Goal: Task Accomplishment & Management: Manage account settings

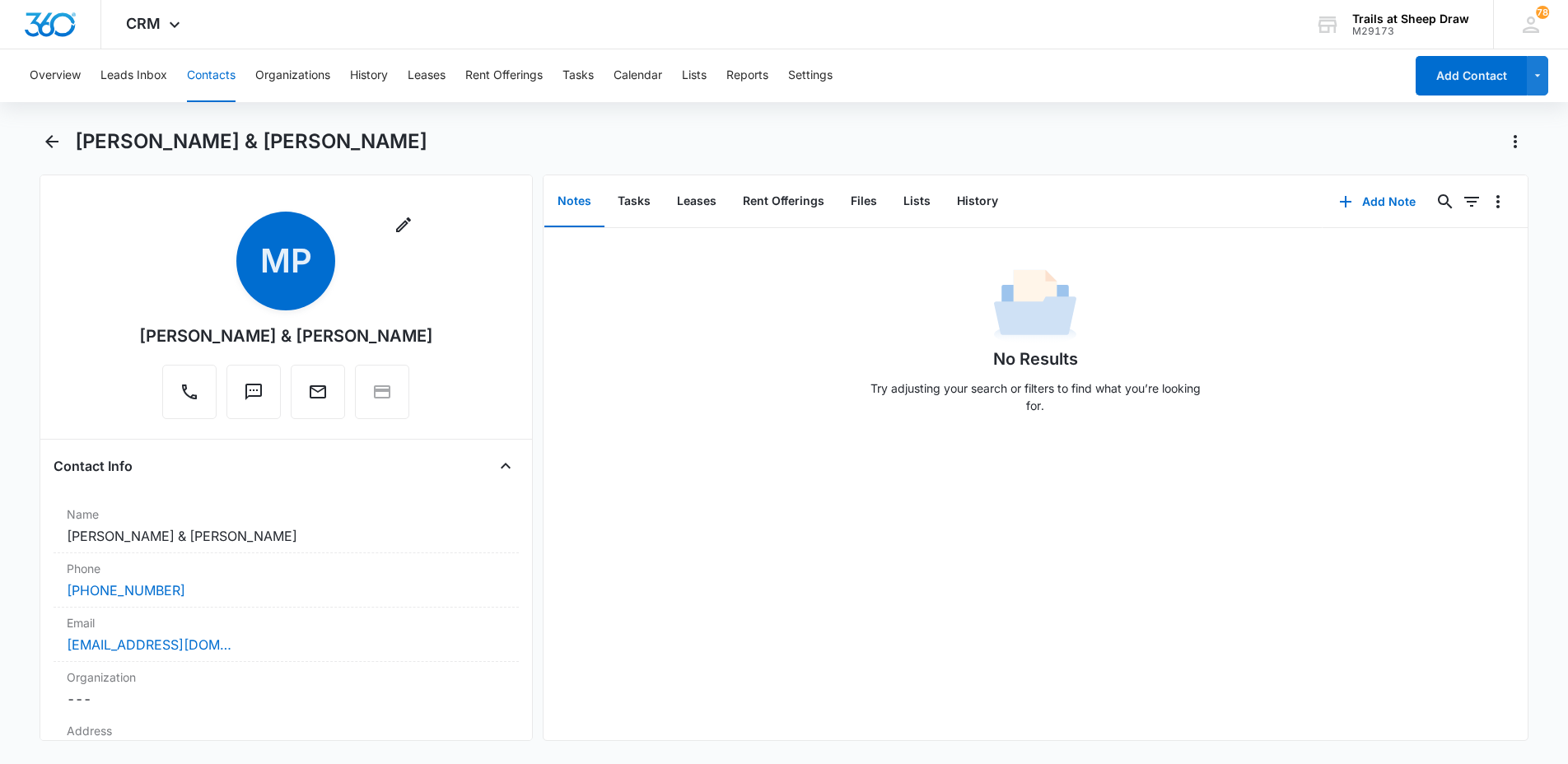
scroll to position [2854, 0]
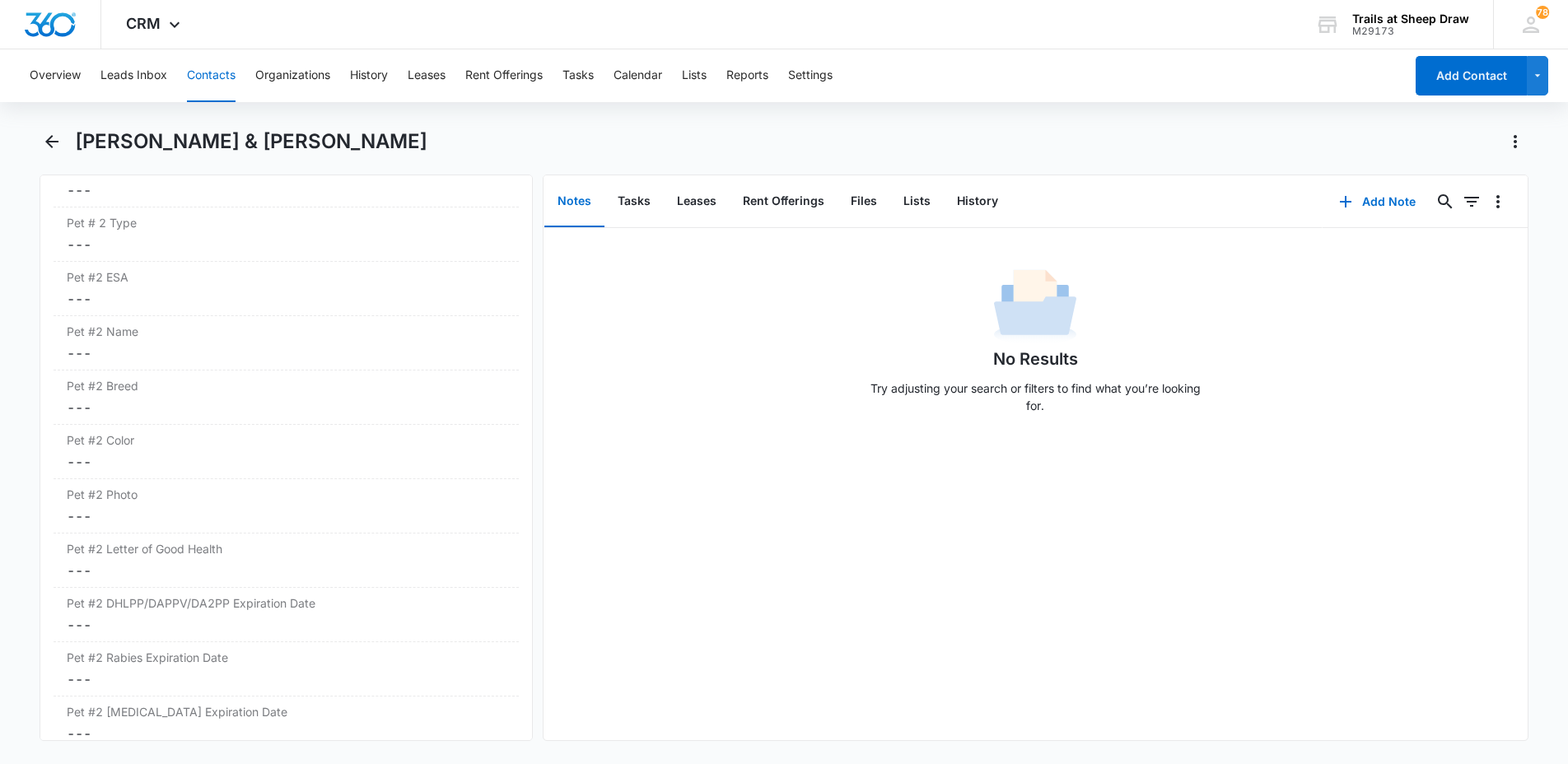
click at [223, 71] on button "Contacts" at bounding box center [211, 75] width 48 height 53
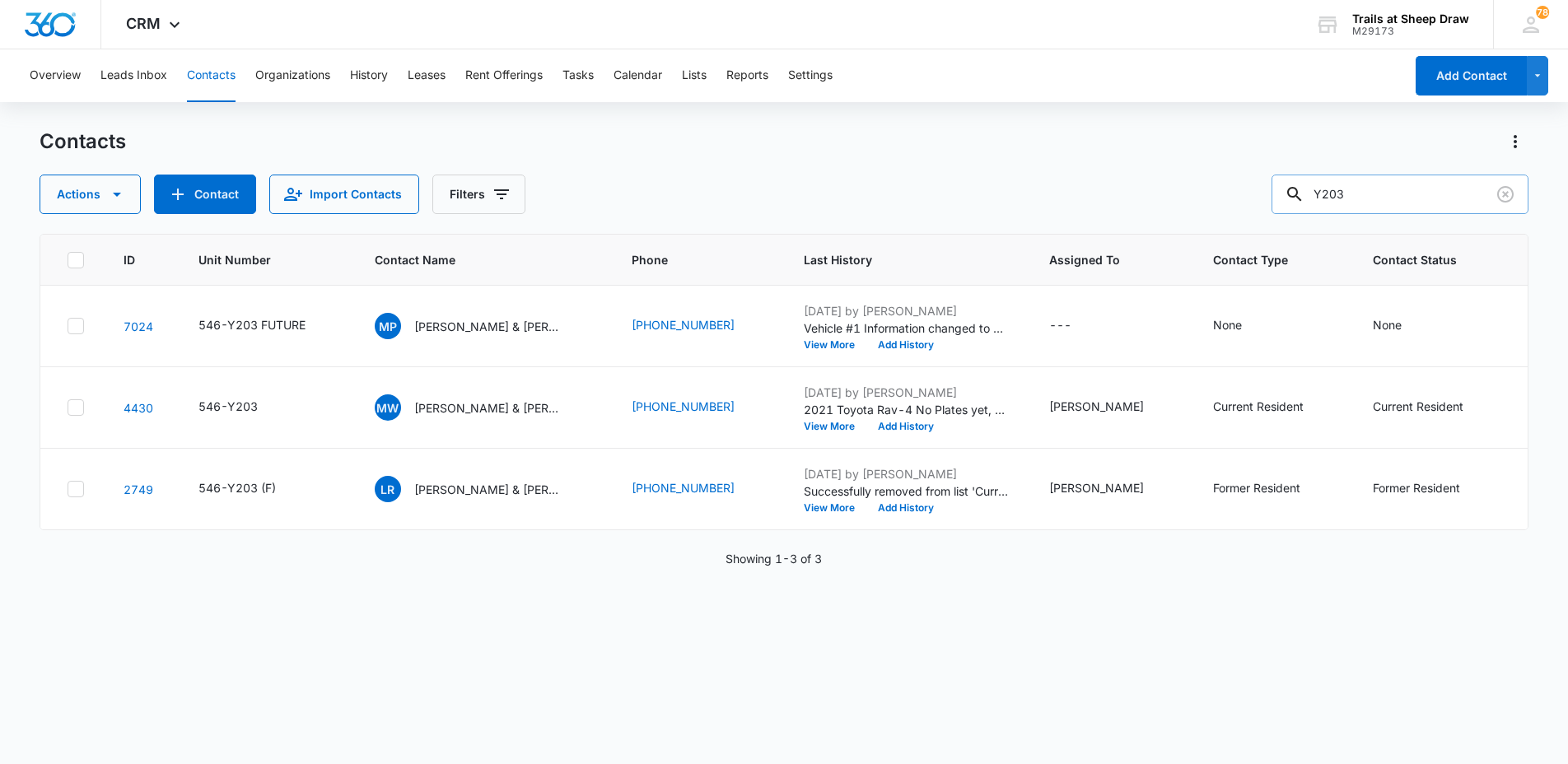
click at [1416, 183] on input "Y203" at bounding box center [1399, 195] width 257 height 39
click at [1416, 184] on input "Y203" at bounding box center [1399, 195] width 257 height 39
type input "r202"
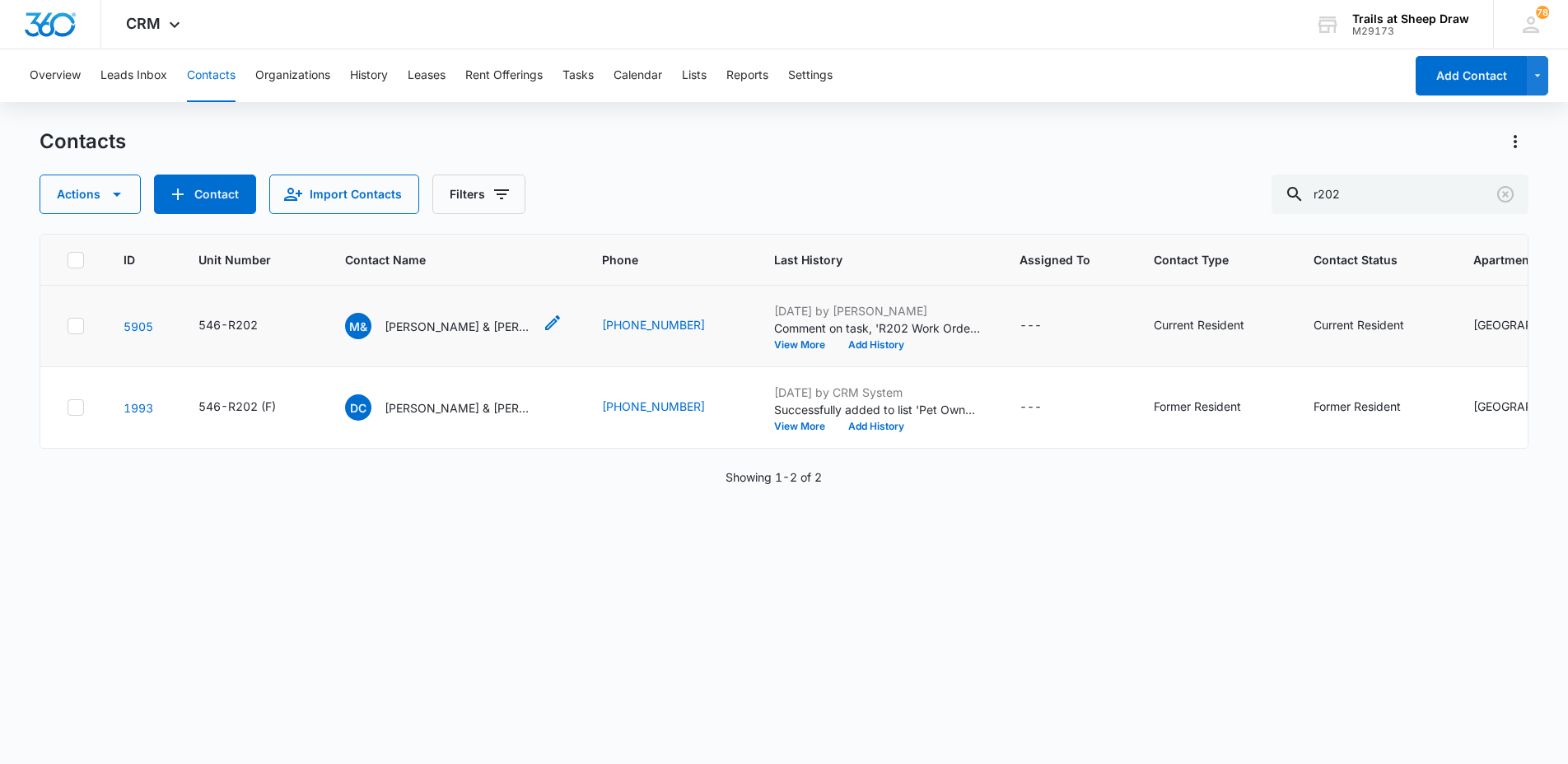
click at [439, 329] on p "[PERSON_NAME] & [PERSON_NAME]" at bounding box center [458, 326] width 148 height 17
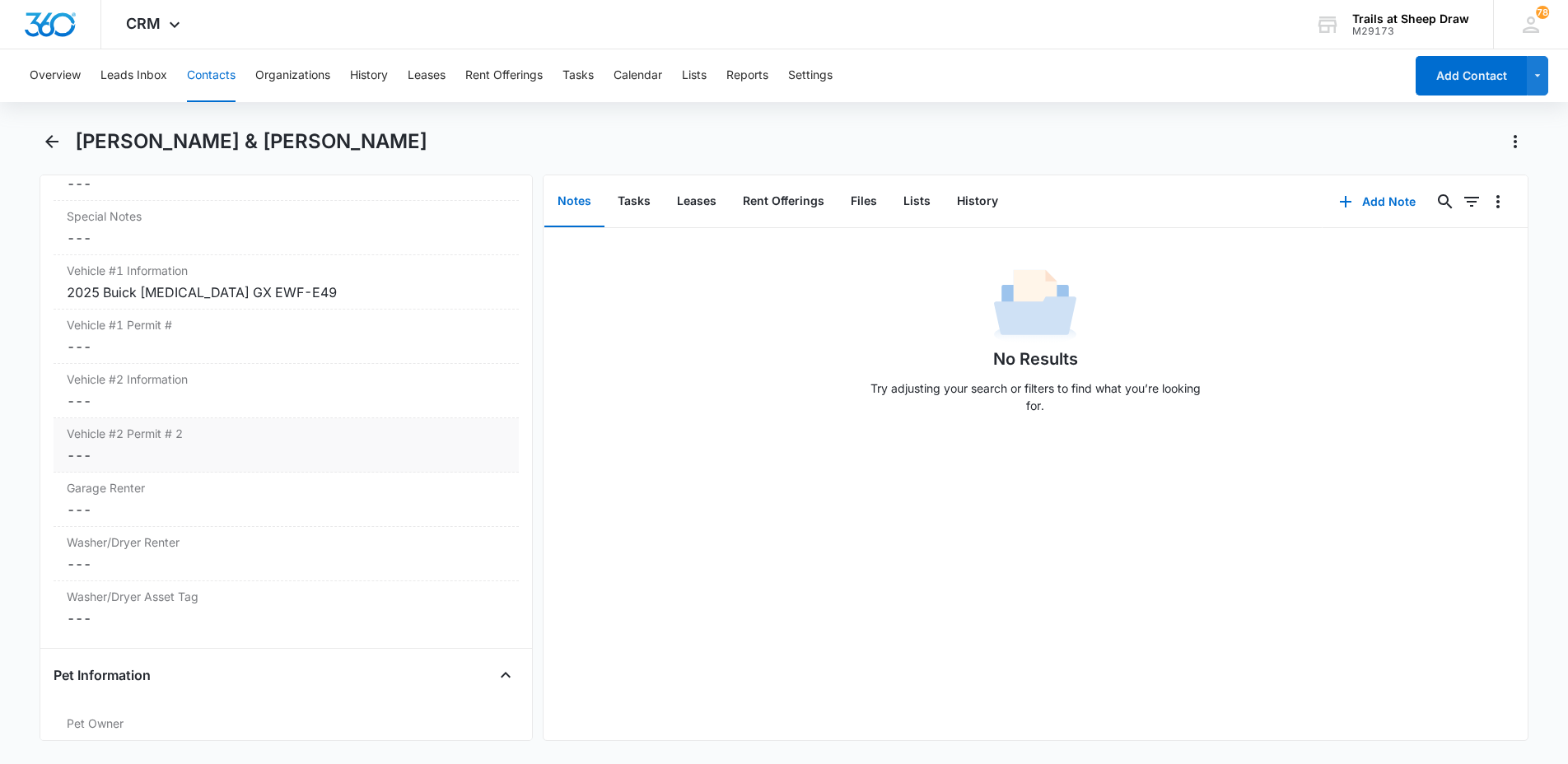
scroll to position [1482, 0]
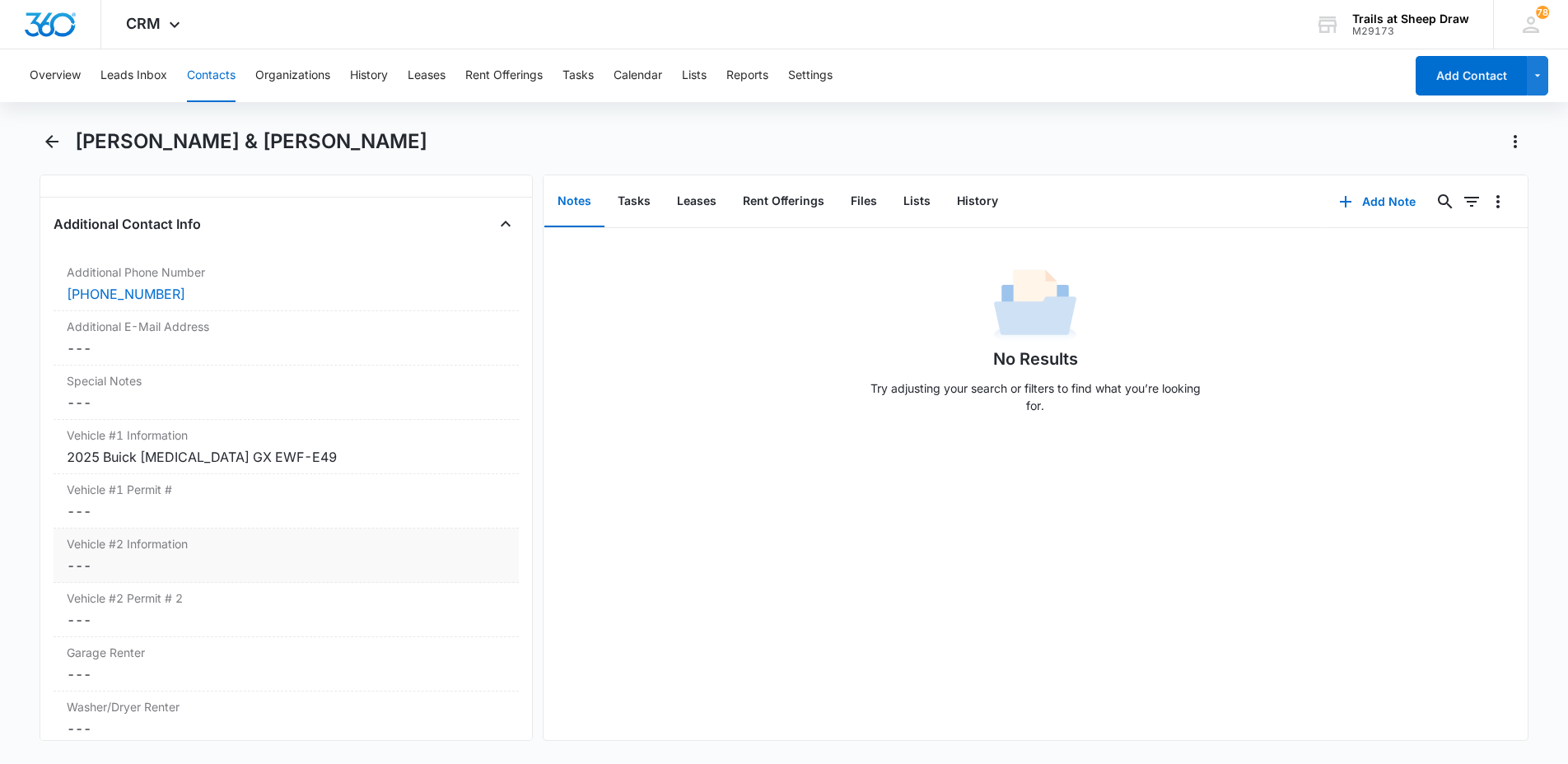
click at [126, 555] on div "Vehicle #2 Information Cancel Save Changes ---" at bounding box center [286, 556] width 465 height 55
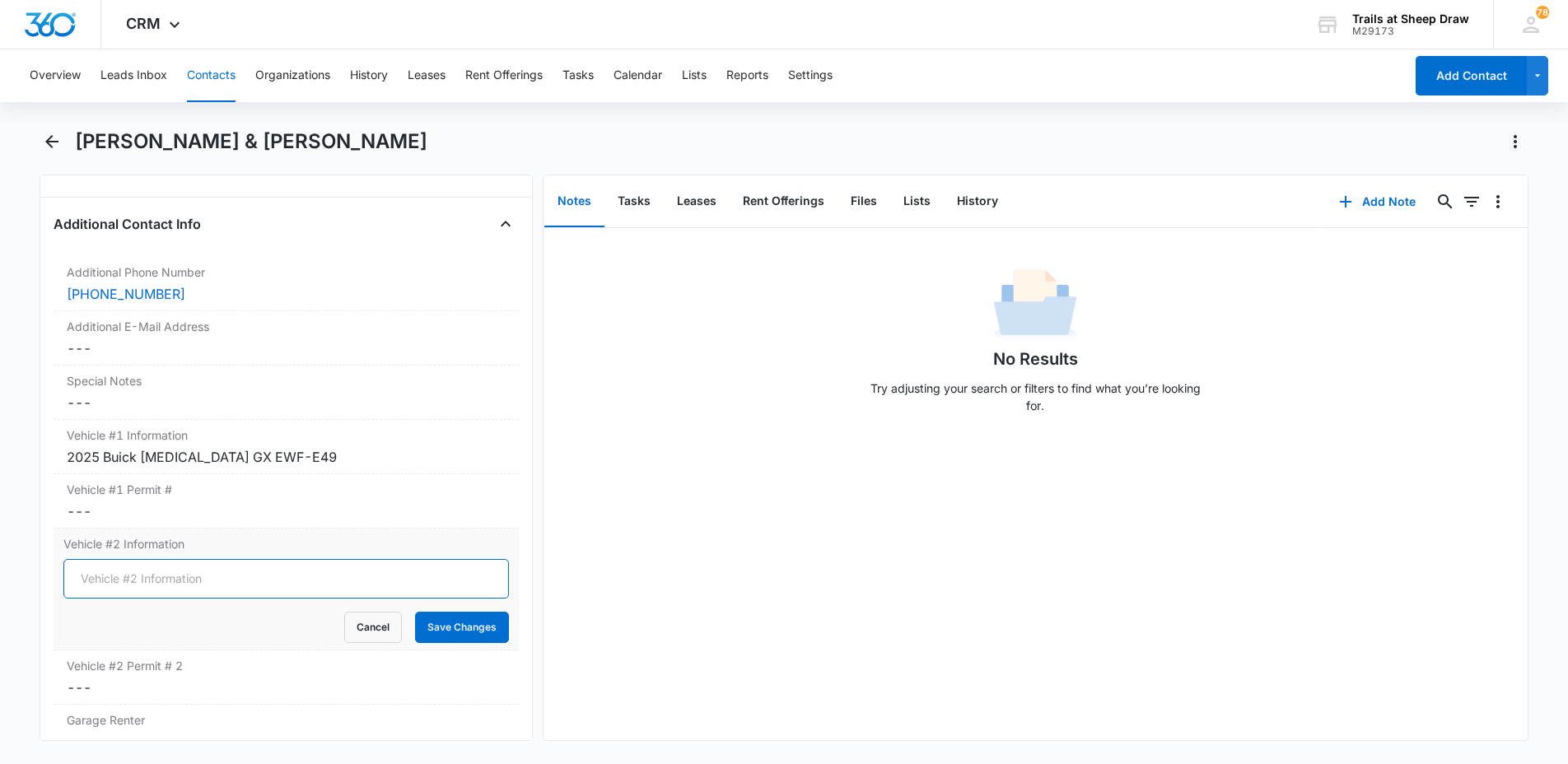
click at [105, 579] on input "Vehicle #2 Information" at bounding box center [286, 579] width 446 height 39
click at [105, 579] on input "2000 Honda CRV" at bounding box center [286, 579] width 446 height 39
click at [217, 582] on input "2007 Honda CRV" at bounding box center [286, 579] width 446 height 39
type input "2007 Honda CRV Silver"
click at [433, 632] on button "Save Changes" at bounding box center [462, 627] width 94 height 31
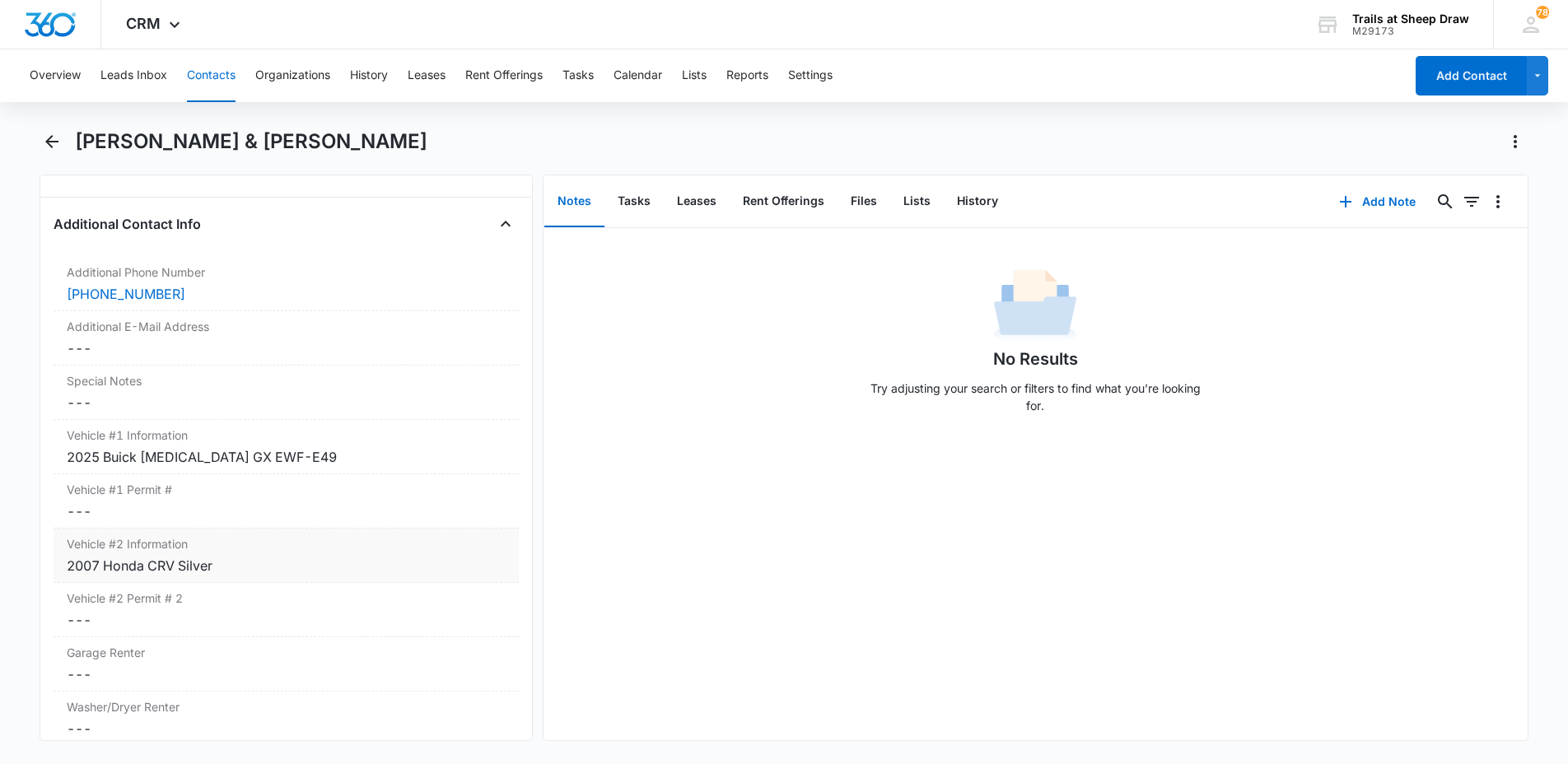
click at [276, 560] on div "2007 Honda CRV Silver" at bounding box center [286, 566] width 439 height 20
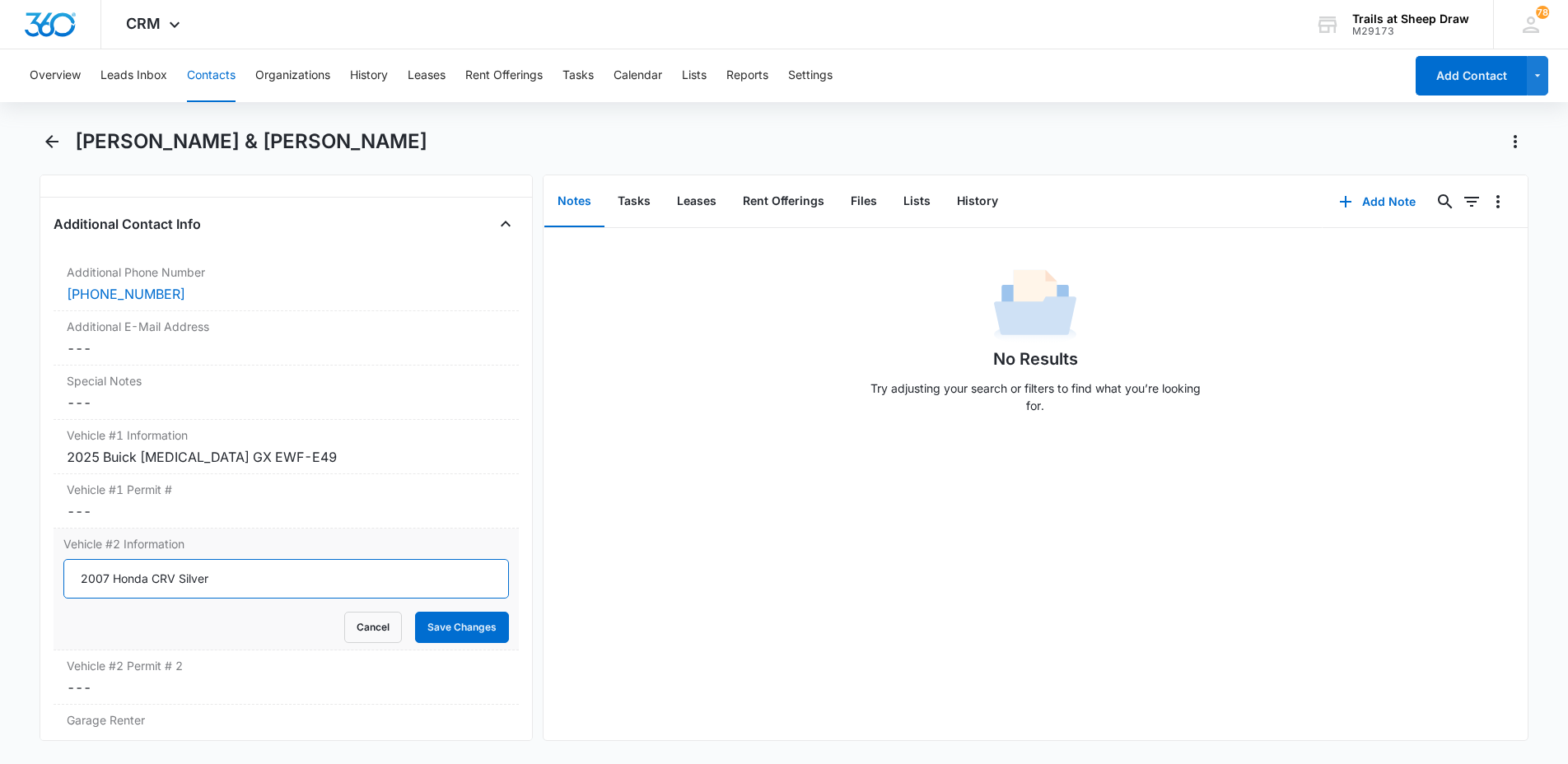
click at [240, 581] on input "2007 Honda CRV Silver" at bounding box center [286, 579] width 446 height 39
click at [246, 580] on input "2007 Honda CRV Silver" at bounding box center [286, 579] width 446 height 39
click at [253, 578] on input "2007 Honda CRV Silver" at bounding box center [286, 579] width 446 height 39
click at [256, 575] on input "2007 Honda CRV Silver" at bounding box center [286, 579] width 446 height 39
type input "2007 Honda CRV Silver 7793121"
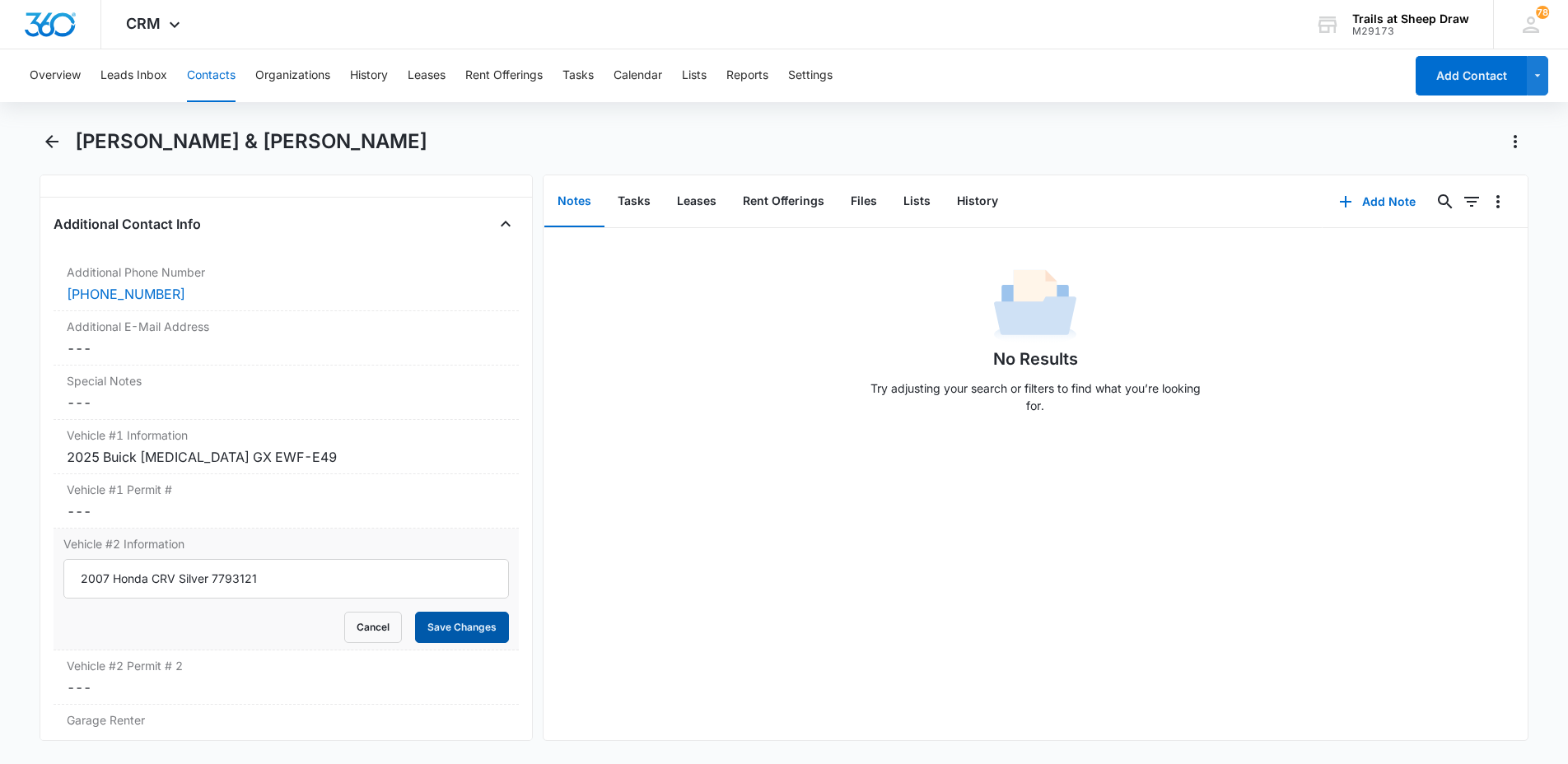
click at [460, 626] on button "Save Changes" at bounding box center [462, 627] width 94 height 31
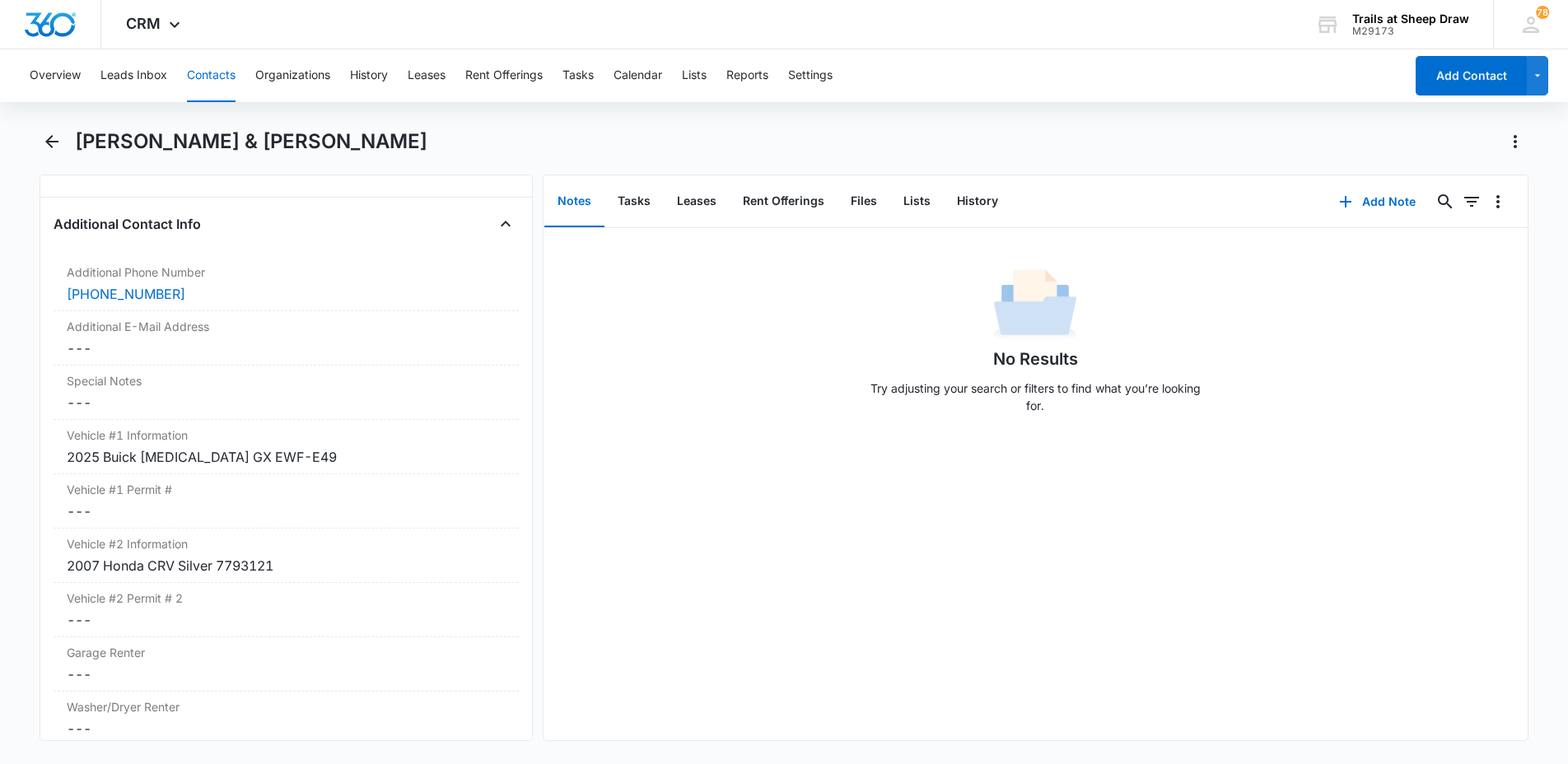
click at [208, 77] on button "Contacts" at bounding box center [211, 75] width 48 height 53
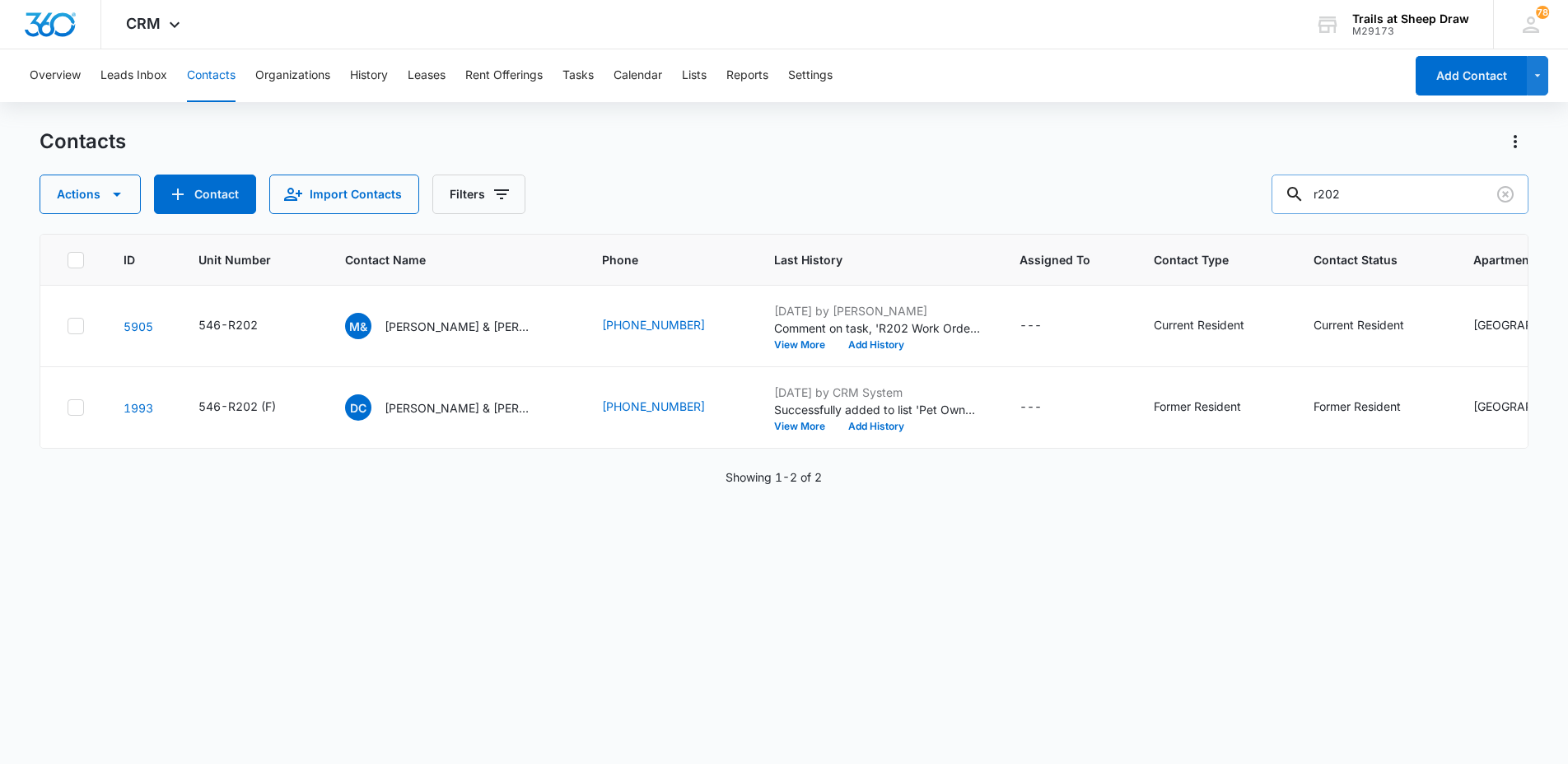
click at [1381, 187] on input "r202" at bounding box center [1399, 195] width 257 height 39
click at [1379, 187] on input "r202" at bounding box center [1399, 195] width 257 height 39
type input "e102"
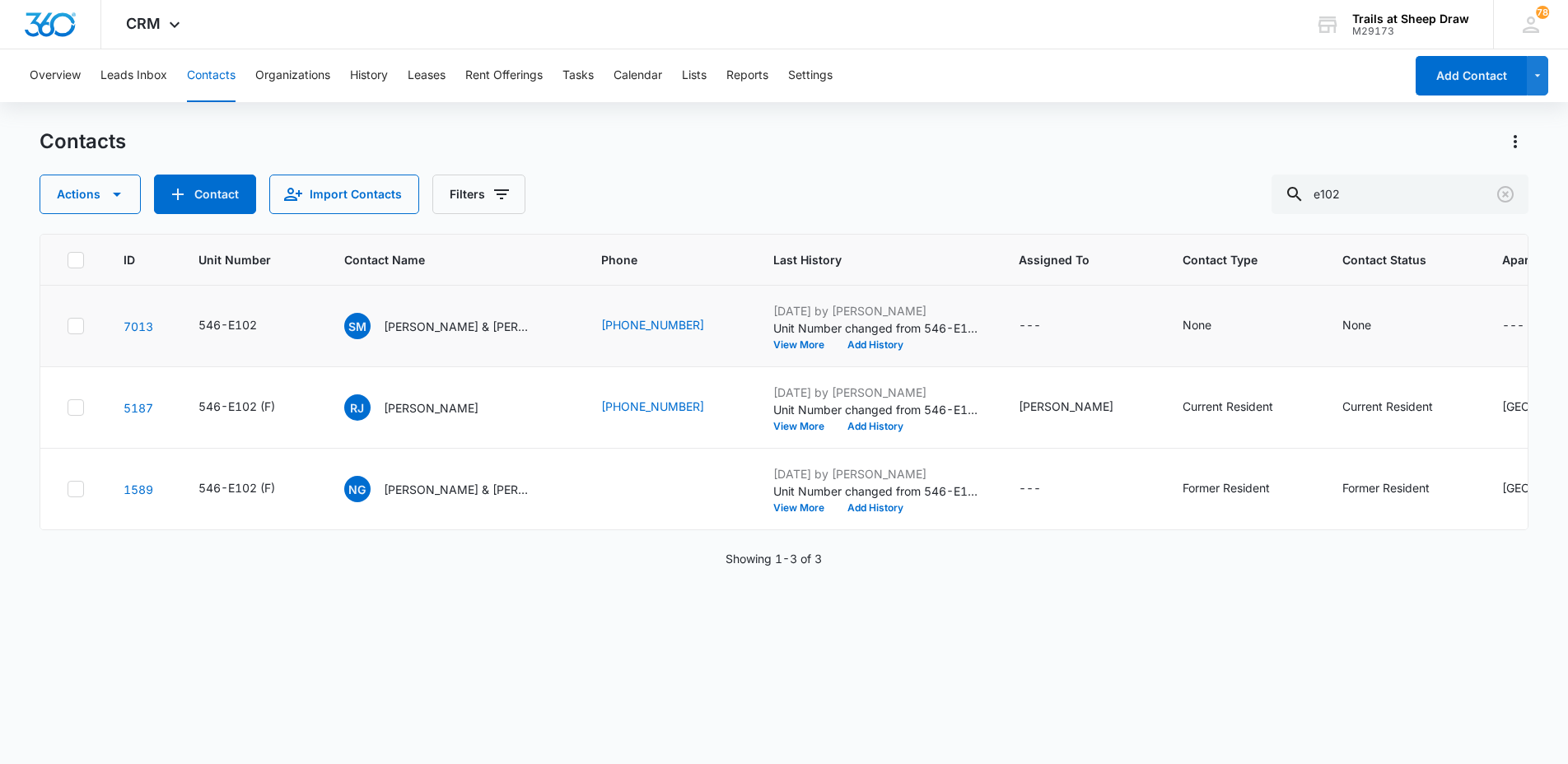
click at [484, 311] on td "SM [PERSON_NAME] & [PERSON_NAME] [PERSON_NAME]" at bounding box center [453, 326] width 257 height 82
click at [486, 323] on p "[PERSON_NAME] & [PERSON_NAME] [PERSON_NAME]" at bounding box center [457, 326] width 148 height 17
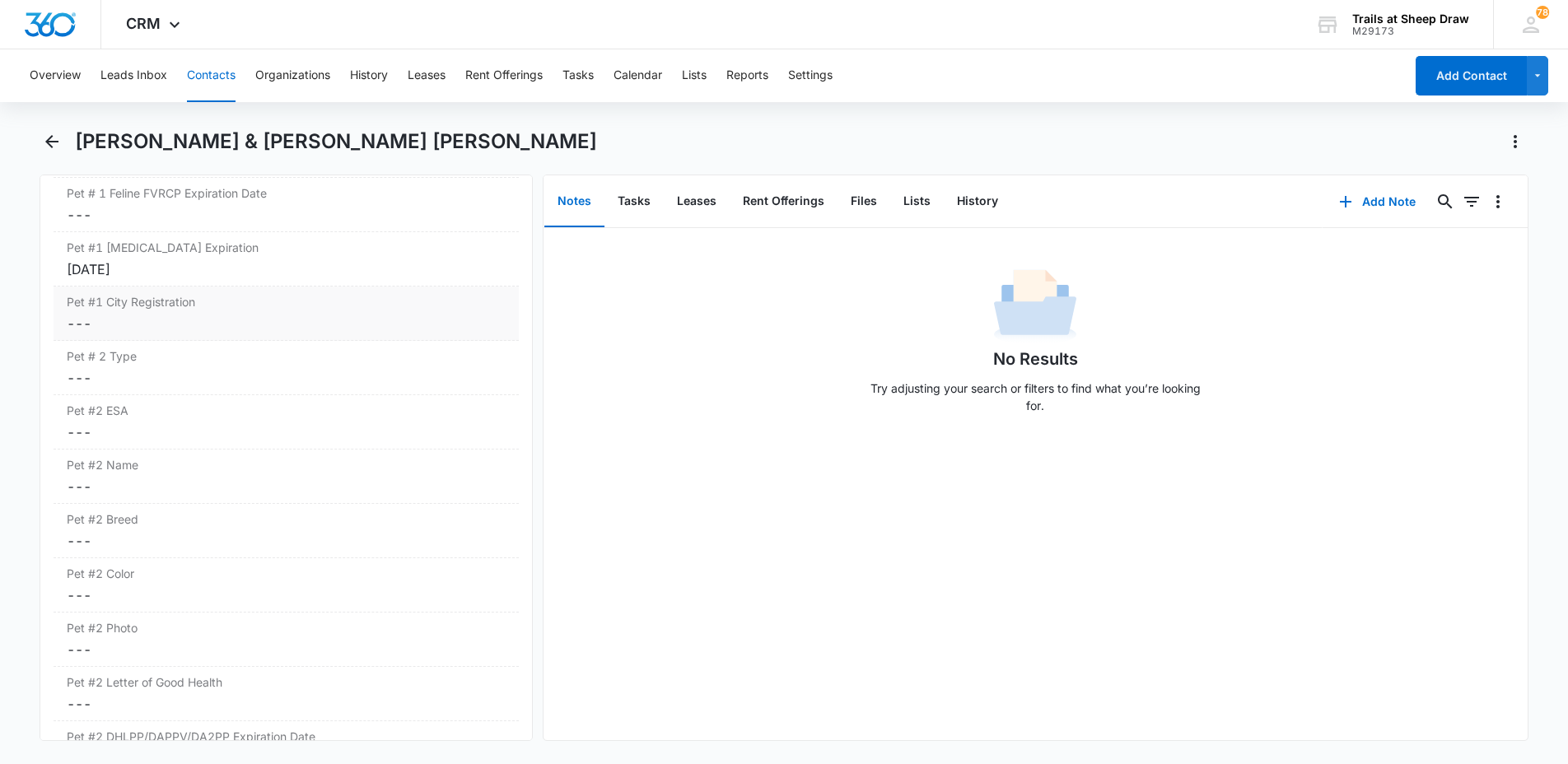
scroll to position [2718, 0]
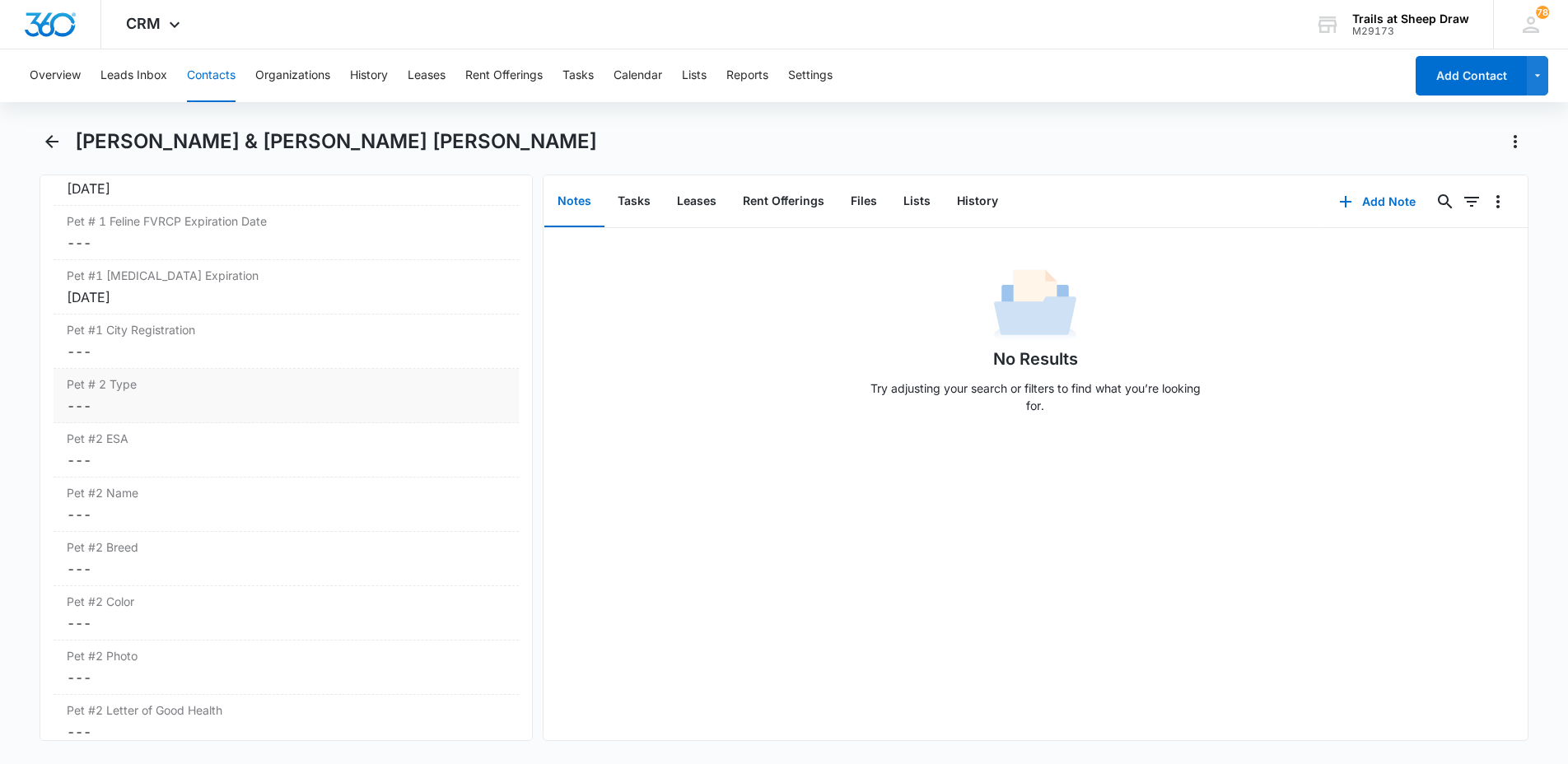
click at [158, 396] on dd "Cancel Save Changes ---" at bounding box center [286, 406] width 439 height 20
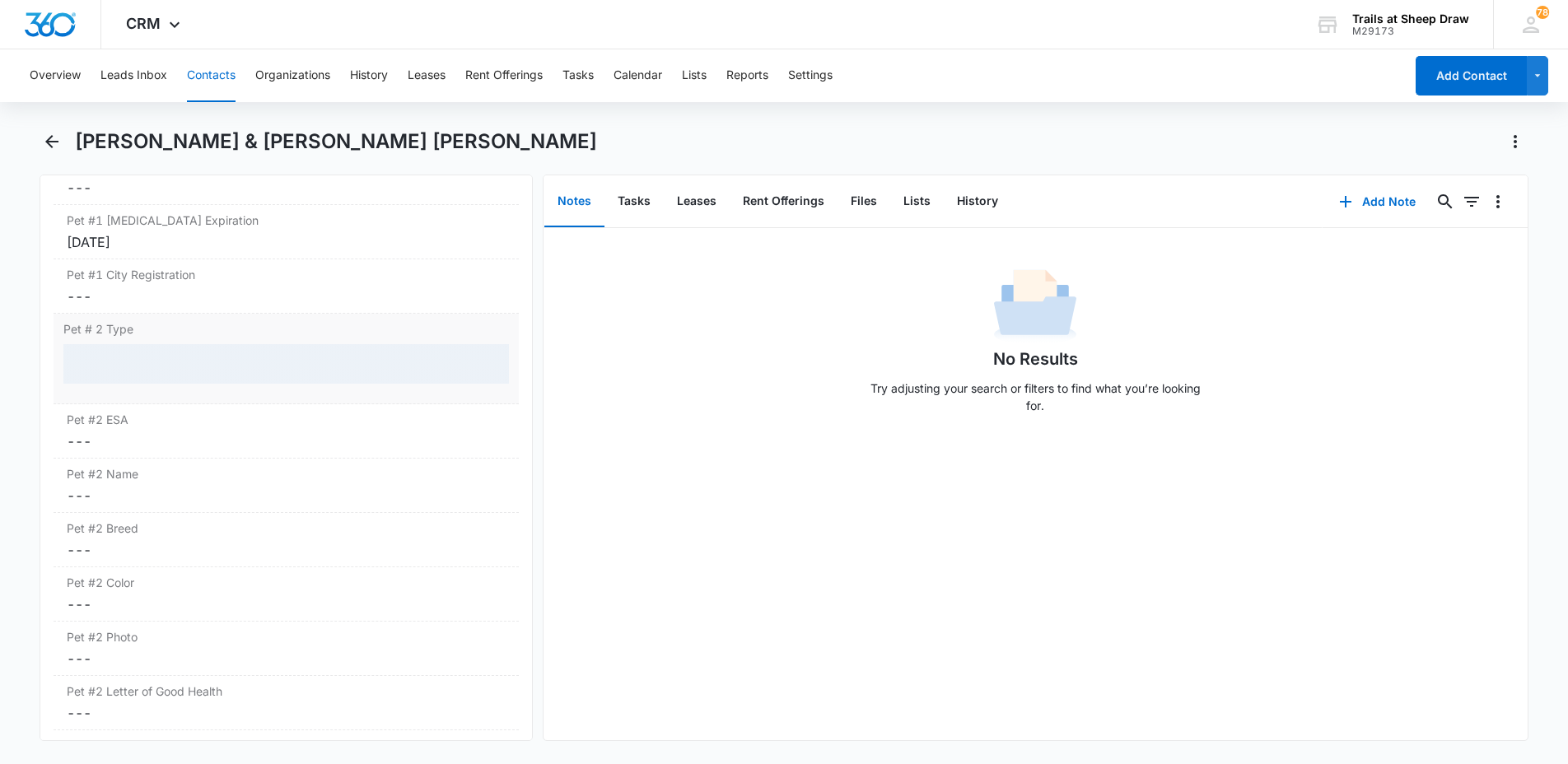
scroll to position [2800, 0]
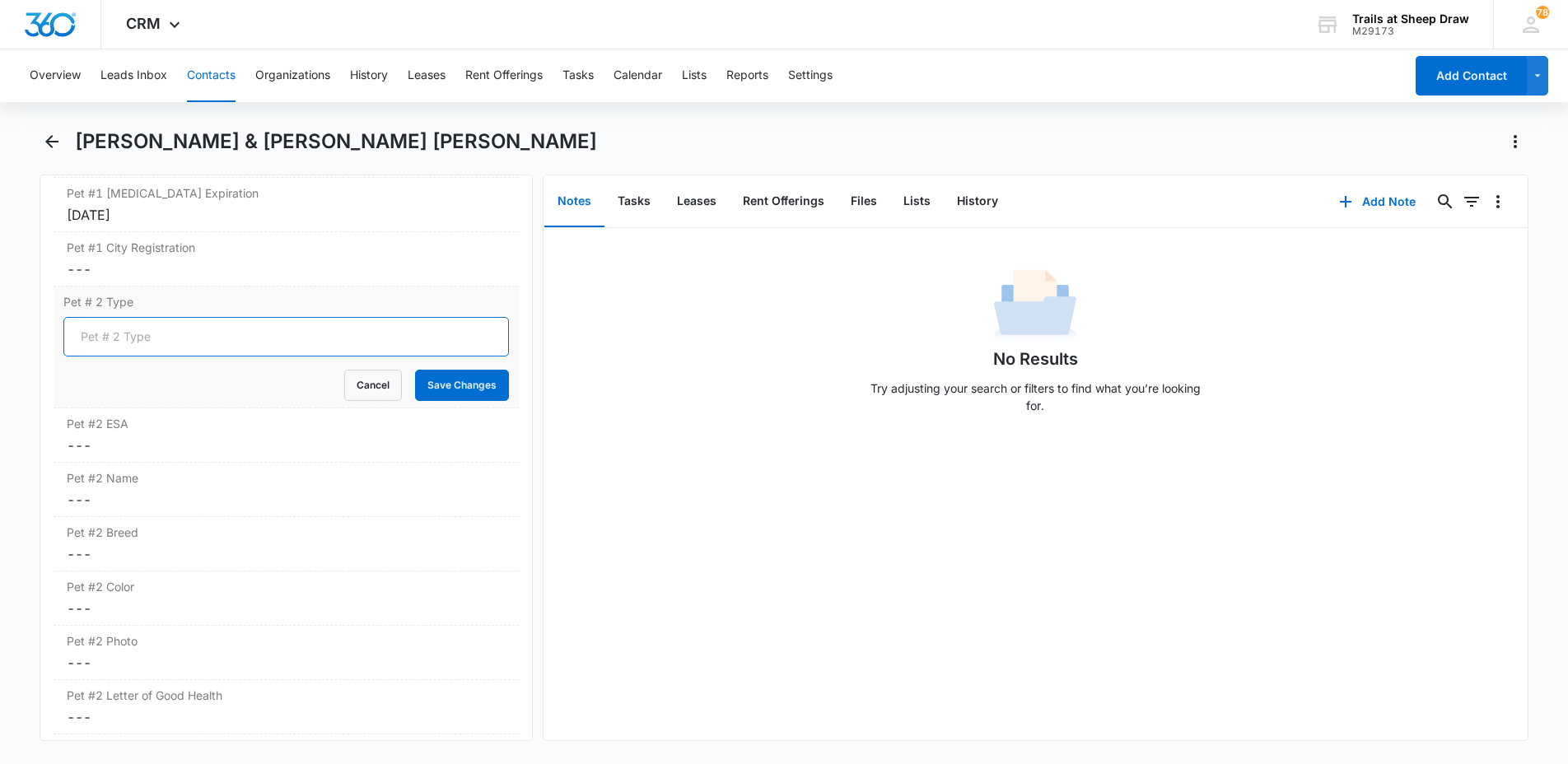
click at [132, 317] on input "Pet # 2 Type" at bounding box center [286, 337] width 446 height 39
type input "Cat"
click at [147, 409] on div "Pet #2 ESA Cancel Save Changes ---" at bounding box center [286, 436] width 465 height 55
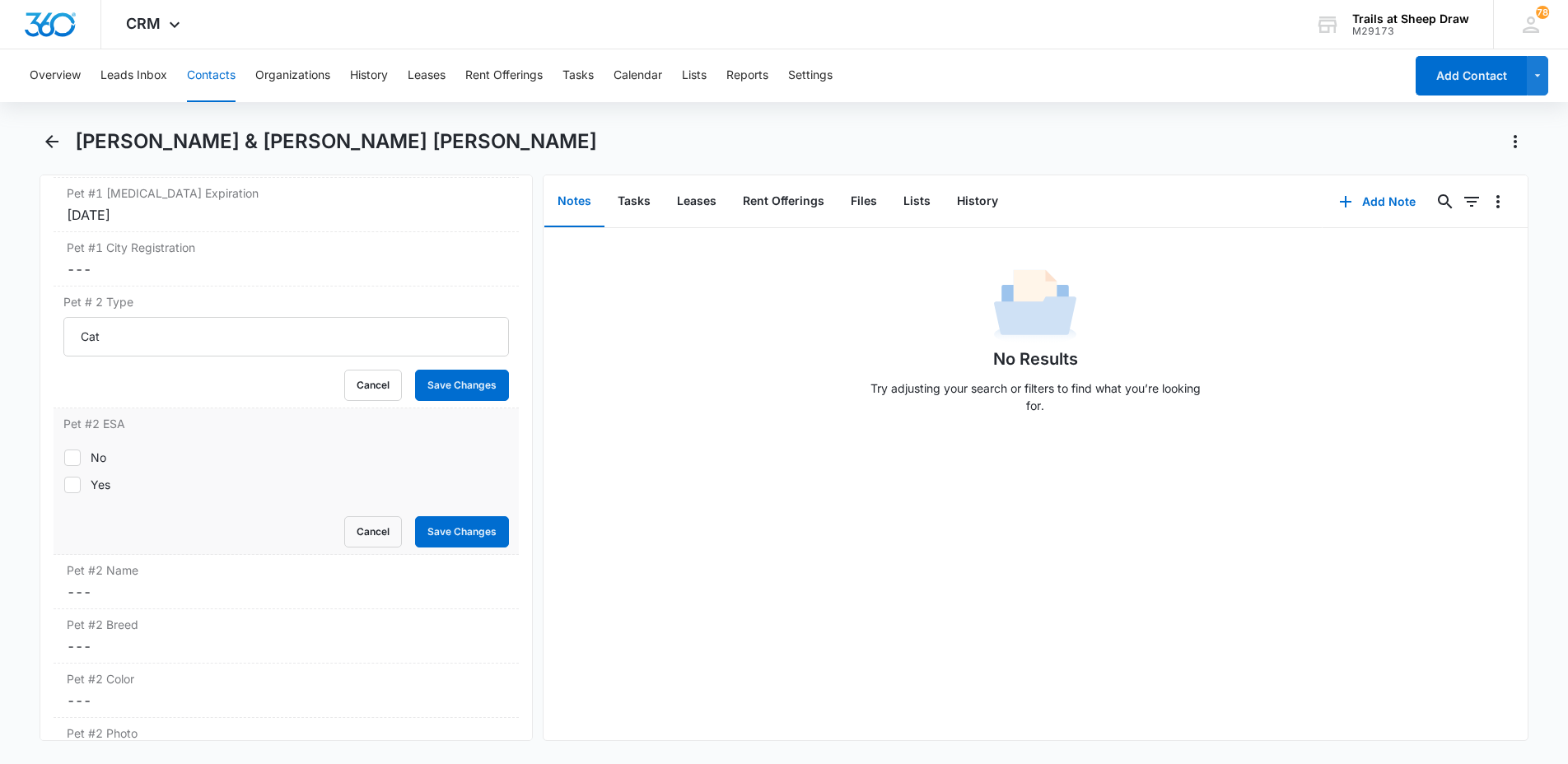
click at [111, 476] on label "Yes" at bounding box center [286, 484] width 446 height 17
click at [65, 484] on input "Yes" at bounding box center [64, 484] width 1 height 1
checkbox input "true"
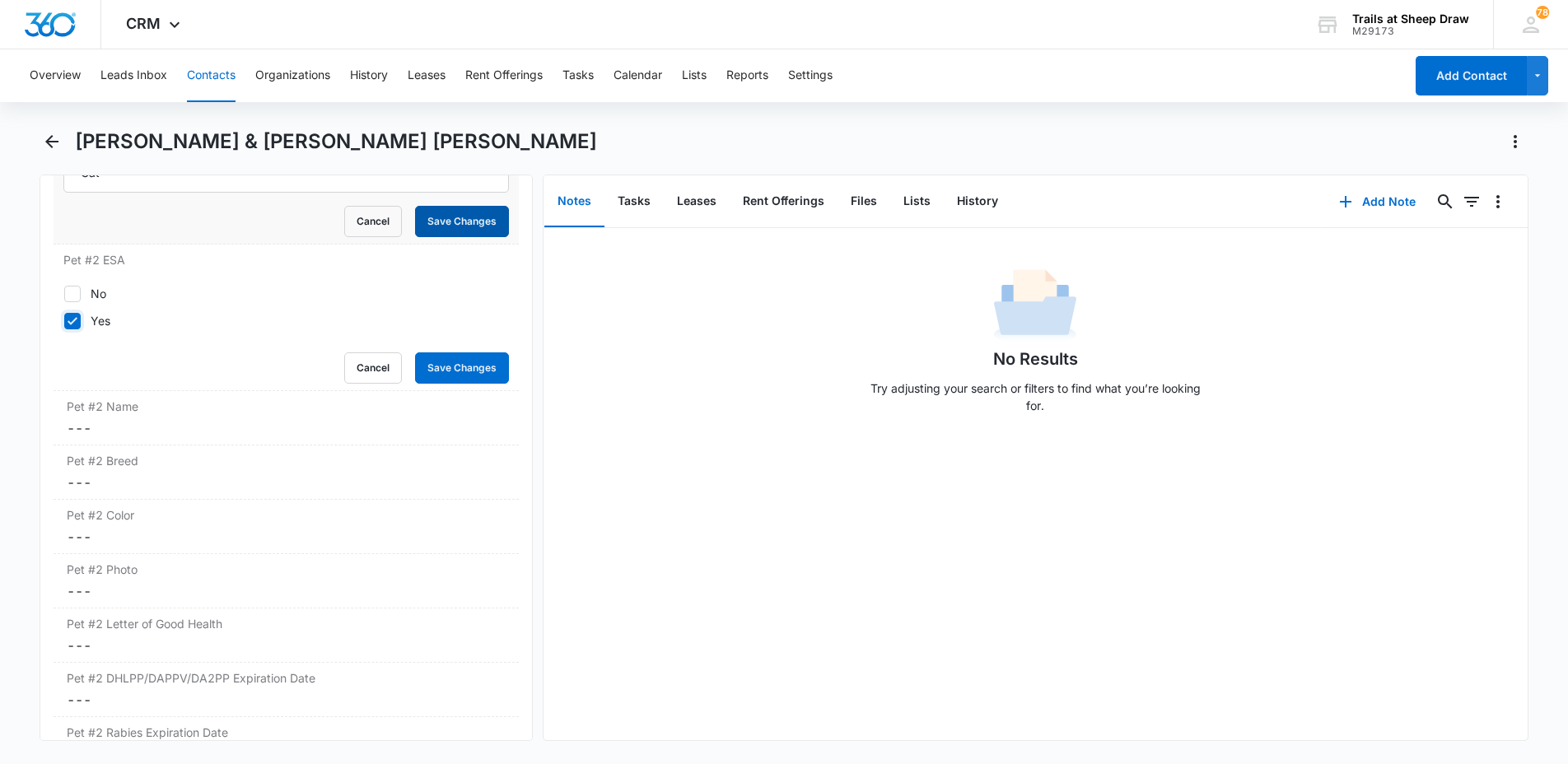
scroll to position [2965, 0]
click at [473, 205] on button "Save Changes" at bounding box center [462, 221] width 94 height 31
click at [469, 352] on button "Save Changes" at bounding box center [462, 367] width 94 height 31
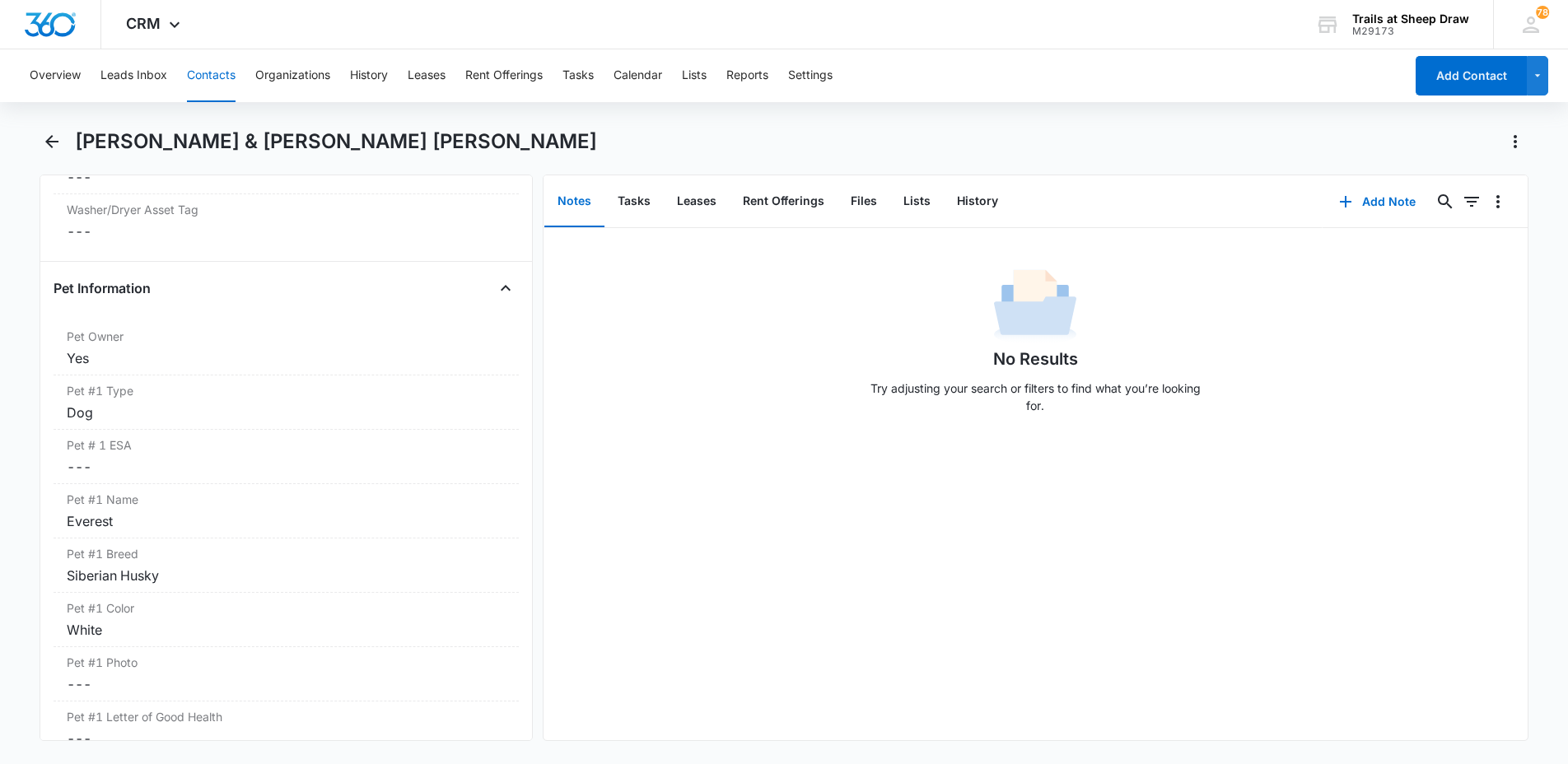
scroll to position [2224, 0]
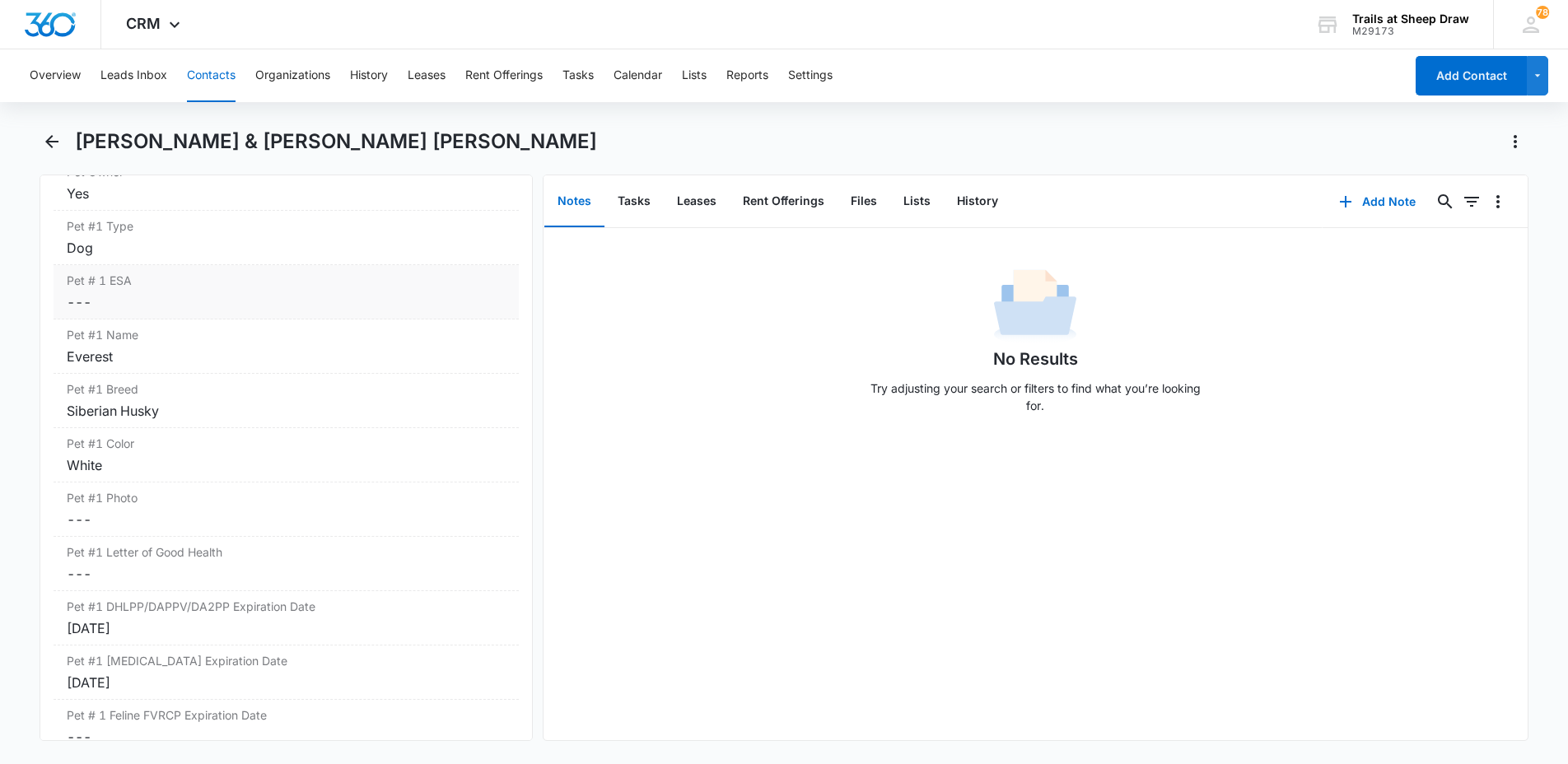
click at [120, 272] on label "Pet # 1 ESA" at bounding box center [286, 280] width 439 height 17
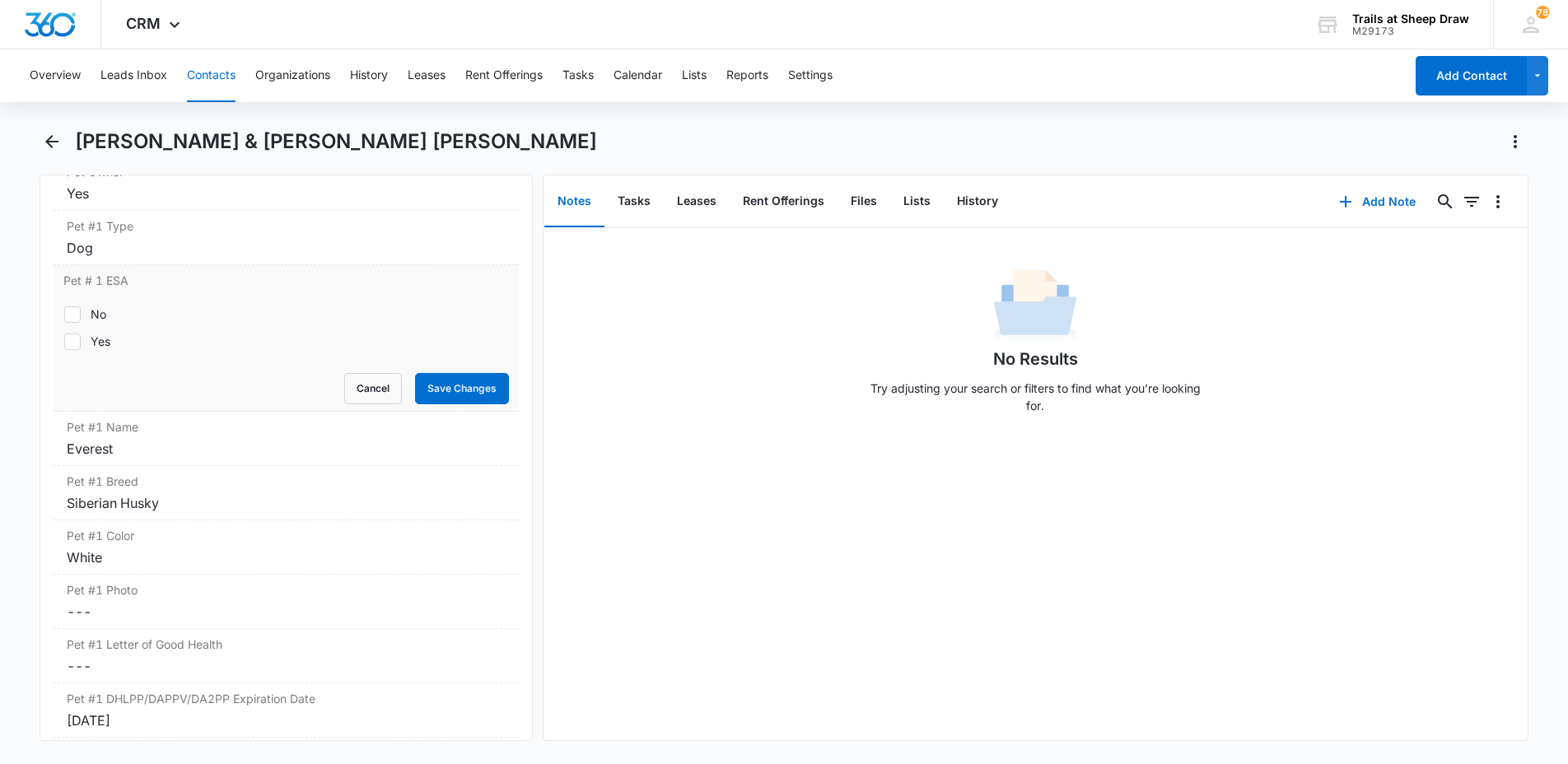
click at [89, 306] on label "No" at bounding box center [286, 314] width 446 height 17
click at [65, 314] on input "No" at bounding box center [64, 314] width 1 height 1
checkbox input "true"
click at [435, 373] on button "Save Changes" at bounding box center [462, 388] width 94 height 31
click at [114, 581] on label "Pet #1 Photo" at bounding box center [286, 589] width 439 height 17
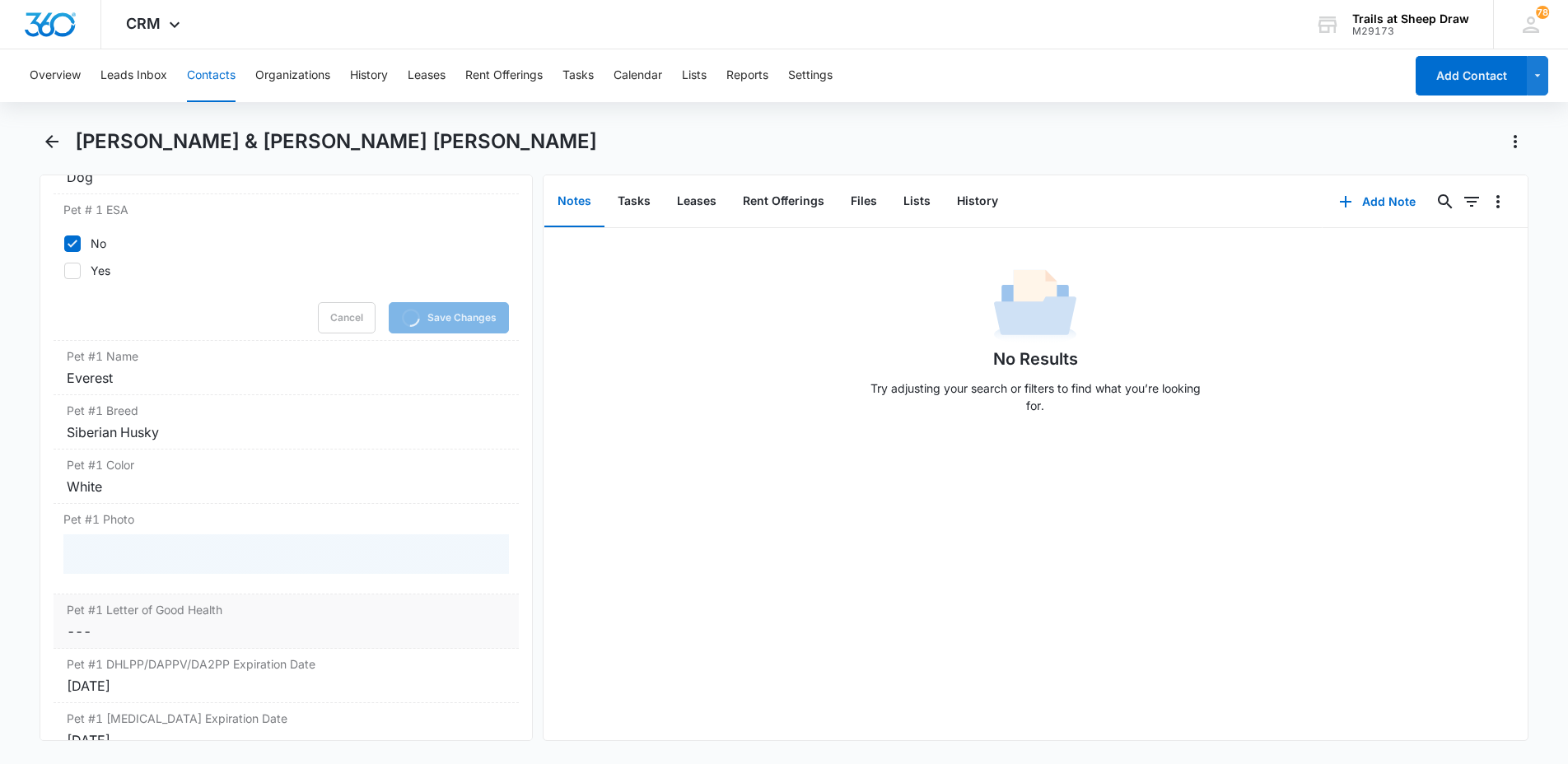
scroll to position [2388, 0]
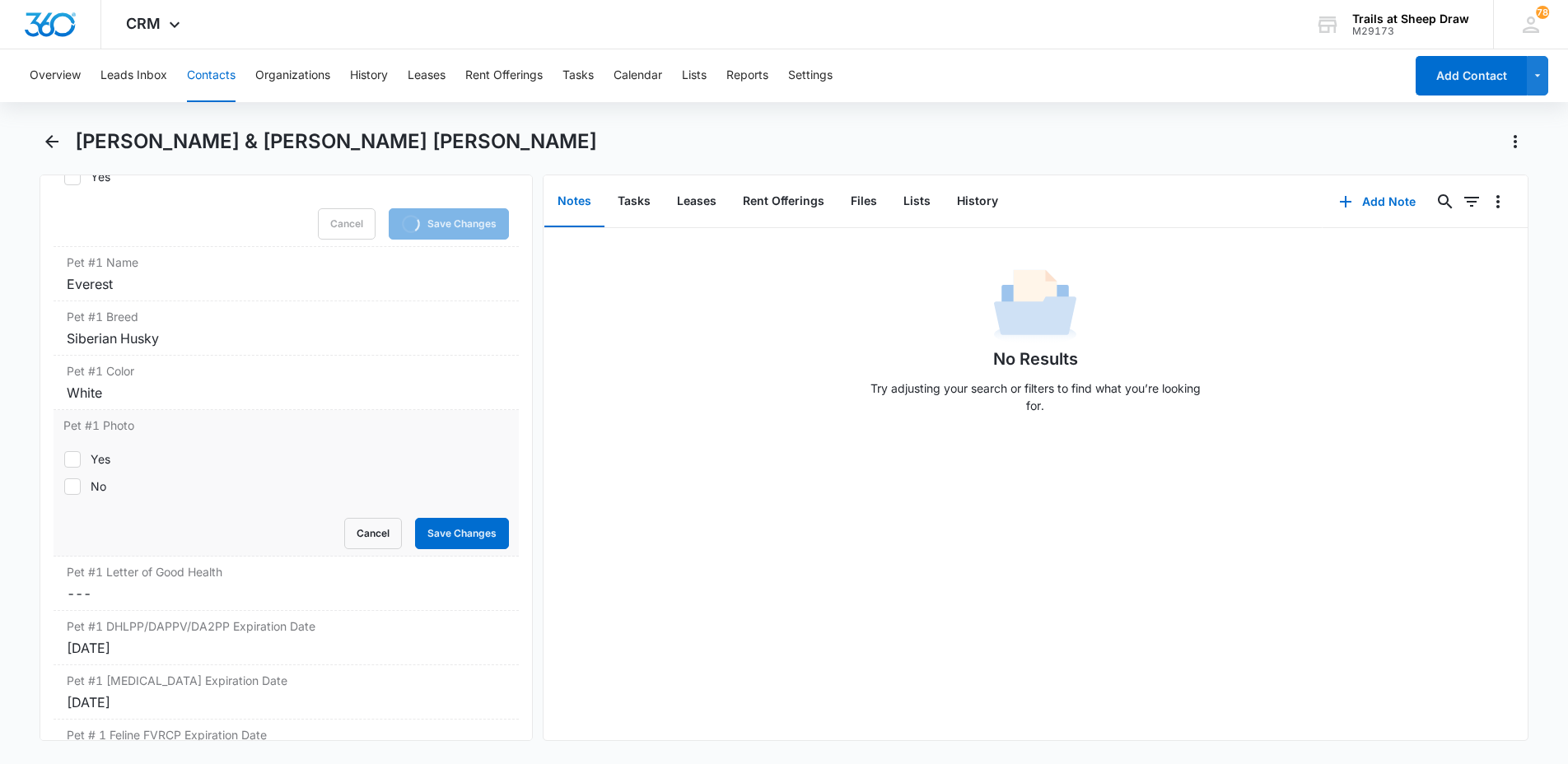
click at [104, 450] on div "Yes" at bounding box center [100, 458] width 20 height 17
click at [65, 459] on input "Yes" at bounding box center [64, 459] width 1 height 1
checkbox input "true"
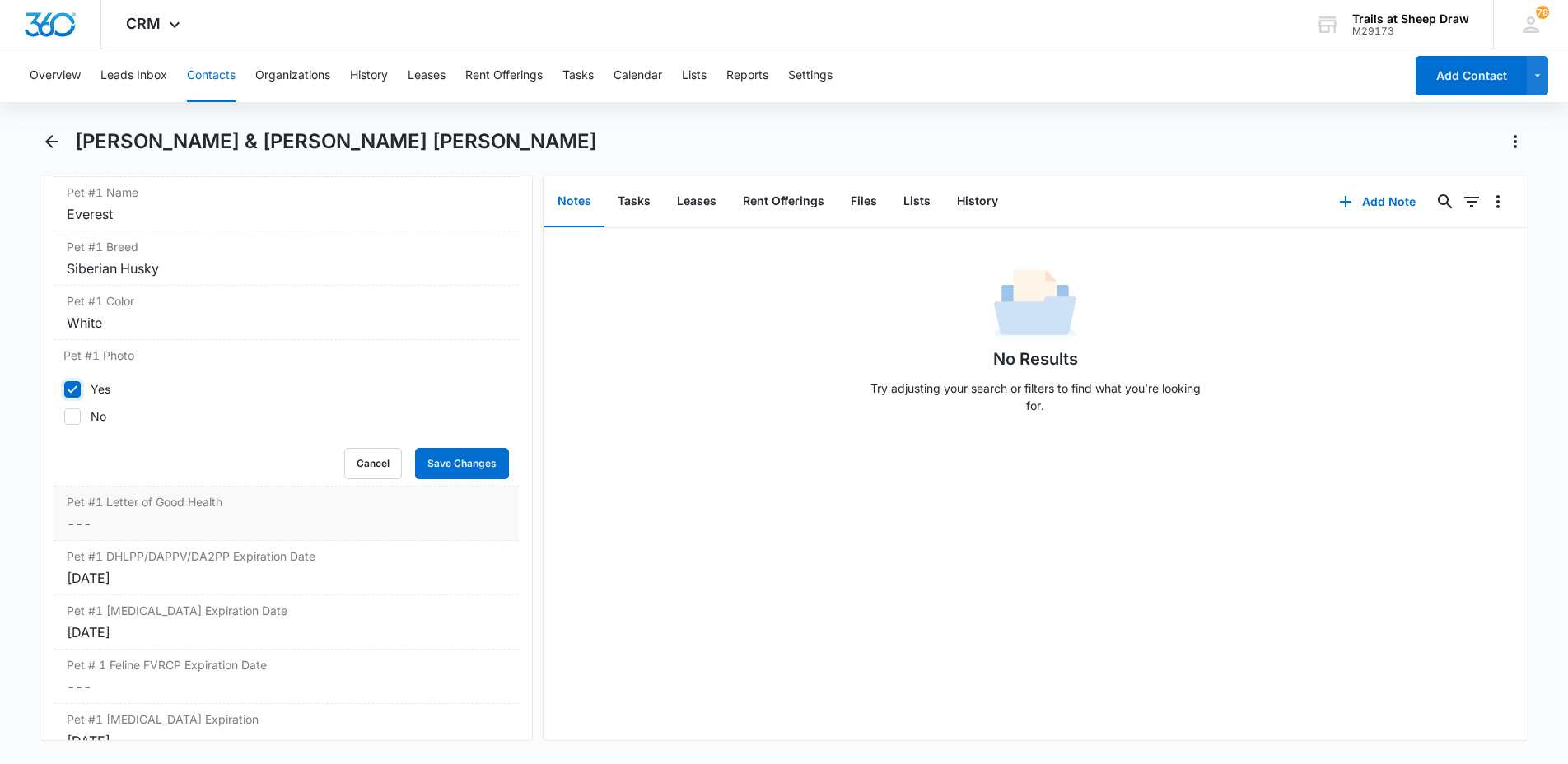
scroll to position [2357, 0]
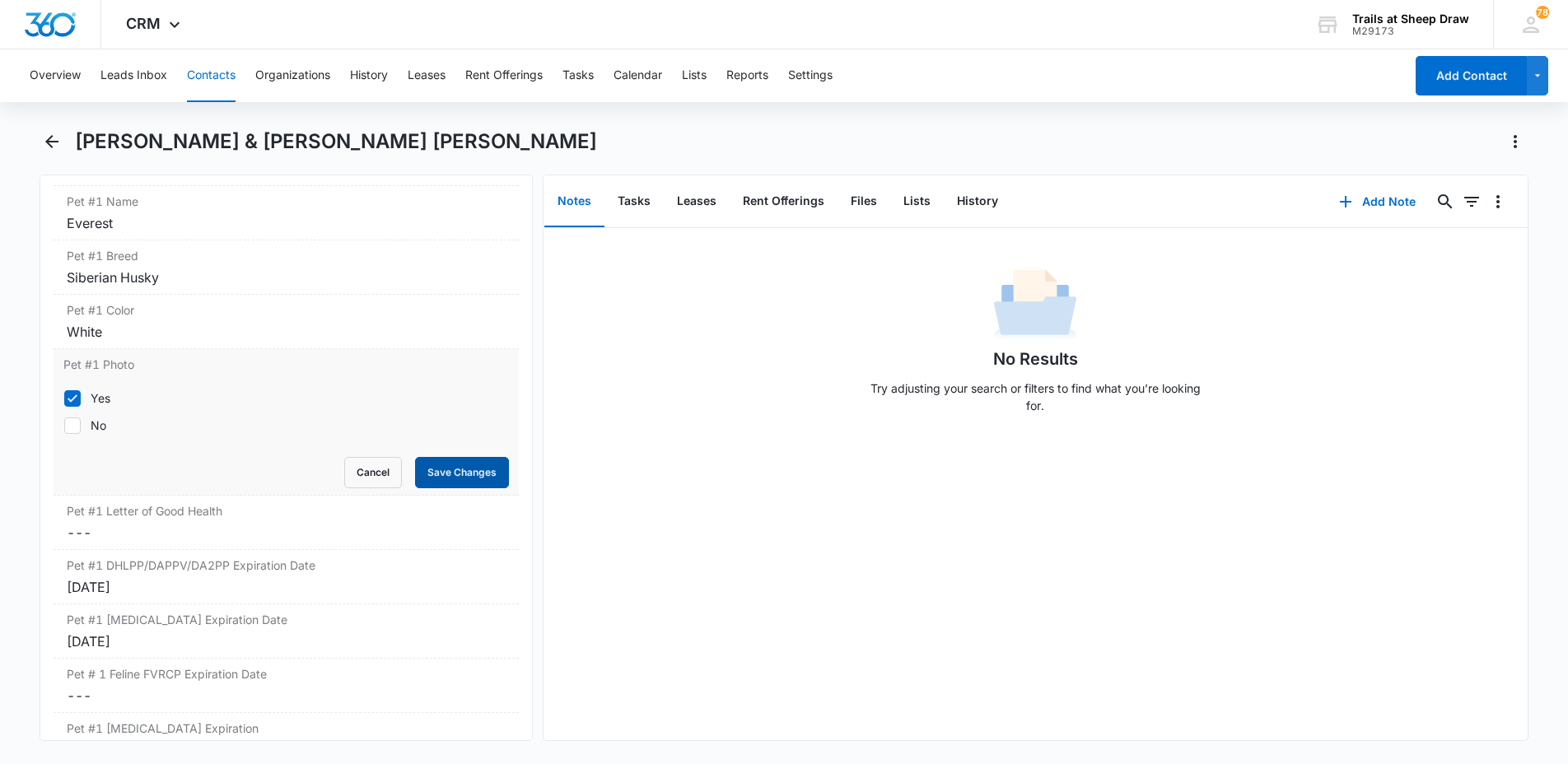
click at [442, 457] on button "Save Changes" at bounding box center [462, 473] width 94 height 31
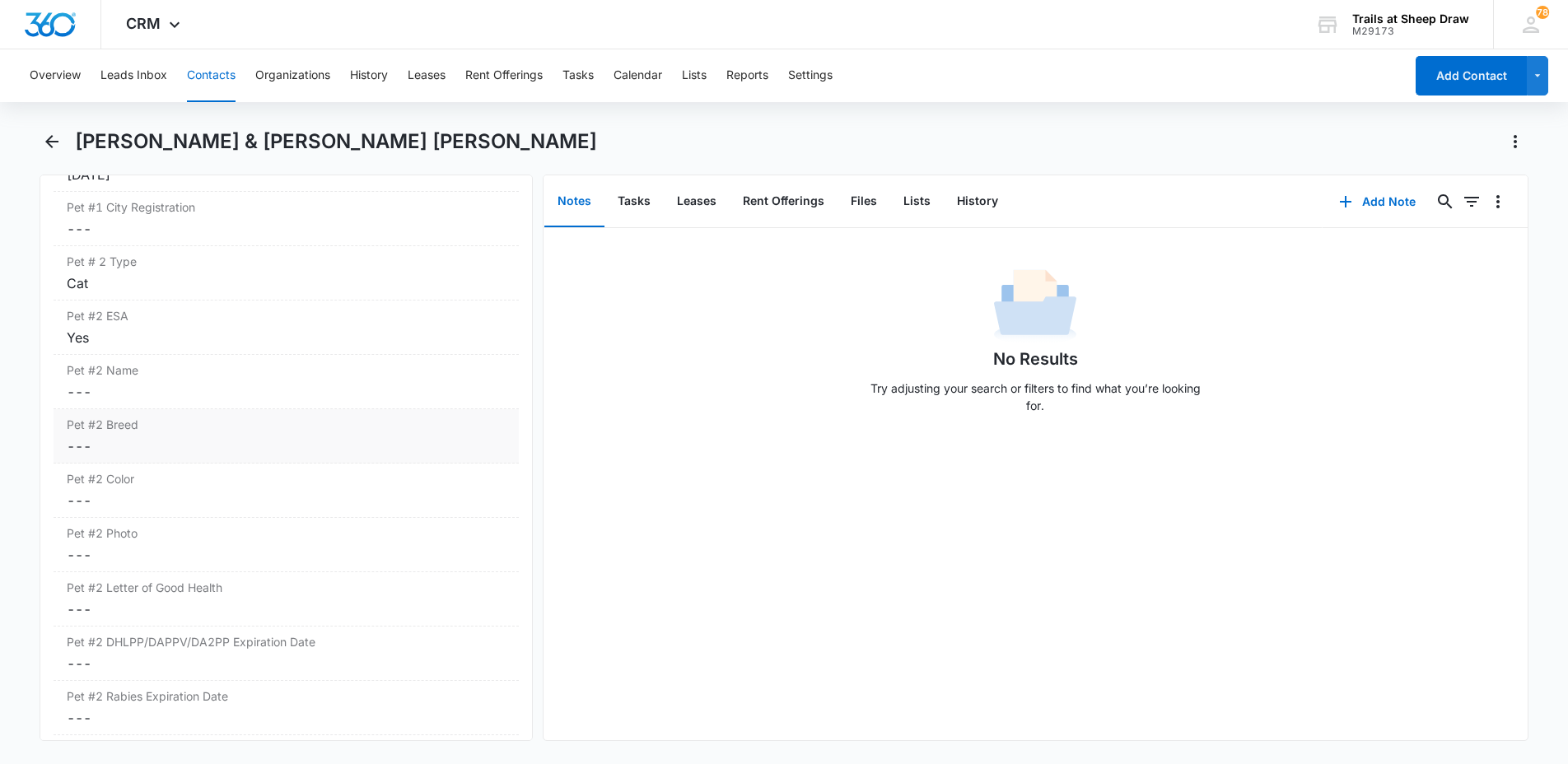
scroll to position [2841, 0]
click at [100, 381] on dd "Cancel Save Changes ---" at bounding box center [286, 391] width 439 height 20
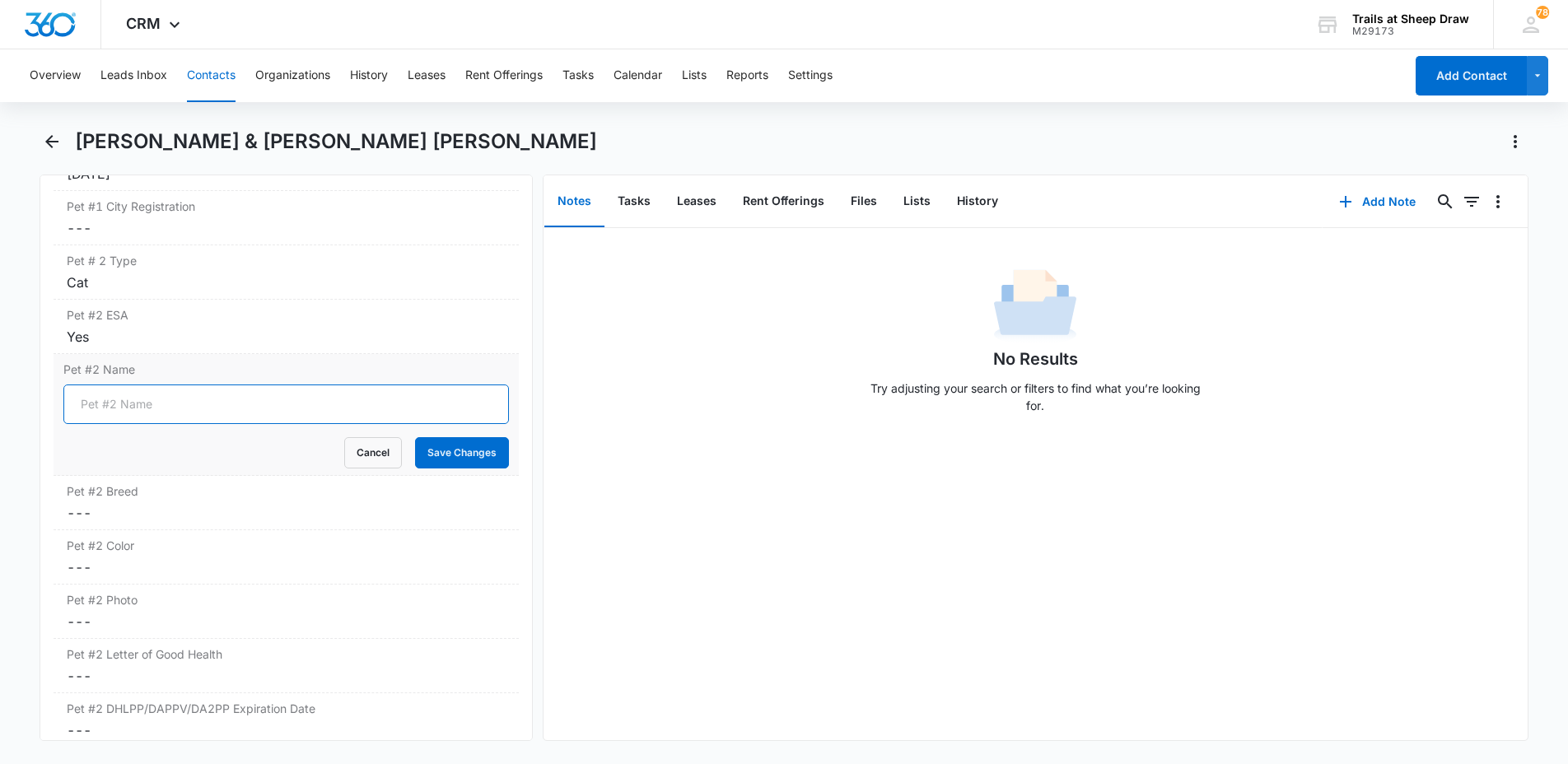
click at [117, 385] on input "Pet #2 Name" at bounding box center [286, 404] width 446 height 39
click at [415, 438] on button "Save Changes" at bounding box center [462, 453] width 94 height 31
type input "Shadow"
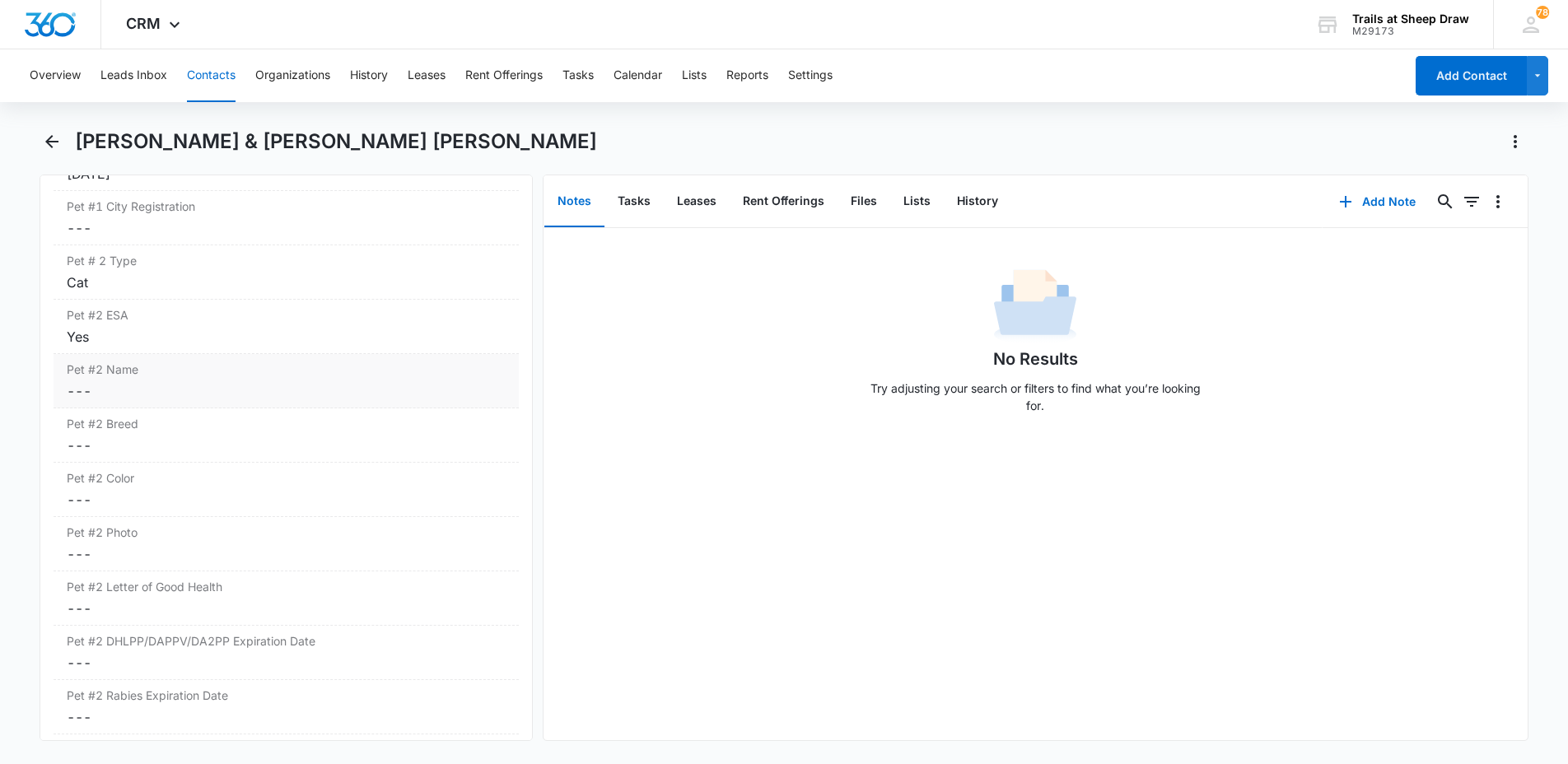
click at [116, 381] on dd "Cancel Save Changes ---" at bounding box center [286, 391] width 439 height 20
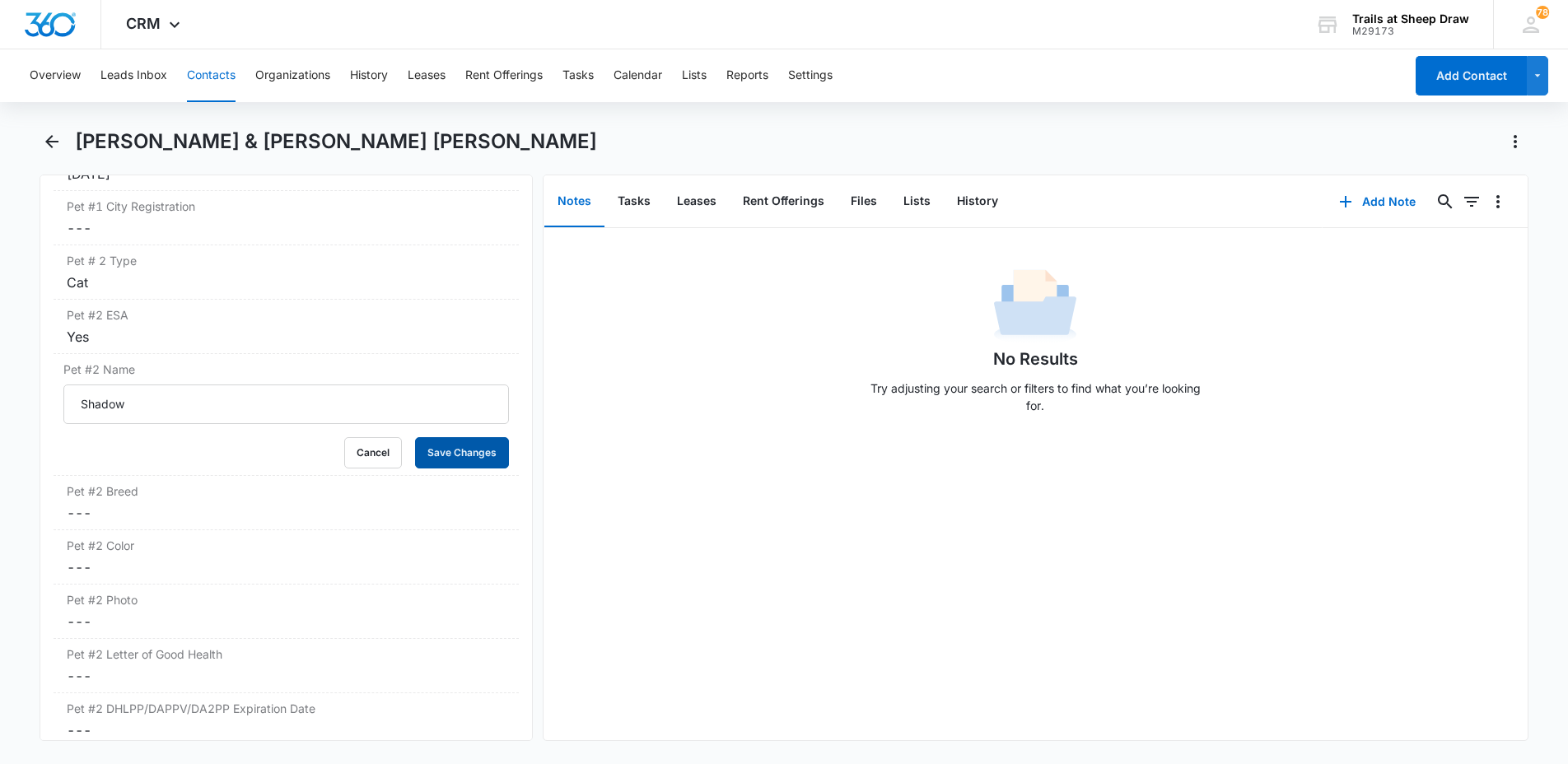
drag, startPoint x: 446, startPoint y: 421, endPoint x: 397, endPoint y: 428, distance: 49.5
click at [442, 438] on button "Save Changes" at bounding box center [462, 453] width 94 height 31
click at [191, 503] on dd "Cancel Save Changes ---" at bounding box center [286, 513] width 439 height 20
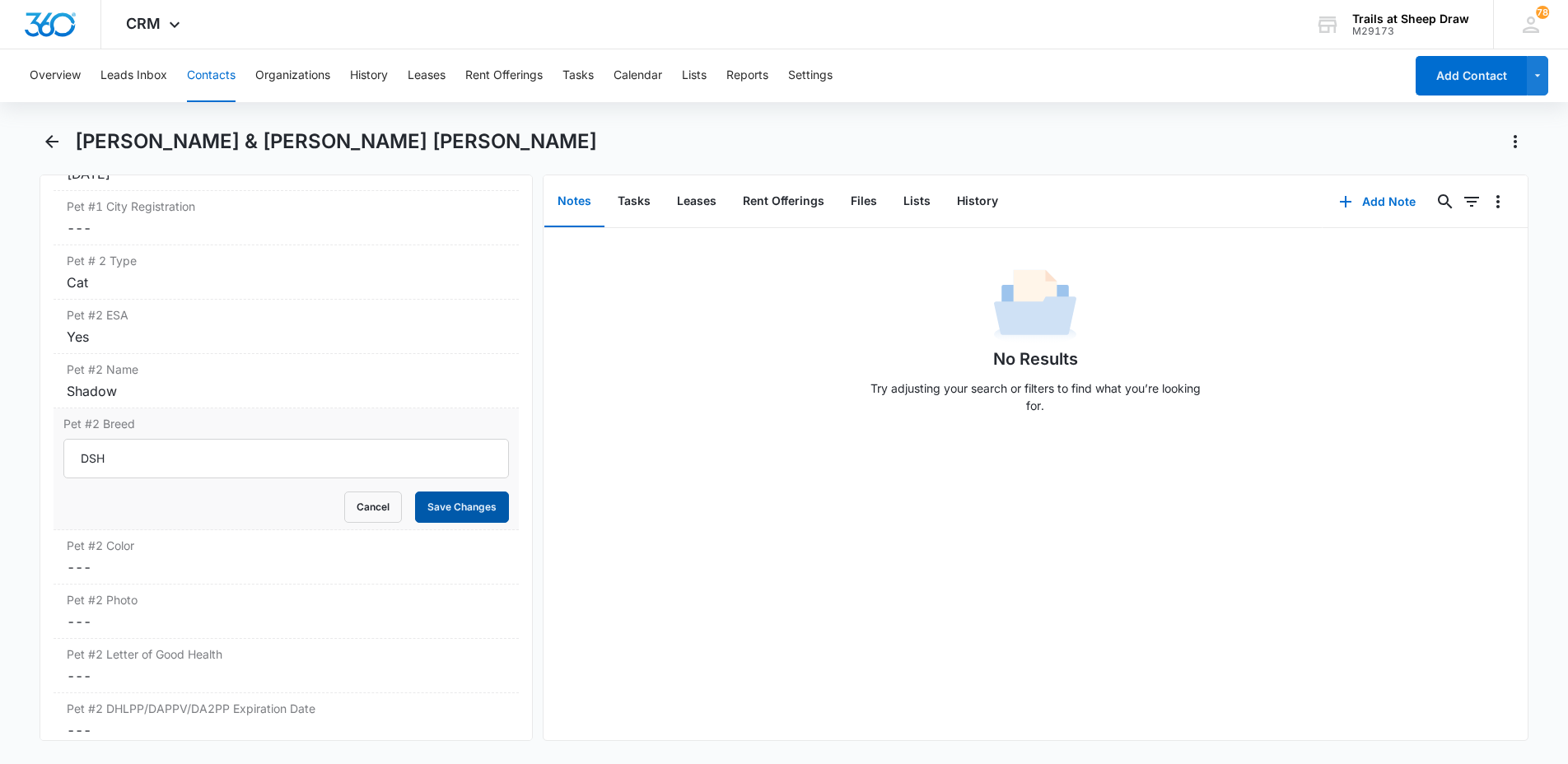
type input "DSH"
click at [432, 491] on button "Save Changes" at bounding box center [462, 507] width 94 height 31
click at [101, 558] on dd "Cancel Save Changes ---" at bounding box center [286, 568] width 439 height 20
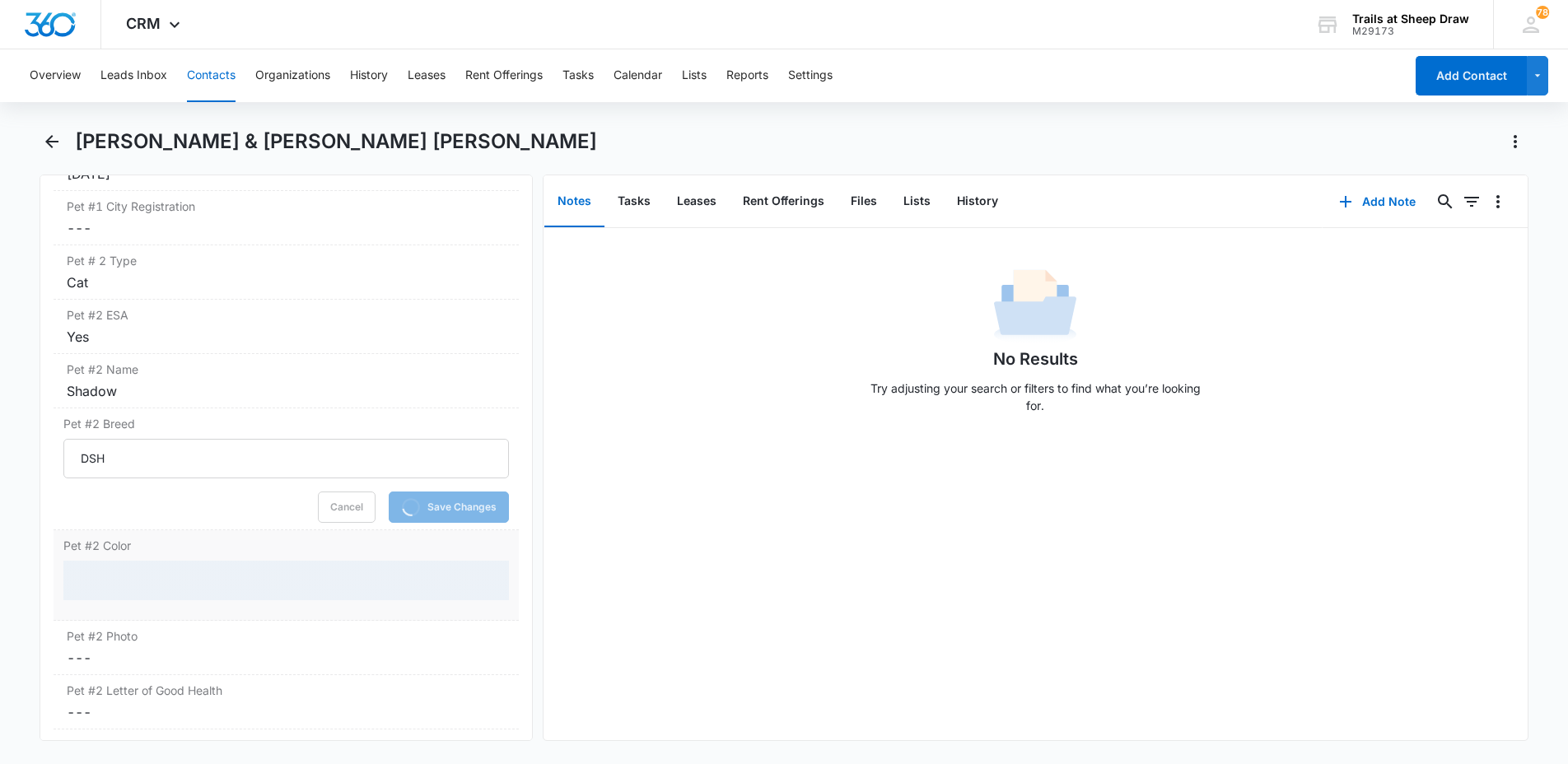
click at [122, 560] on div at bounding box center [286, 580] width 446 height 39
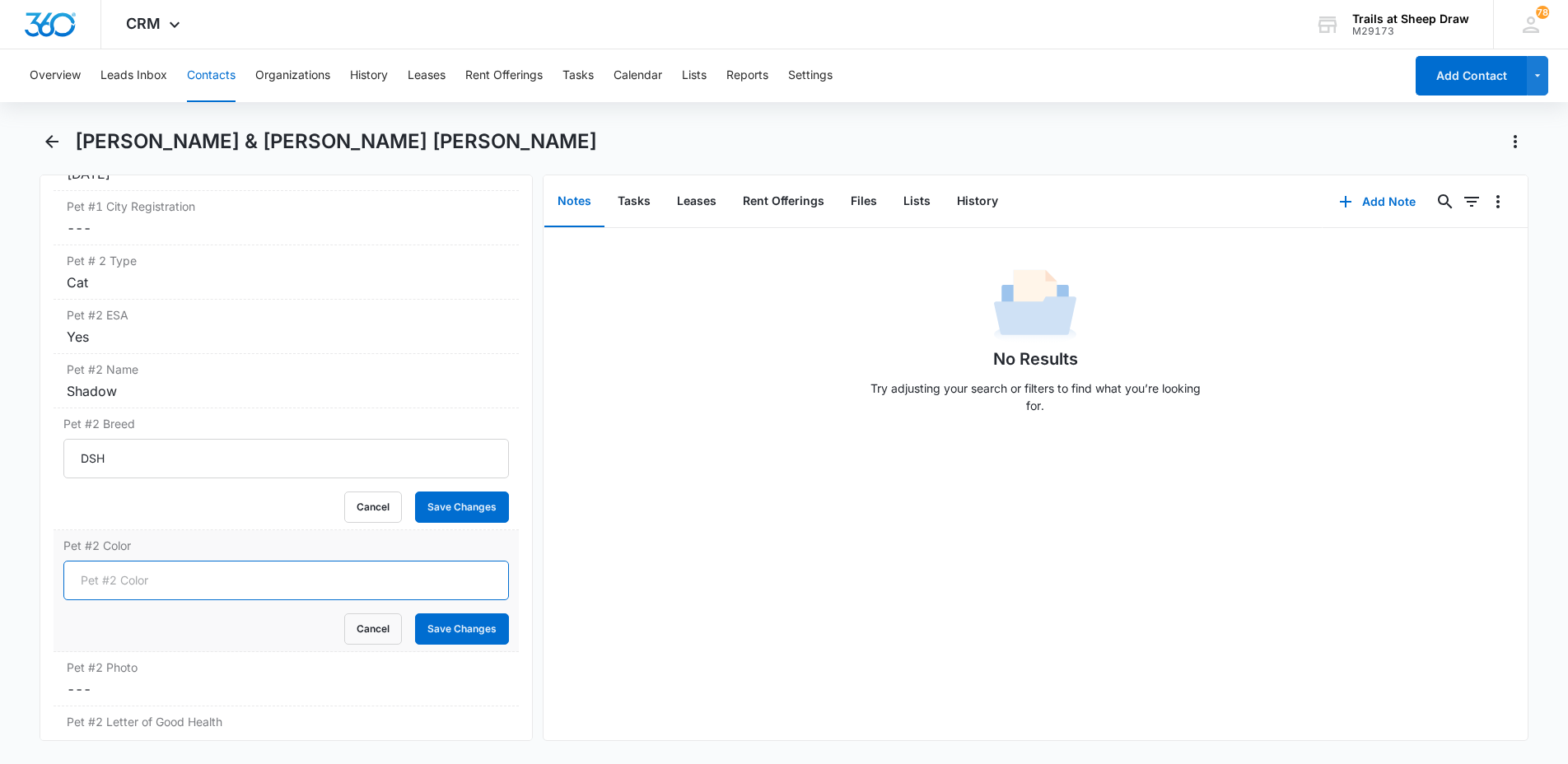
click at [146, 560] on input "Pet #2 Color" at bounding box center [286, 580] width 446 height 39
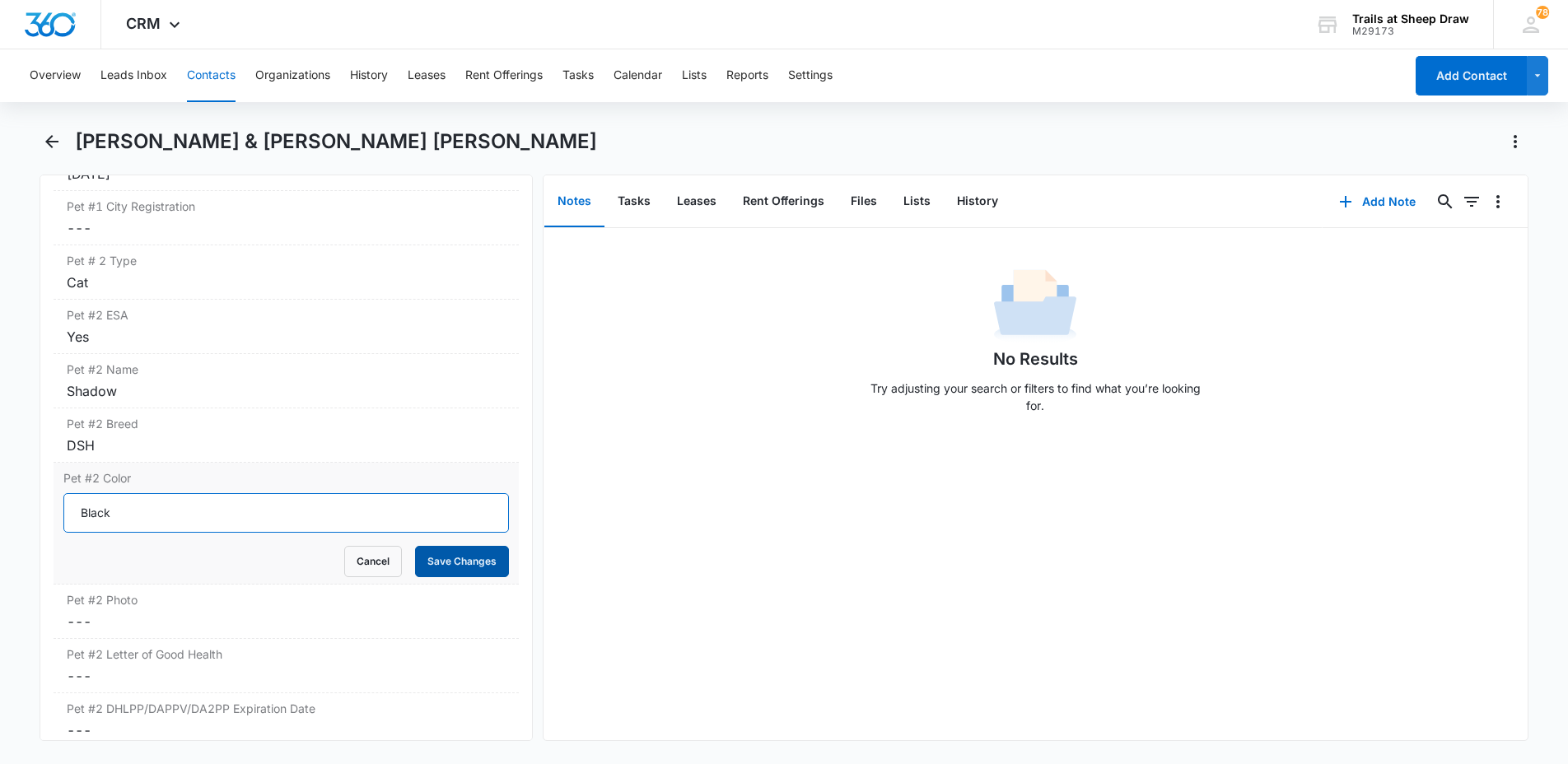
type input "Black"
click at [471, 546] on button "Save Changes" at bounding box center [462, 561] width 94 height 31
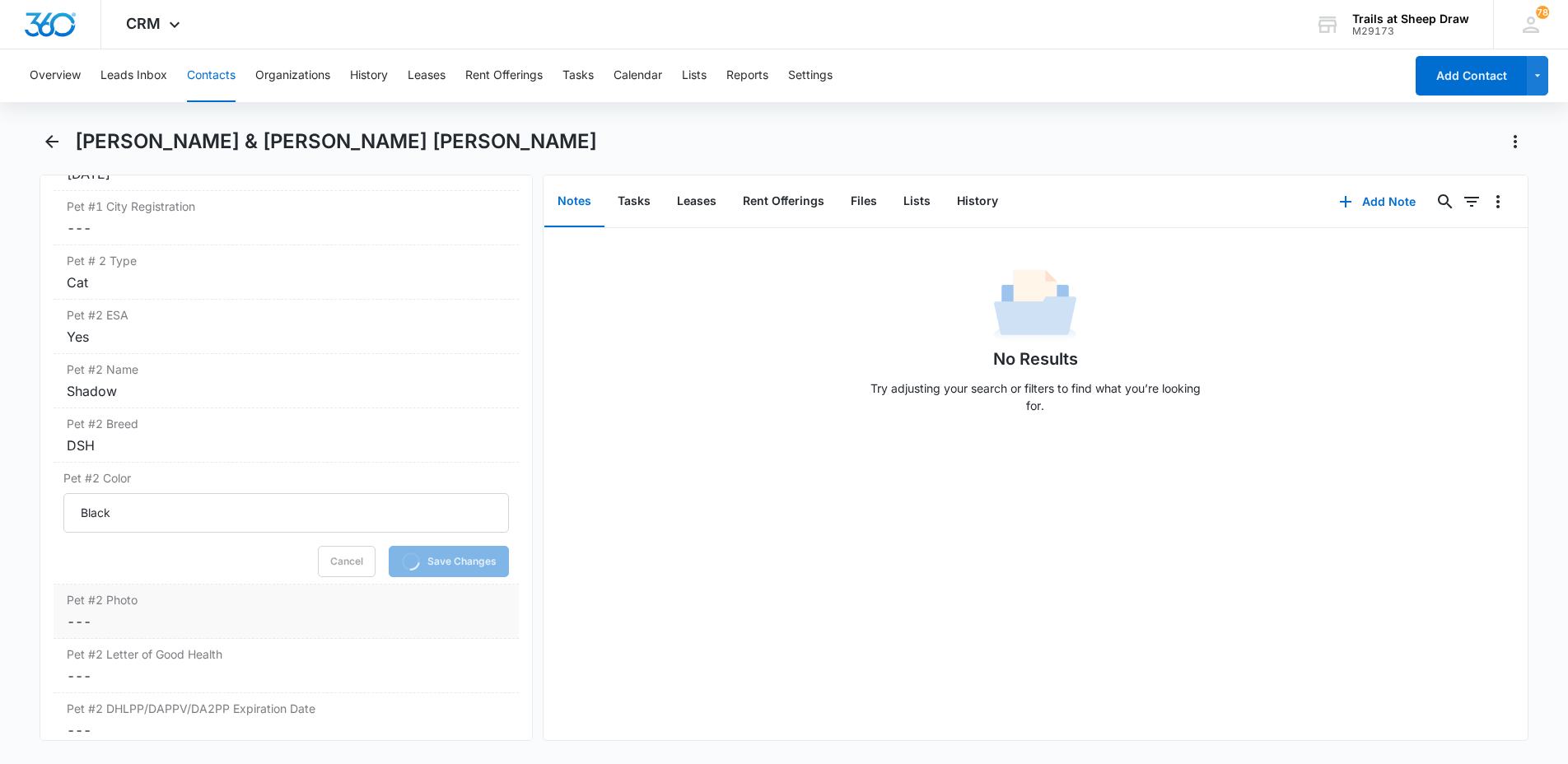
click at [137, 612] on dd "Cancel Save Changes ---" at bounding box center [286, 621] width 439 height 20
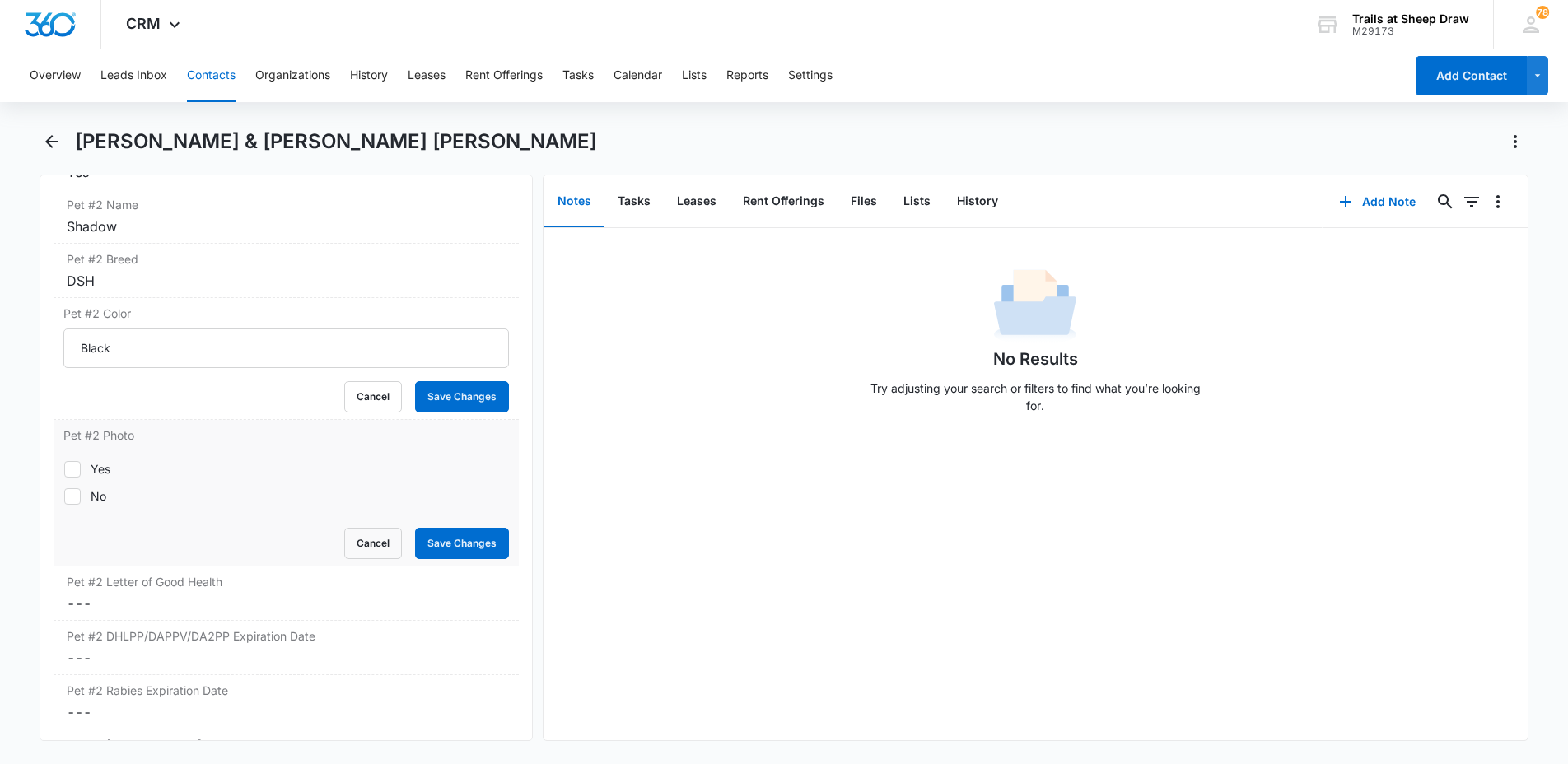
scroll to position [3088, 0]
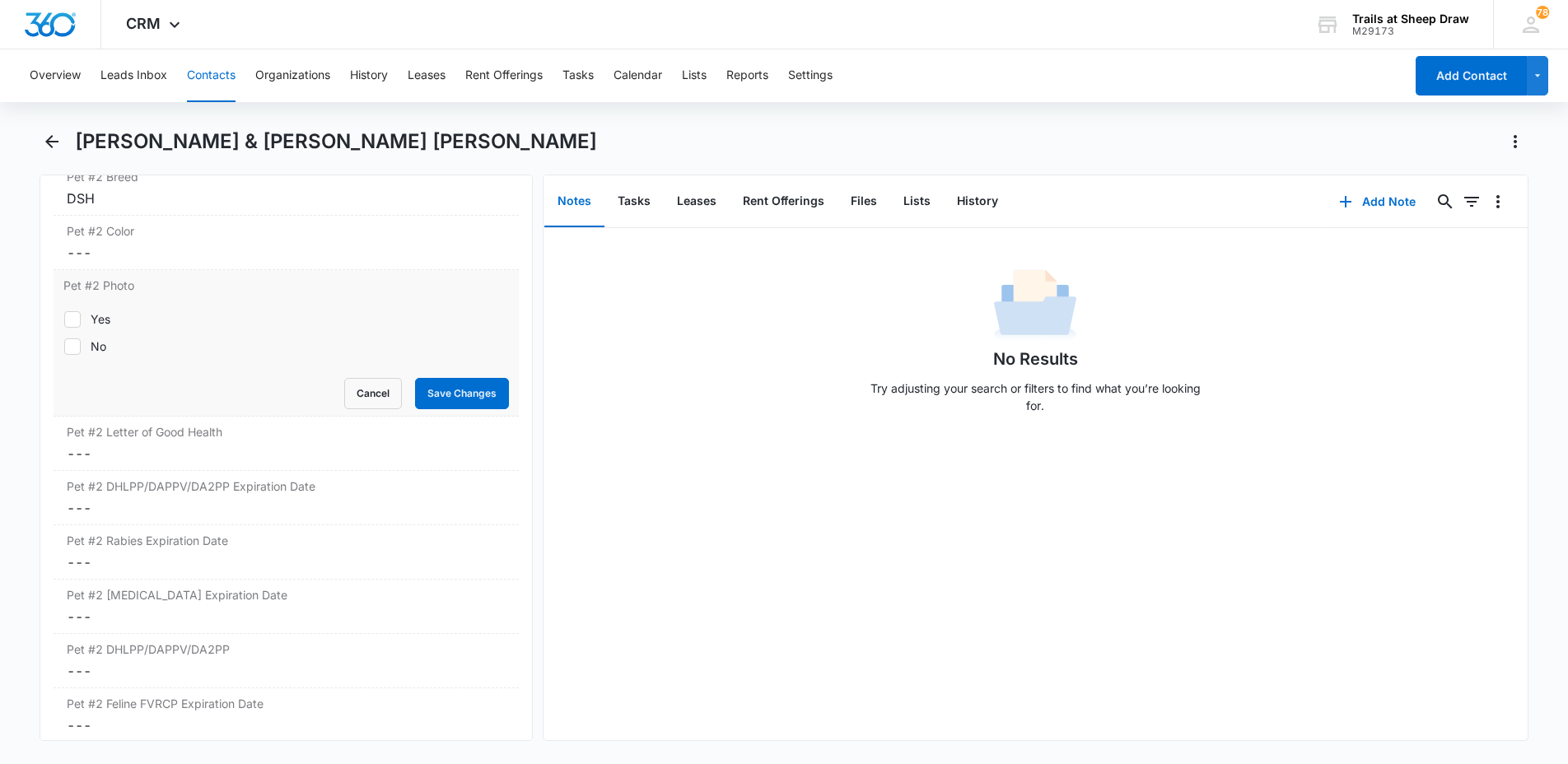
click at [85, 378] on div "Cancel Save Changes" at bounding box center [286, 394] width 446 height 31
click at [97, 310] on div "Yes" at bounding box center [100, 318] width 20 height 17
click at [65, 318] on input "Yes" at bounding box center [64, 318] width 1 height 1
checkbox input "true"
click at [415, 378] on button "Save Changes" at bounding box center [462, 394] width 94 height 31
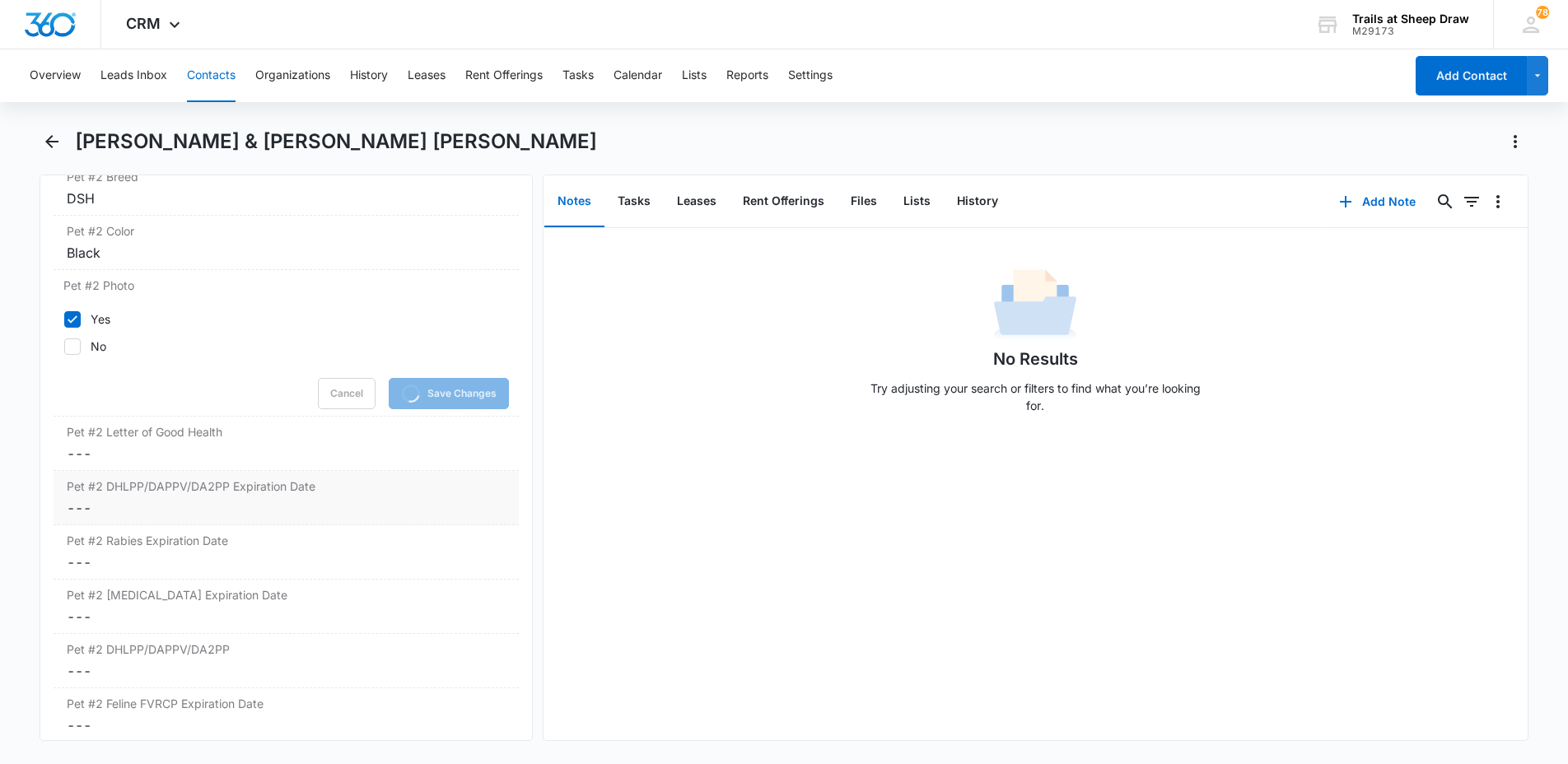
click at [150, 499] on dd "Cancel Save Changes ---" at bounding box center [286, 508] width 439 height 20
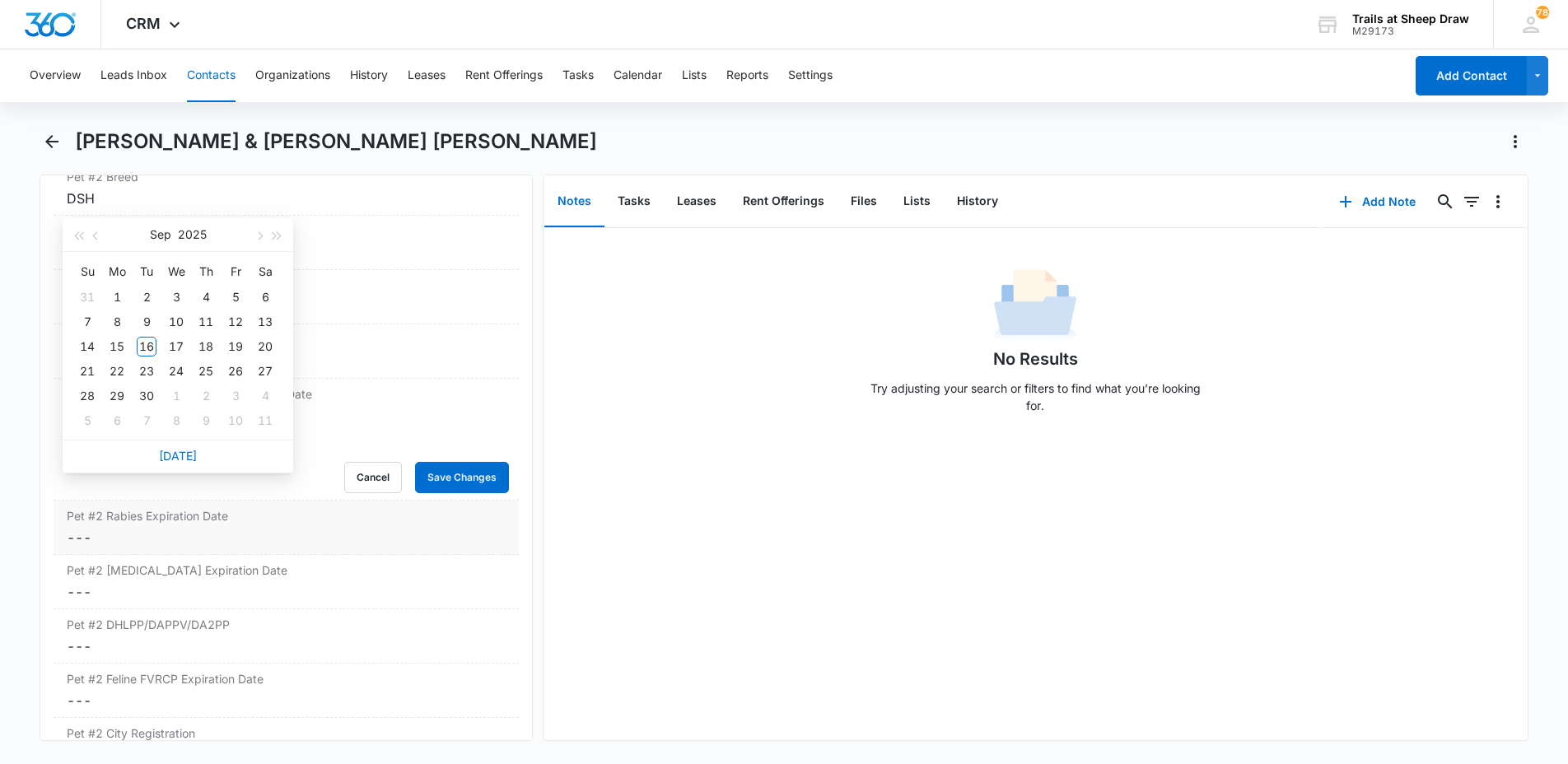
click at [178, 528] on dd "Cancel Save Changes ---" at bounding box center [286, 538] width 439 height 20
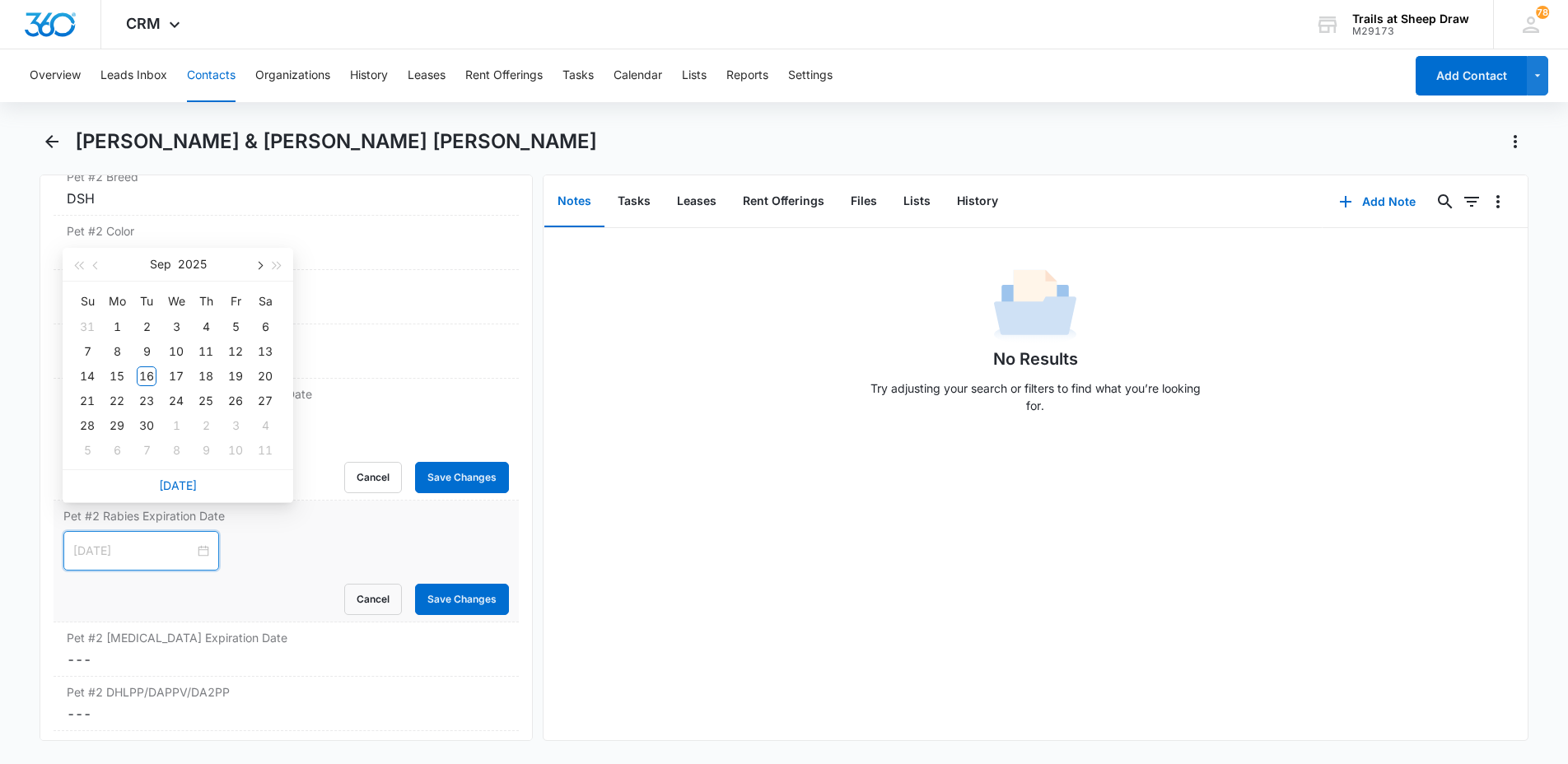
type input "[DATE]"
click at [153, 424] on div "30" at bounding box center [146, 426] width 20 height 20
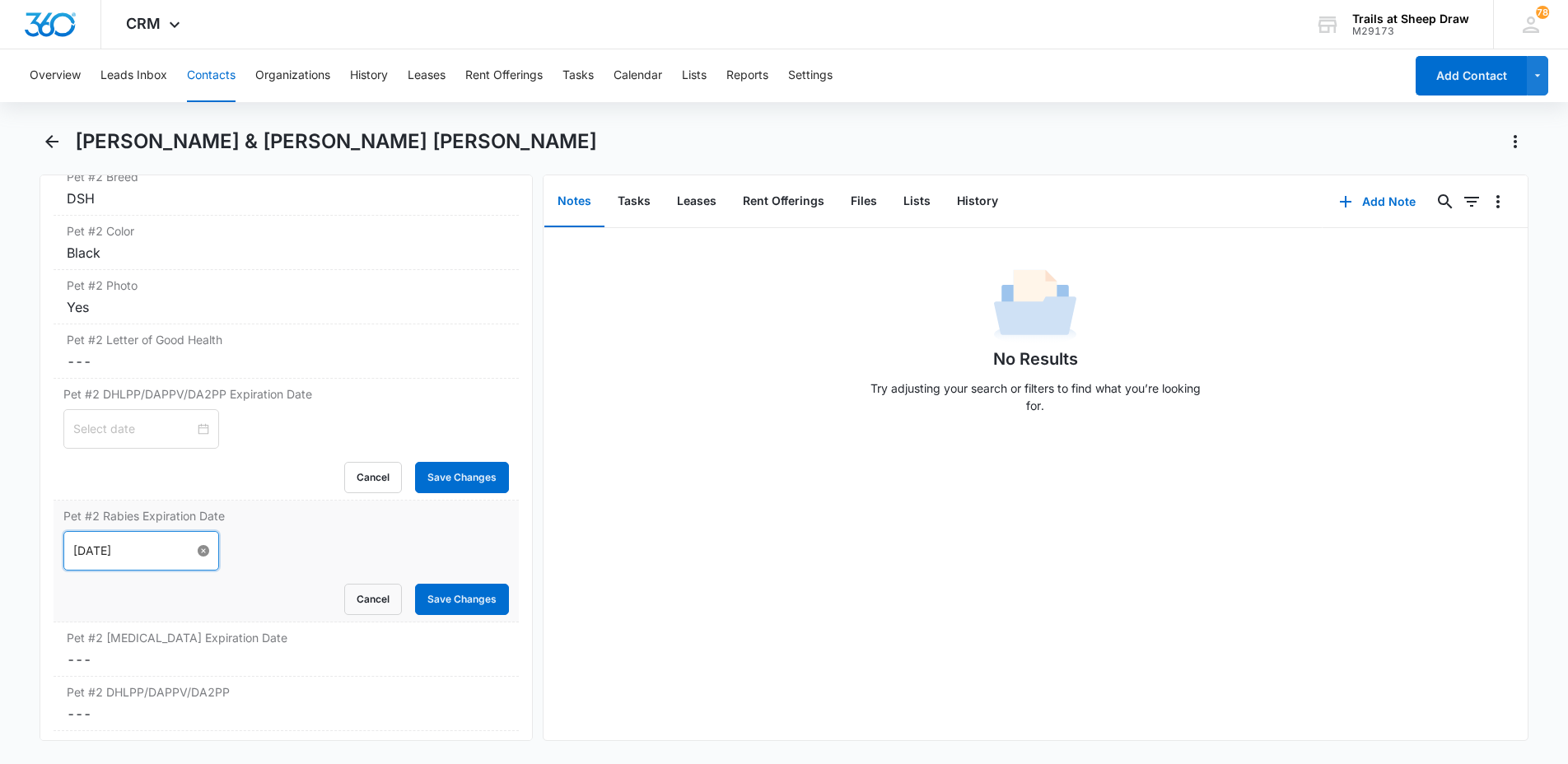
click at [193, 537] on div "[DATE]" at bounding box center [142, 551] width 156 height 39
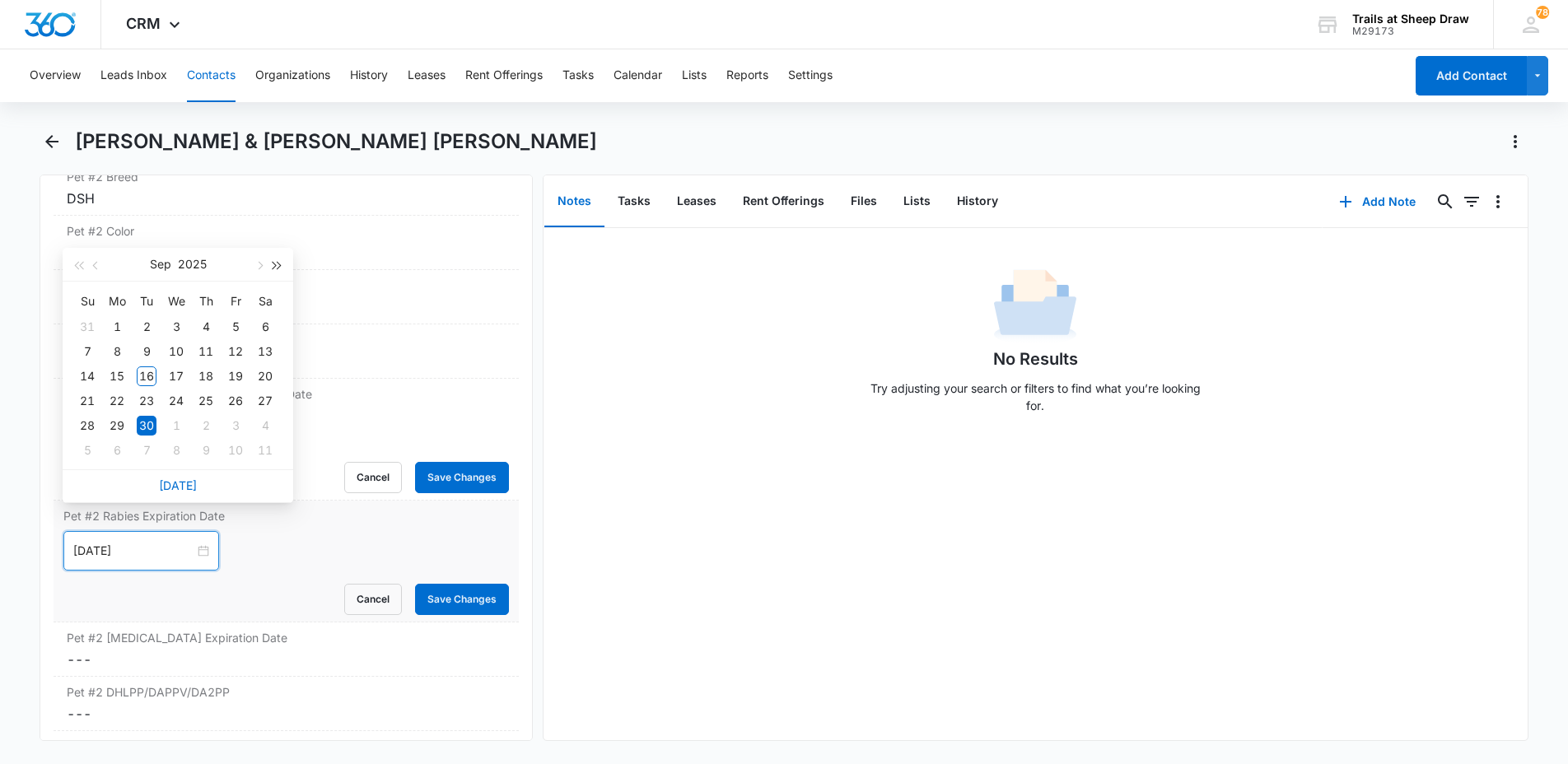
click at [280, 264] on button "button" at bounding box center [277, 264] width 18 height 33
type input "[DATE]"
click at [170, 438] on td "30" at bounding box center [176, 426] width 30 height 25
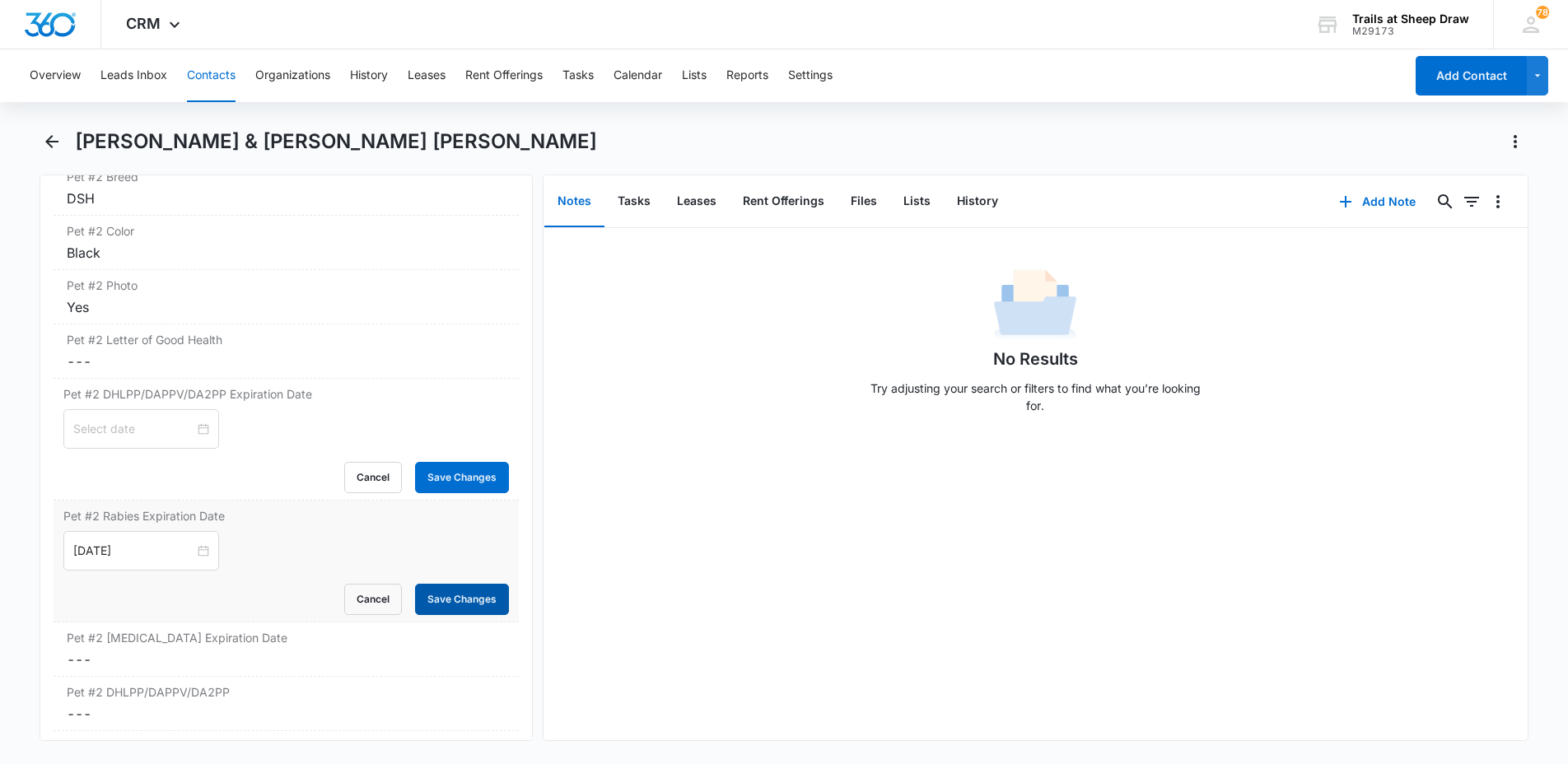
click at [439, 584] on button "Save Changes" at bounding box center [462, 599] width 94 height 31
click at [165, 420] on input at bounding box center [134, 429] width 121 height 18
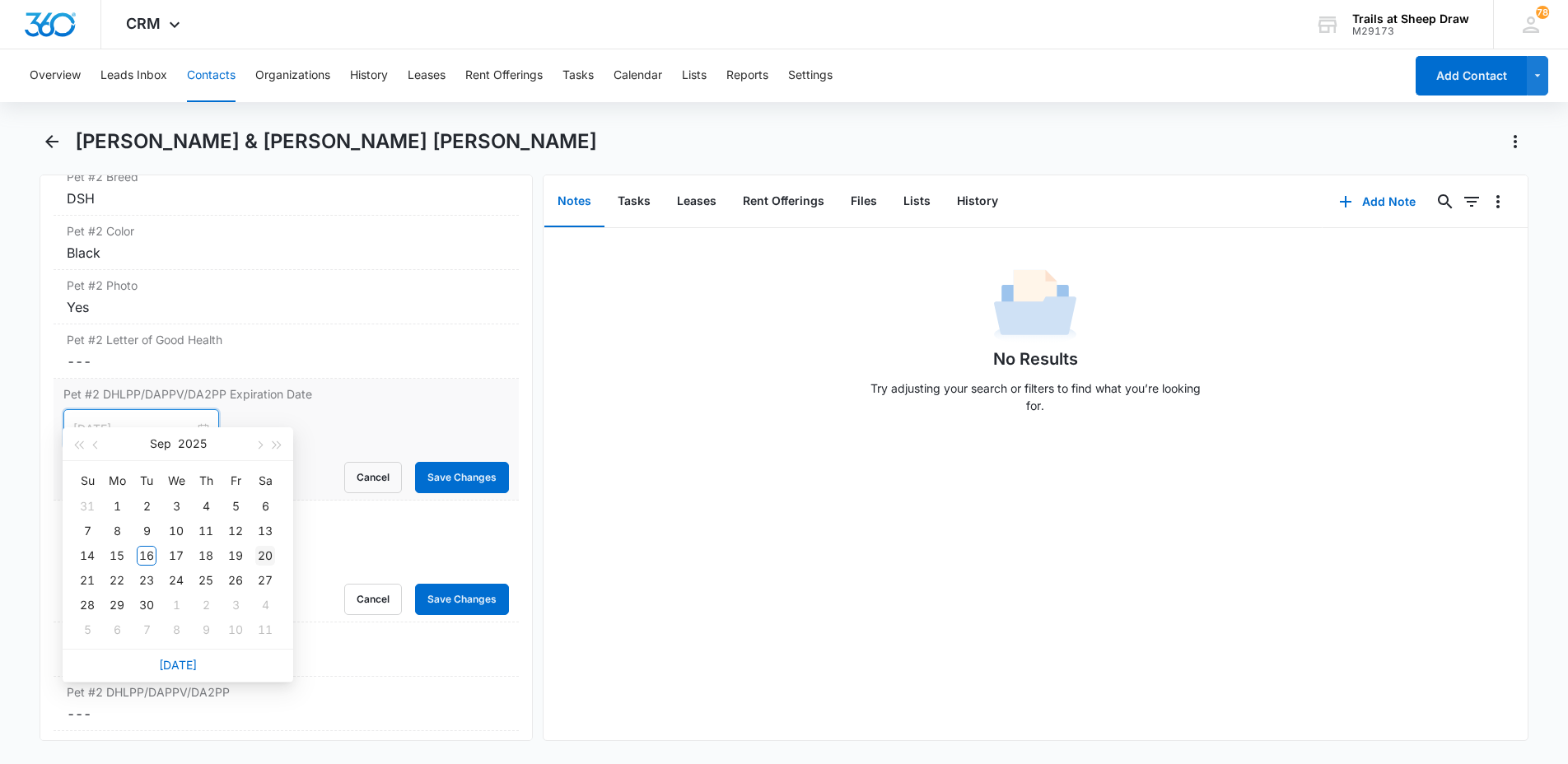
type input "[DATE]"
click at [257, 553] on div "20" at bounding box center [265, 556] width 20 height 20
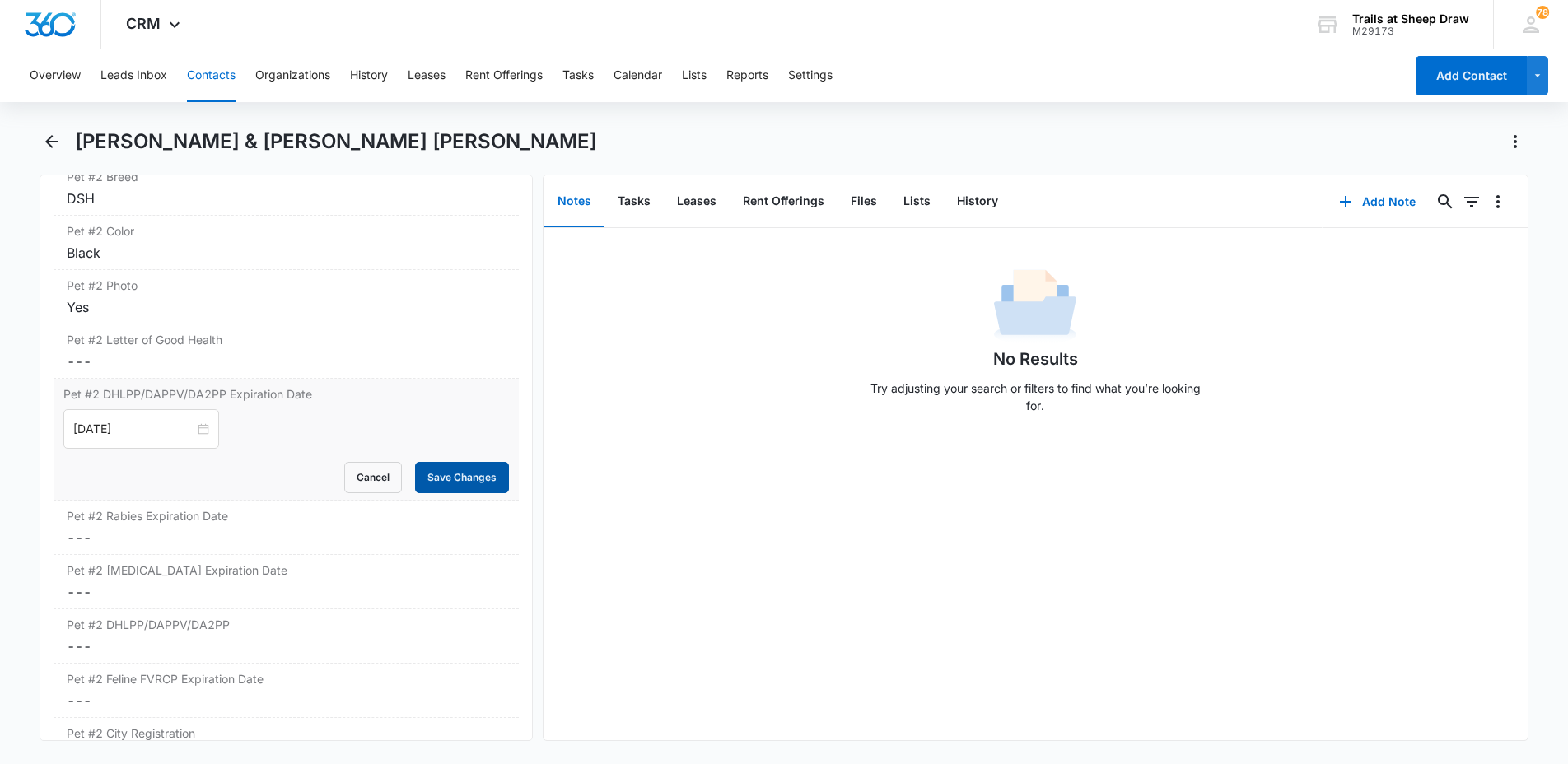
click at [430, 462] on button "Save Changes" at bounding box center [462, 477] width 94 height 31
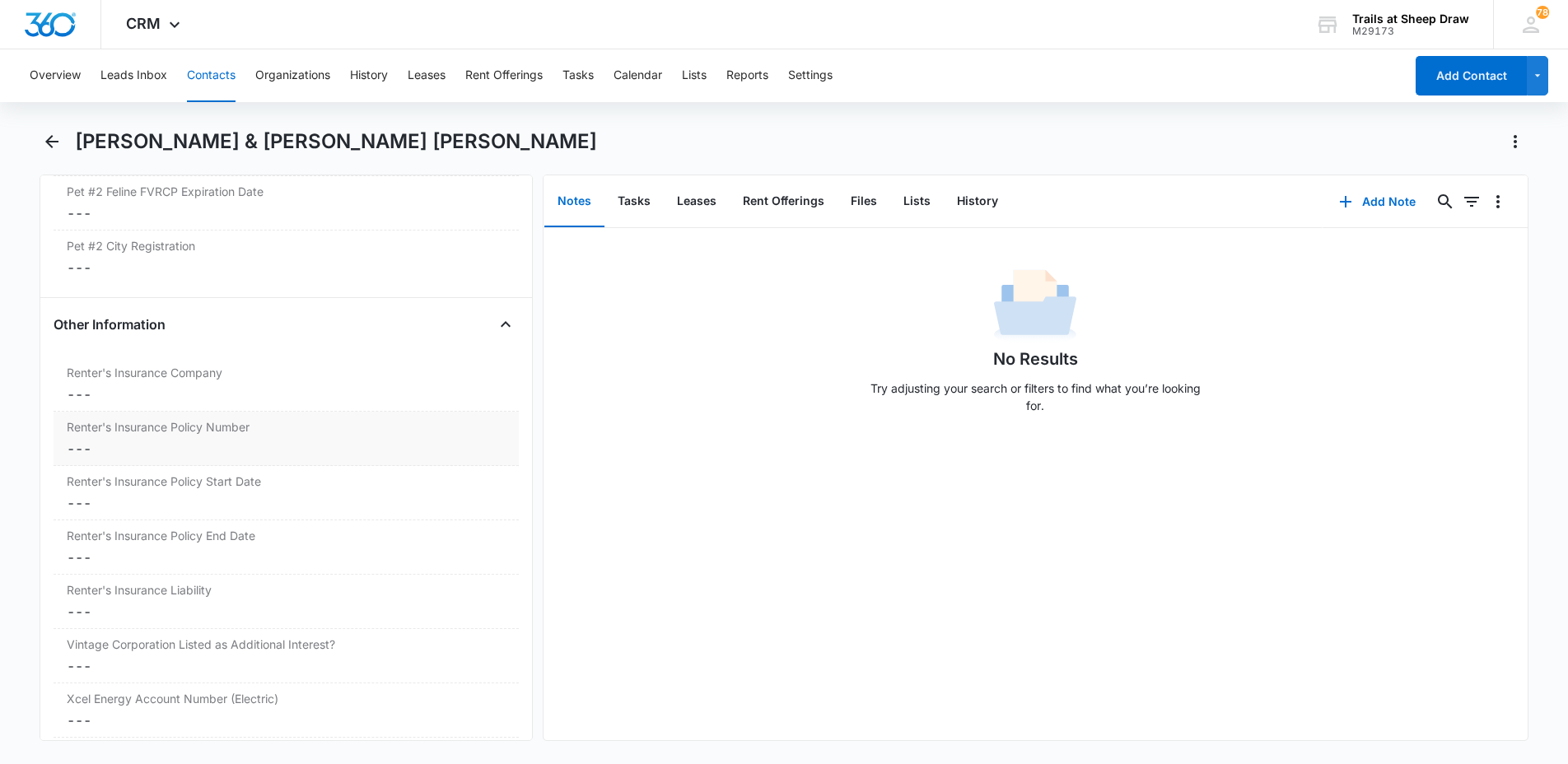
scroll to position [3500, 0]
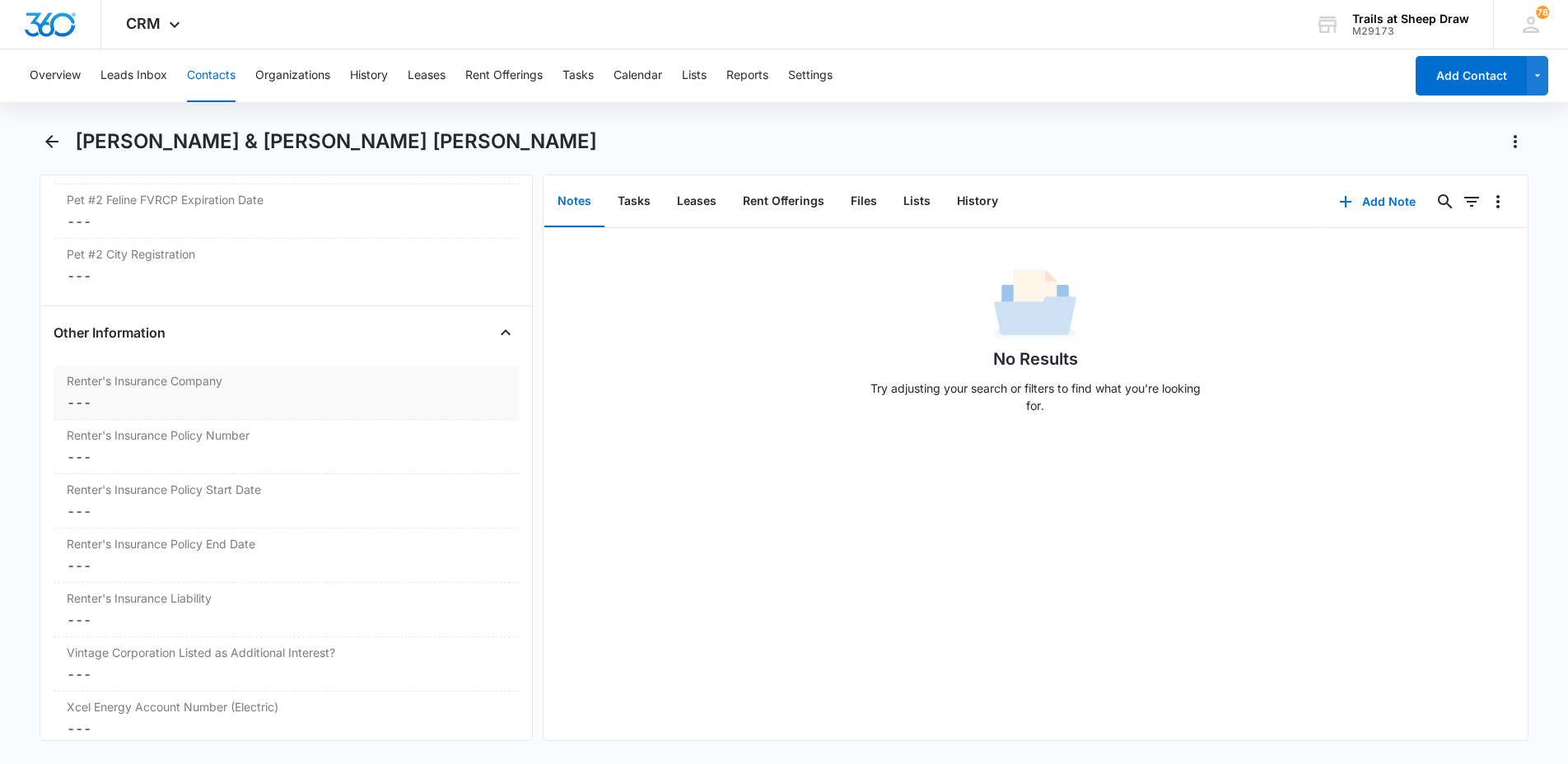
click at [141, 393] on dd "Cancel Save Changes ---" at bounding box center [286, 403] width 439 height 20
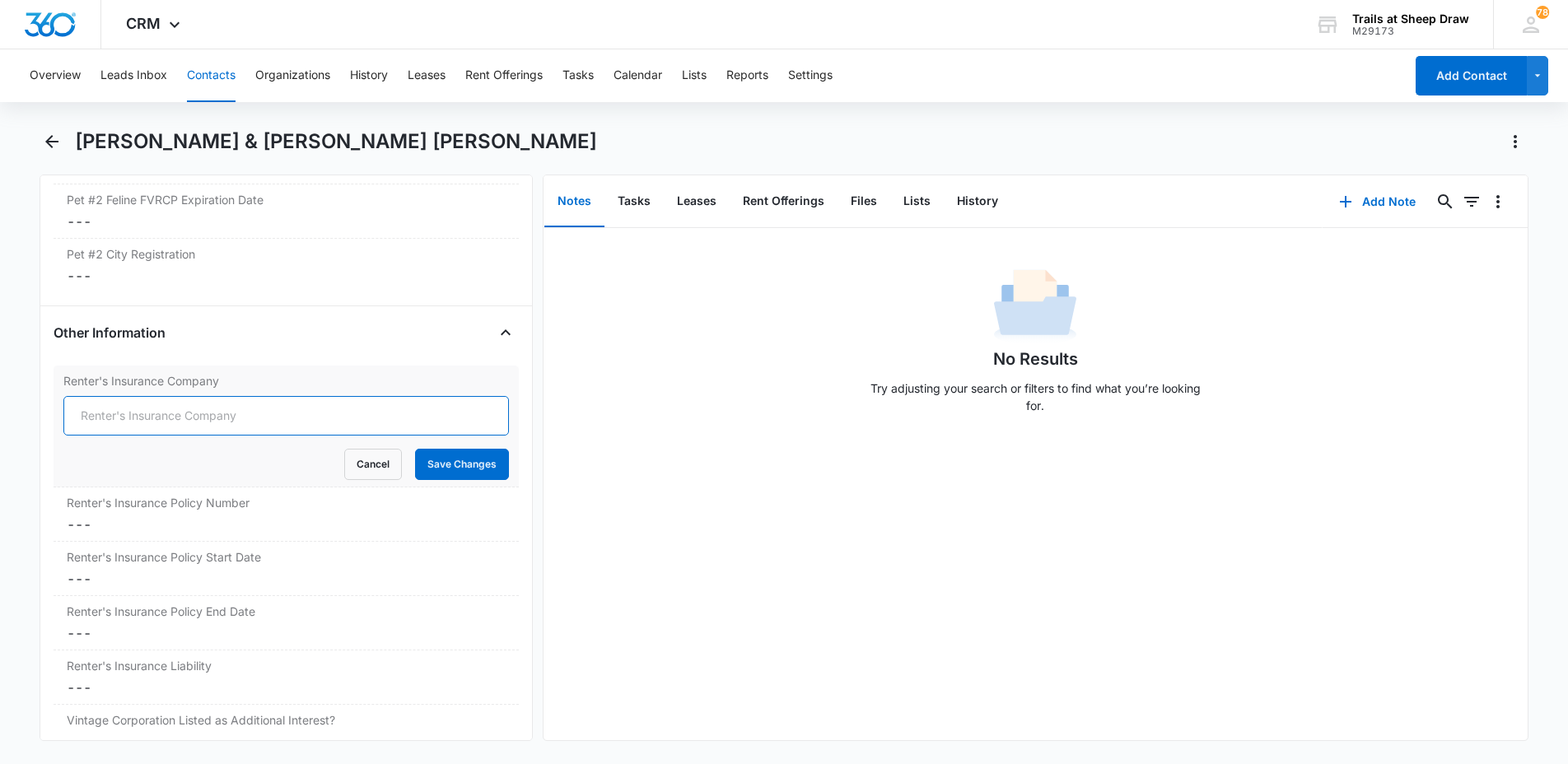
click at [174, 396] on input "Renter's Insurance Company" at bounding box center [286, 416] width 446 height 39
type input "Farmers"
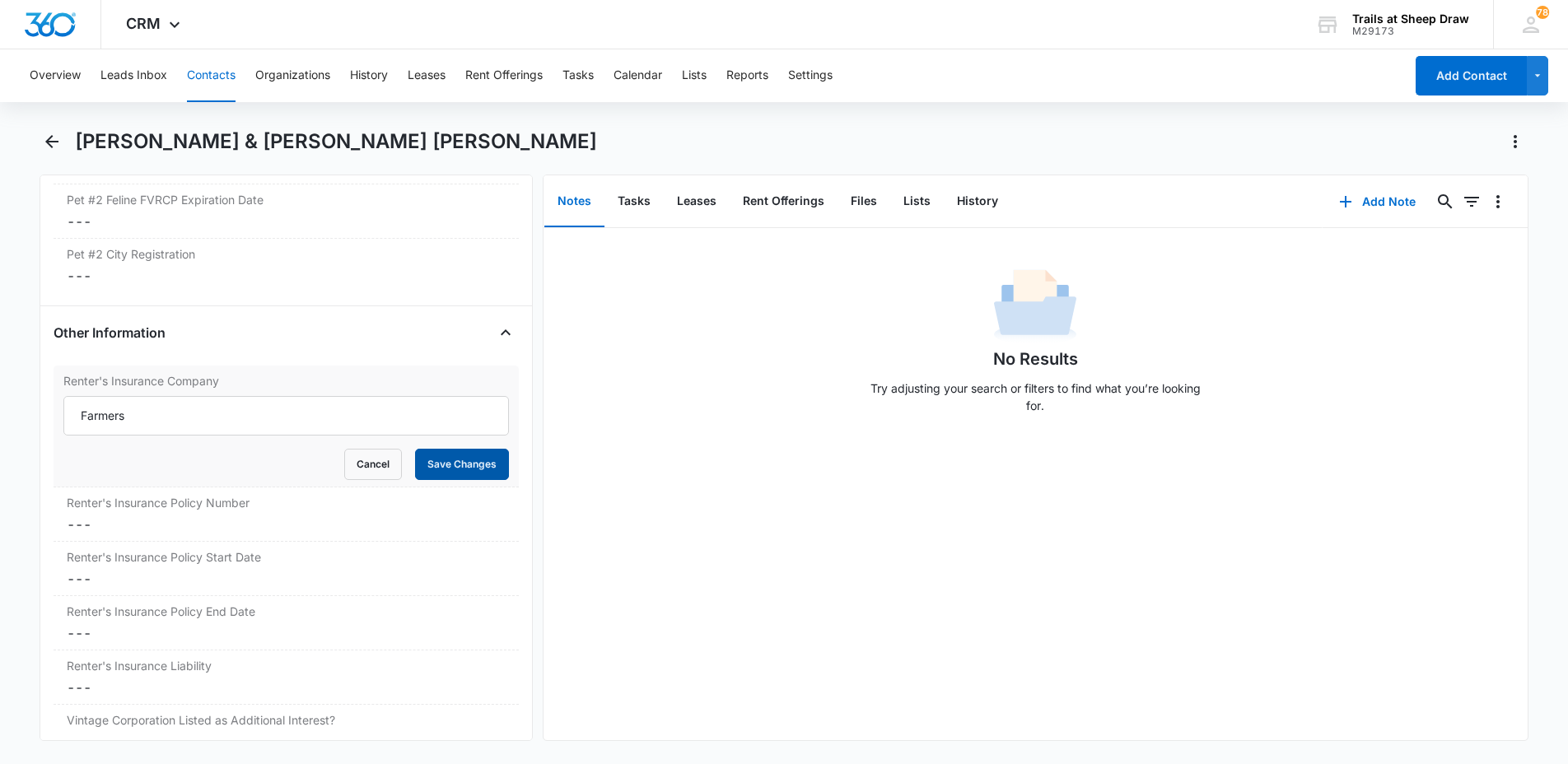
click at [448, 449] on button "Save Changes" at bounding box center [462, 464] width 94 height 31
click at [147, 542] on div "Renter's Insurance Policy Start Date Cancel Save Changes ---" at bounding box center [286, 569] width 465 height 55
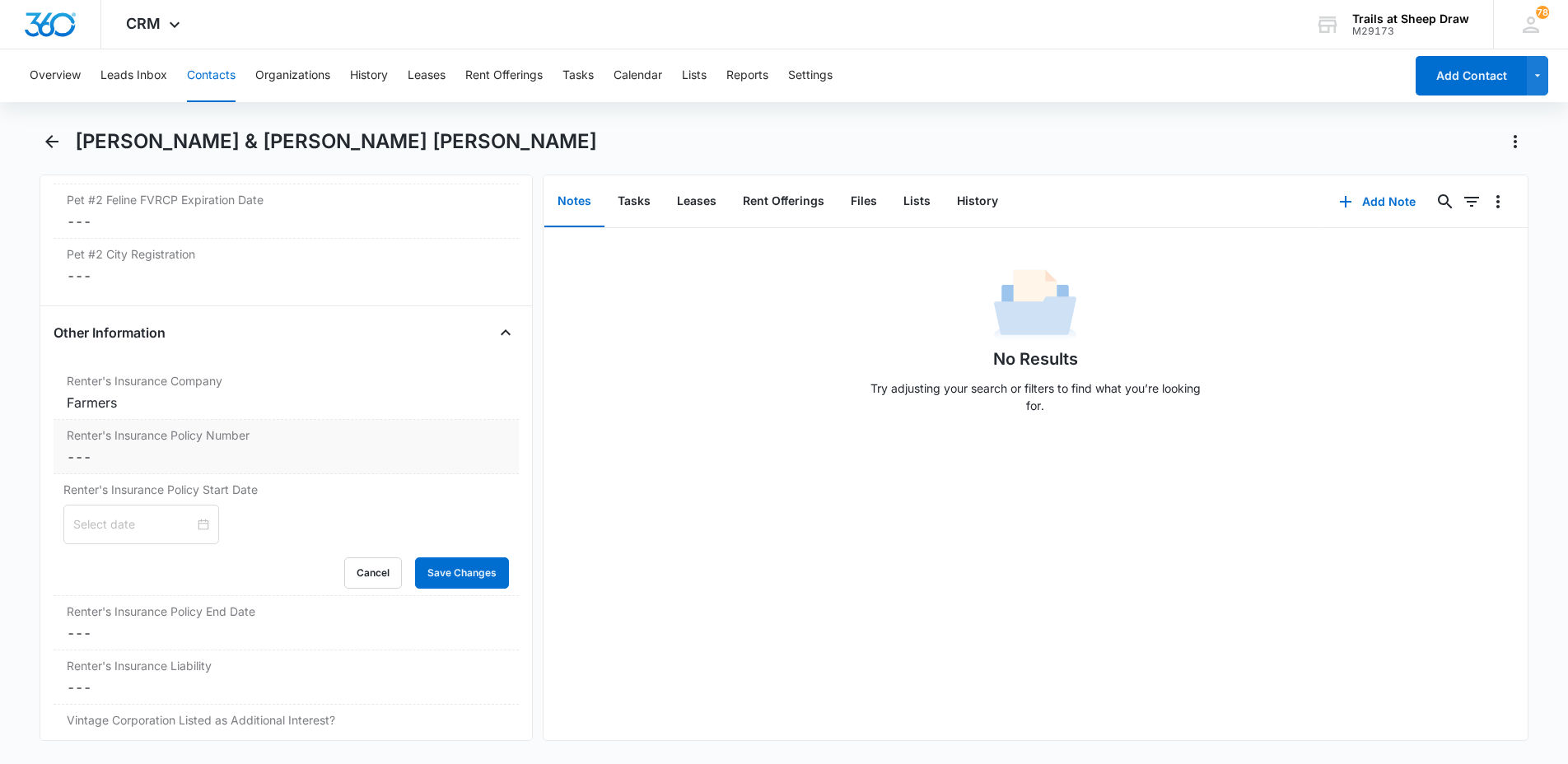
click at [146, 447] on dd "Cancel Save Changes ---" at bounding box center [286, 457] width 439 height 20
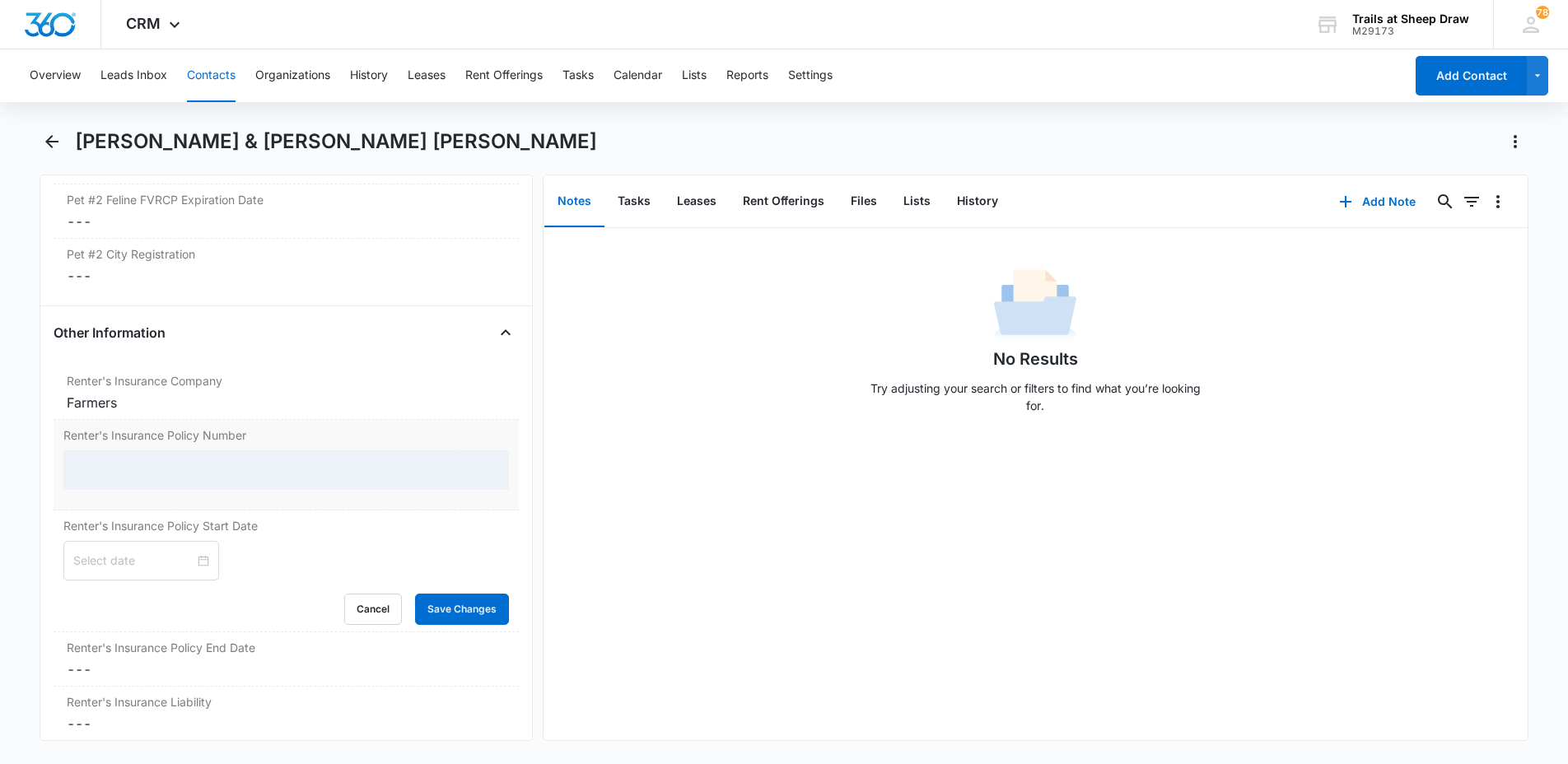
click at [147, 450] on div at bounding box center [286, 470] width 446 height 39
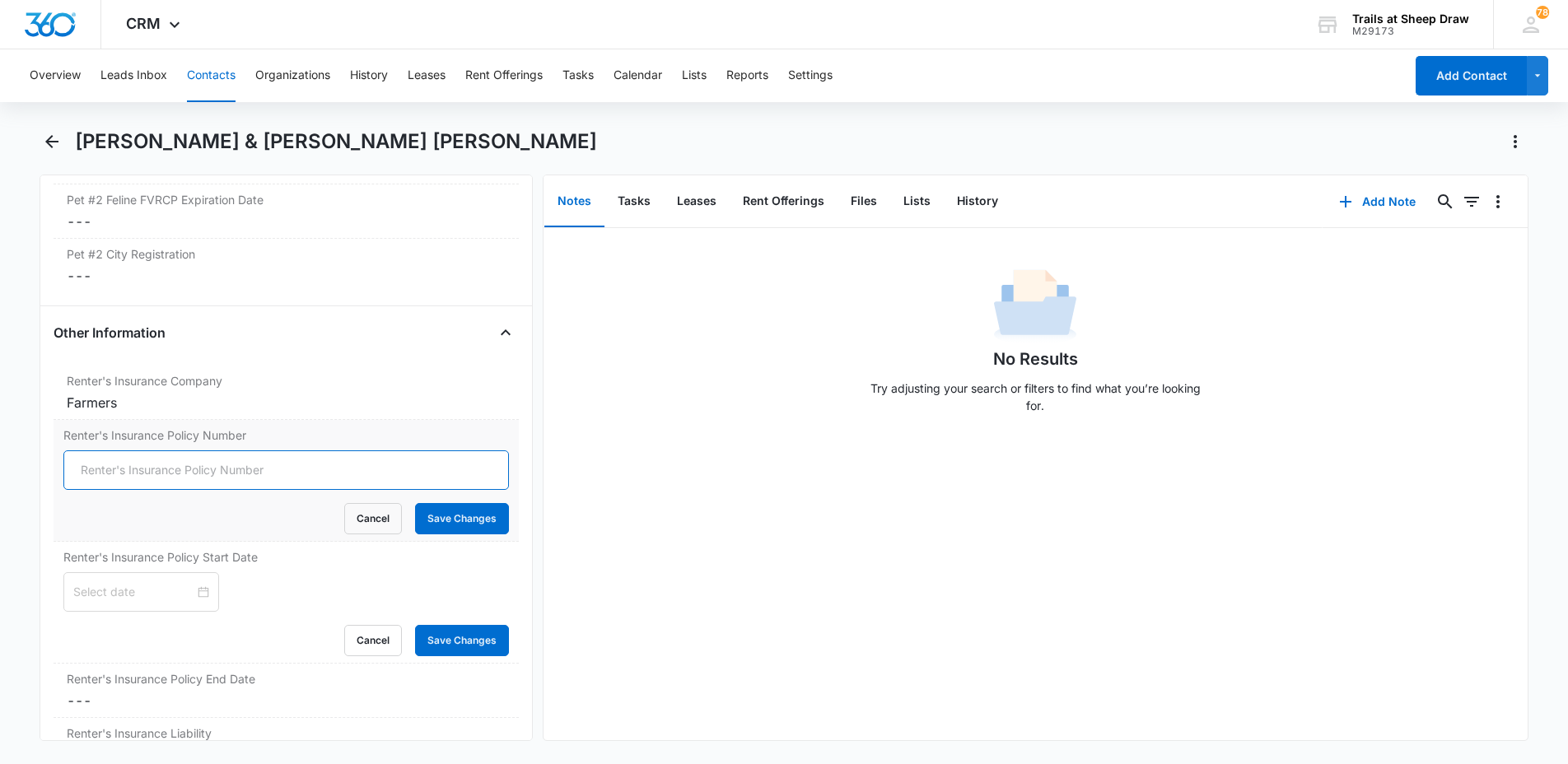
click at [148, 450] on input "Renter's Insurance Policy Number" at bounding box center [286, 470] width 446 height 39
type input "82981 22 82"
click at [474, 503] on button "Save Changes" at bounding box center [462, 518] width 94 height 31
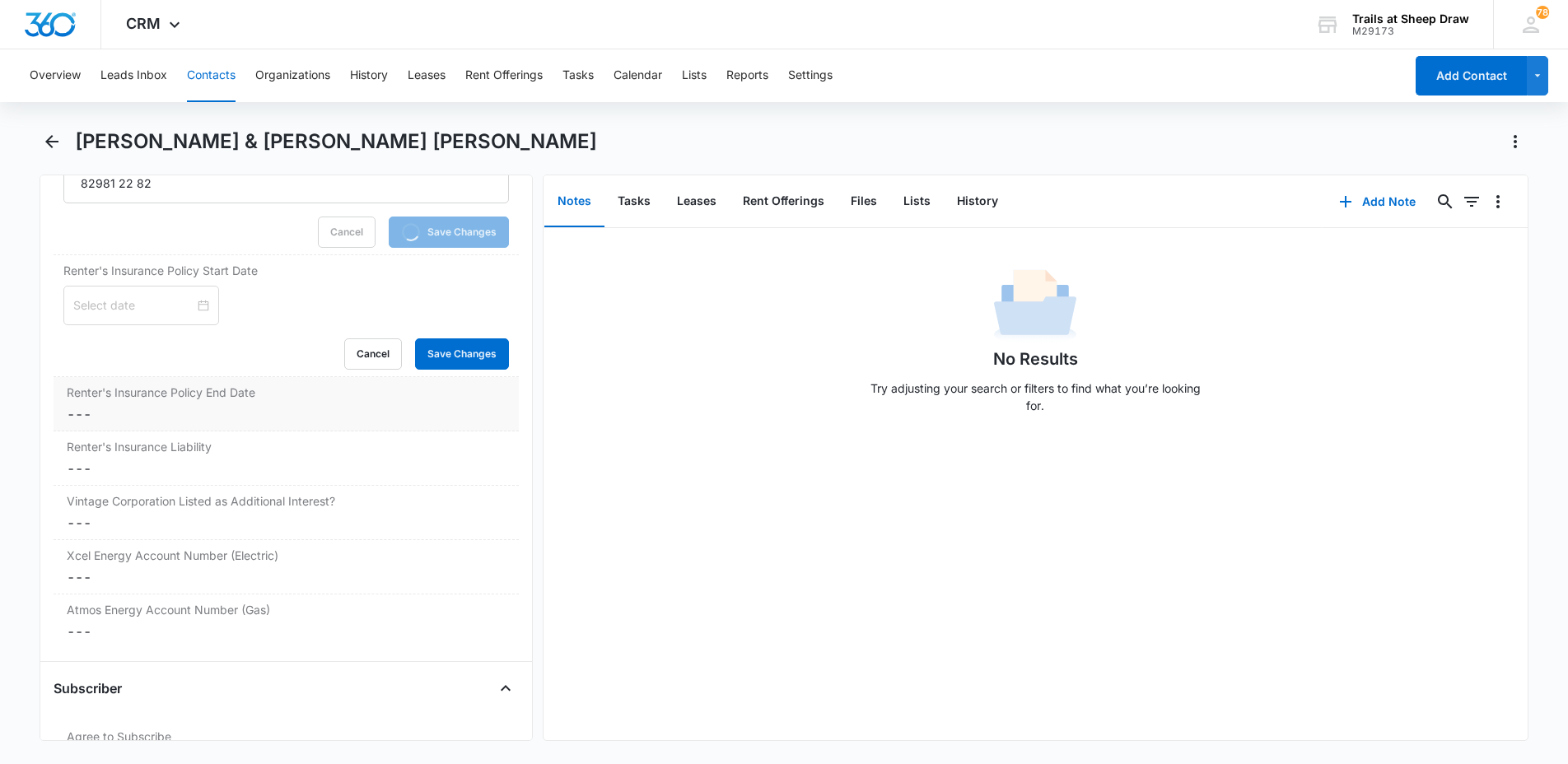
scroll to position [3830, 0]
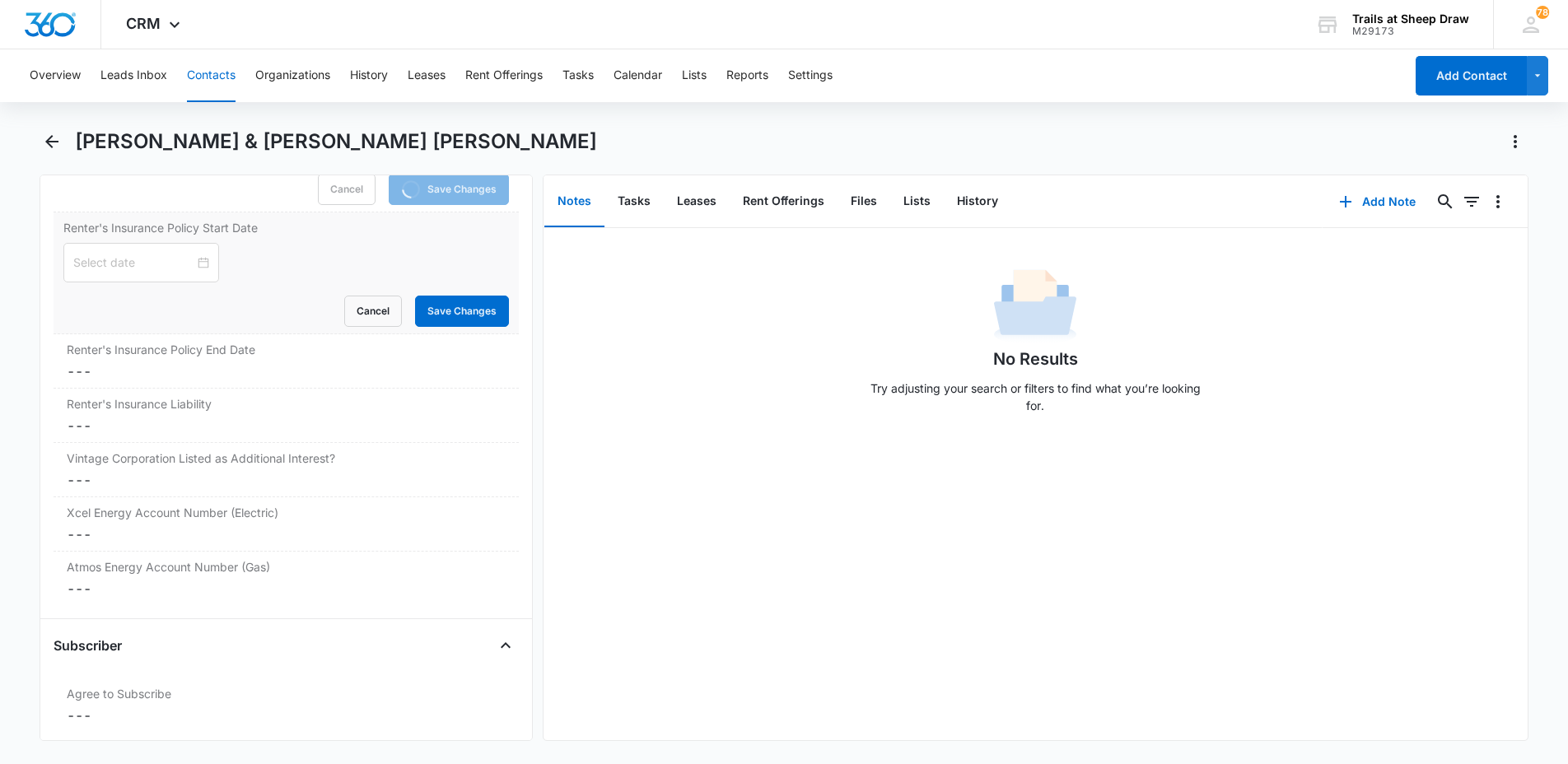
drag, startPoint x: 135, startPoint y: 217, endPoint x: 179, endPoint y: 242, distance: 50.6
click at [135, 217] on div "Renter's Insurance Policy Start Date Cancel Save Changes" at bounding box center [286, 273] width 465 height 122
click at [179, 254] on input at bounding box center [134, 263] width 121 height 18
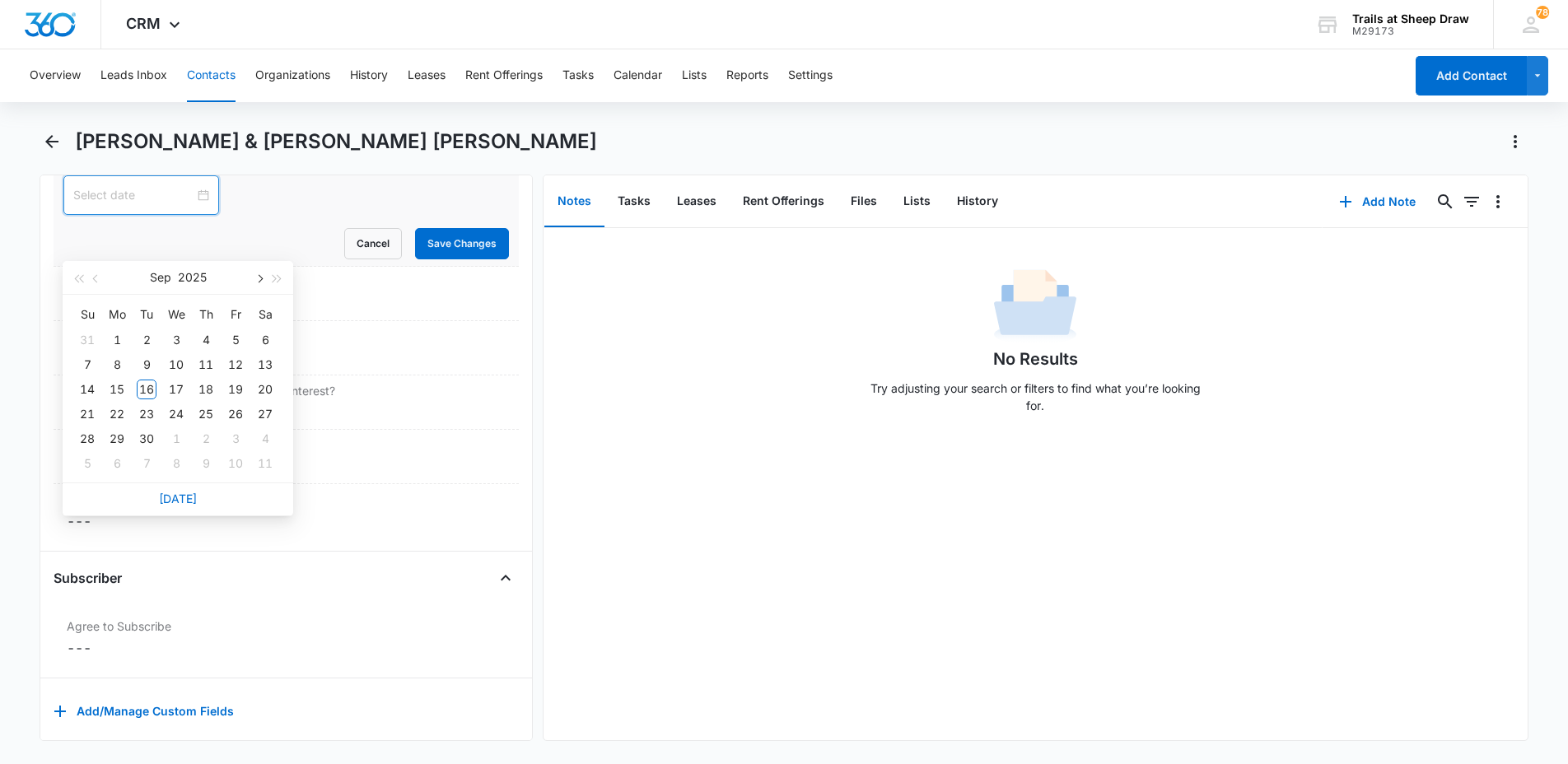
scroll to position [3798, 0]
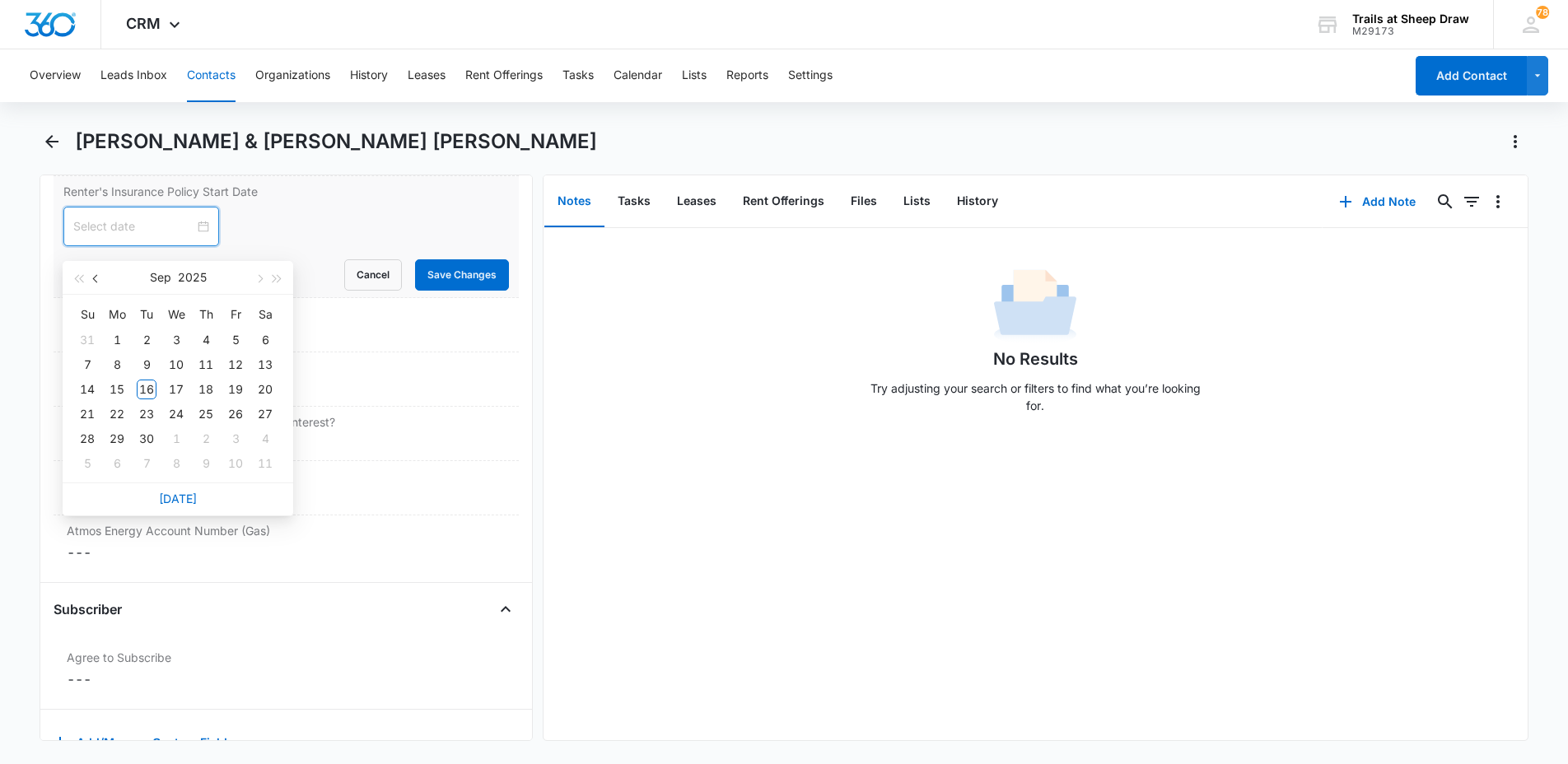
click at [98, 276] on span "button" at bounding box center [97, 279] width 8 height 8
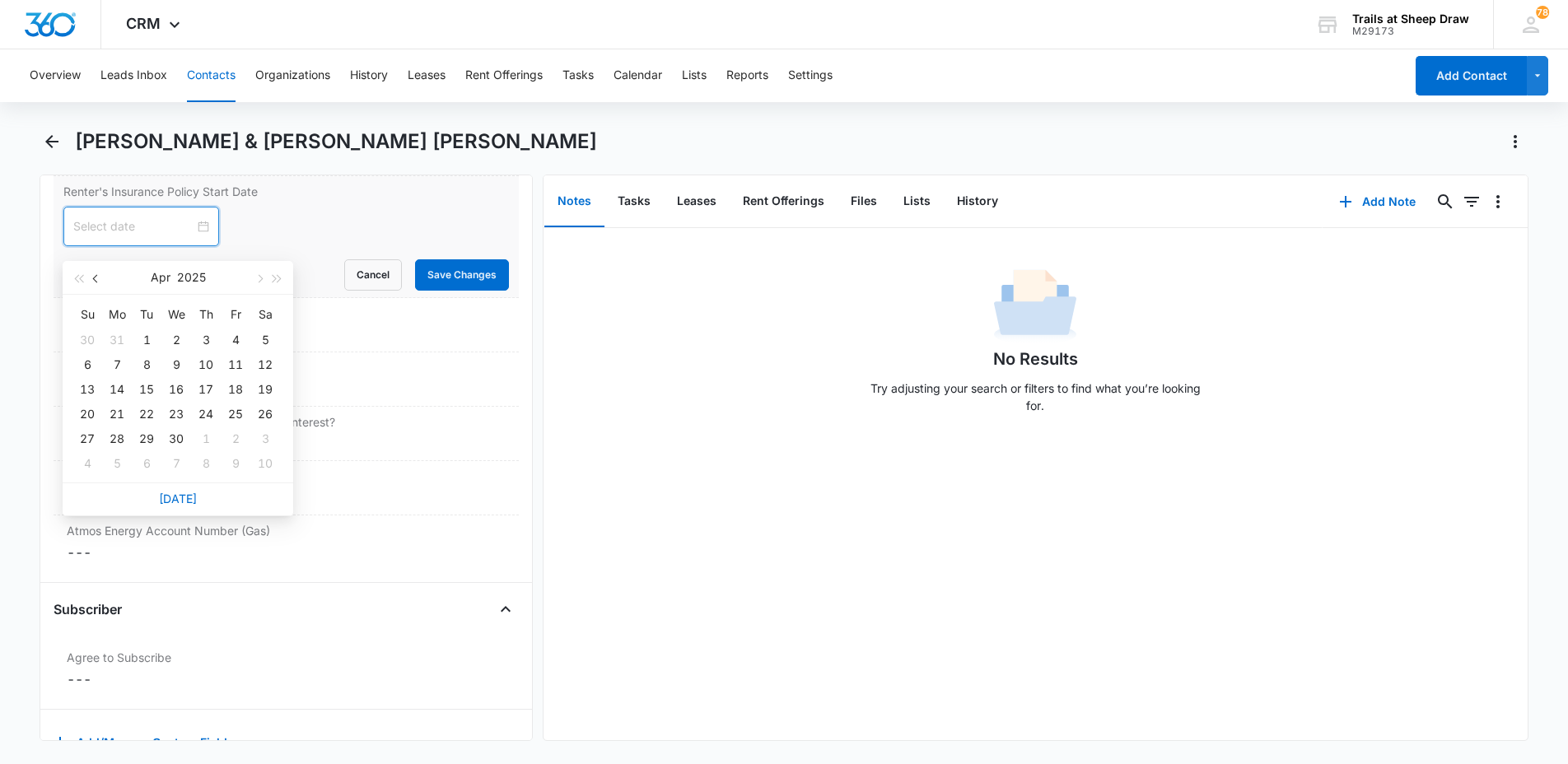
click at [98, 276] on span "button" at bounding box center [97, 279] width 8 height 8
click at [266, 271] on button "button" at bounding box center [258, 277] width 18 height 33
type input "[DATE]"
click at [120, 432] on div "24" at bounding box center [117, 438] width 20 height 20
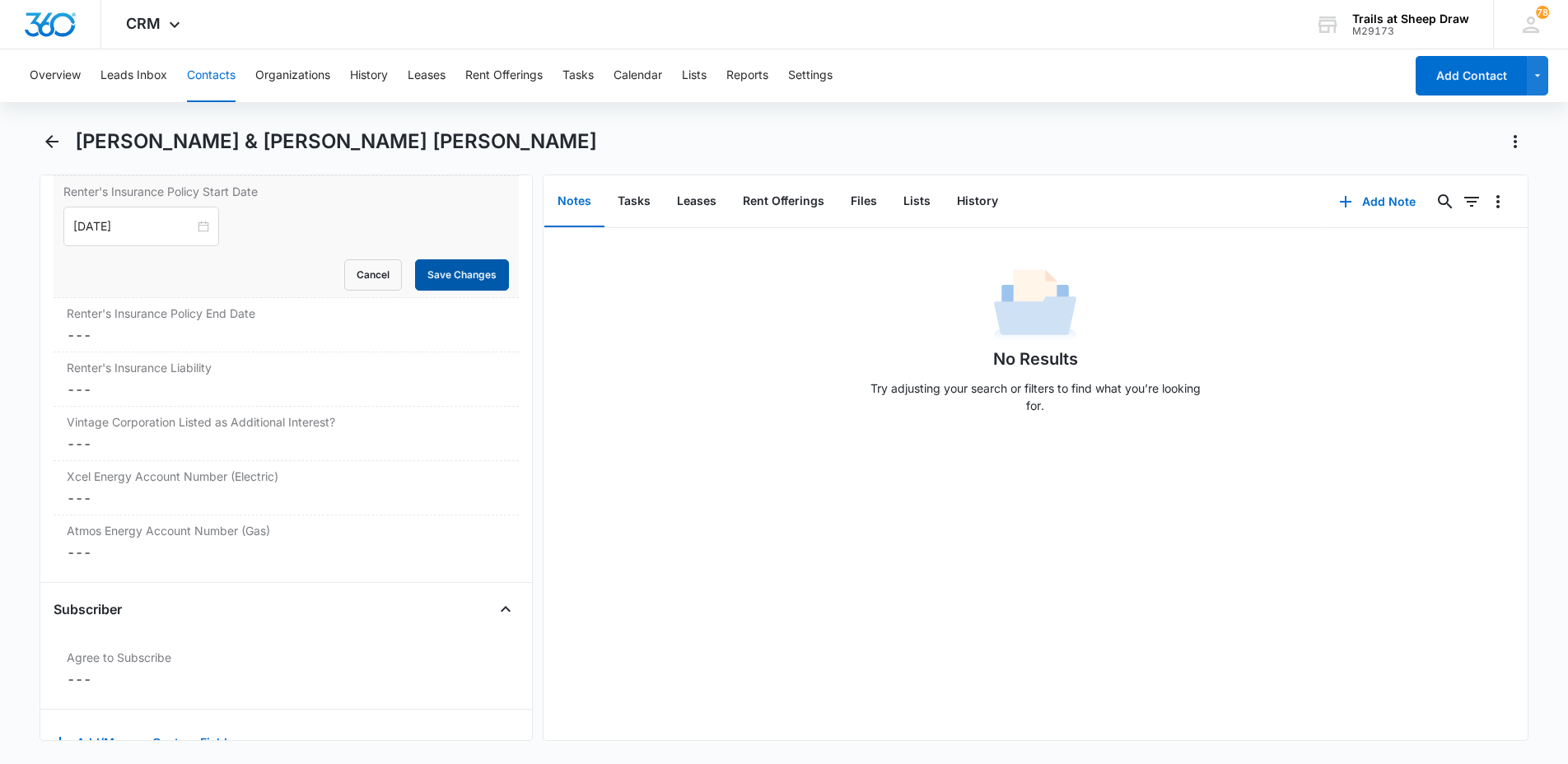
click at [457, 259] on button "Save Changes" at bounding box center [462, 274] width 94 height 31
click at [146, 305] on label "Renter's Insurance Policy End Date" at bounding box center [286, 313] width 439 height 17
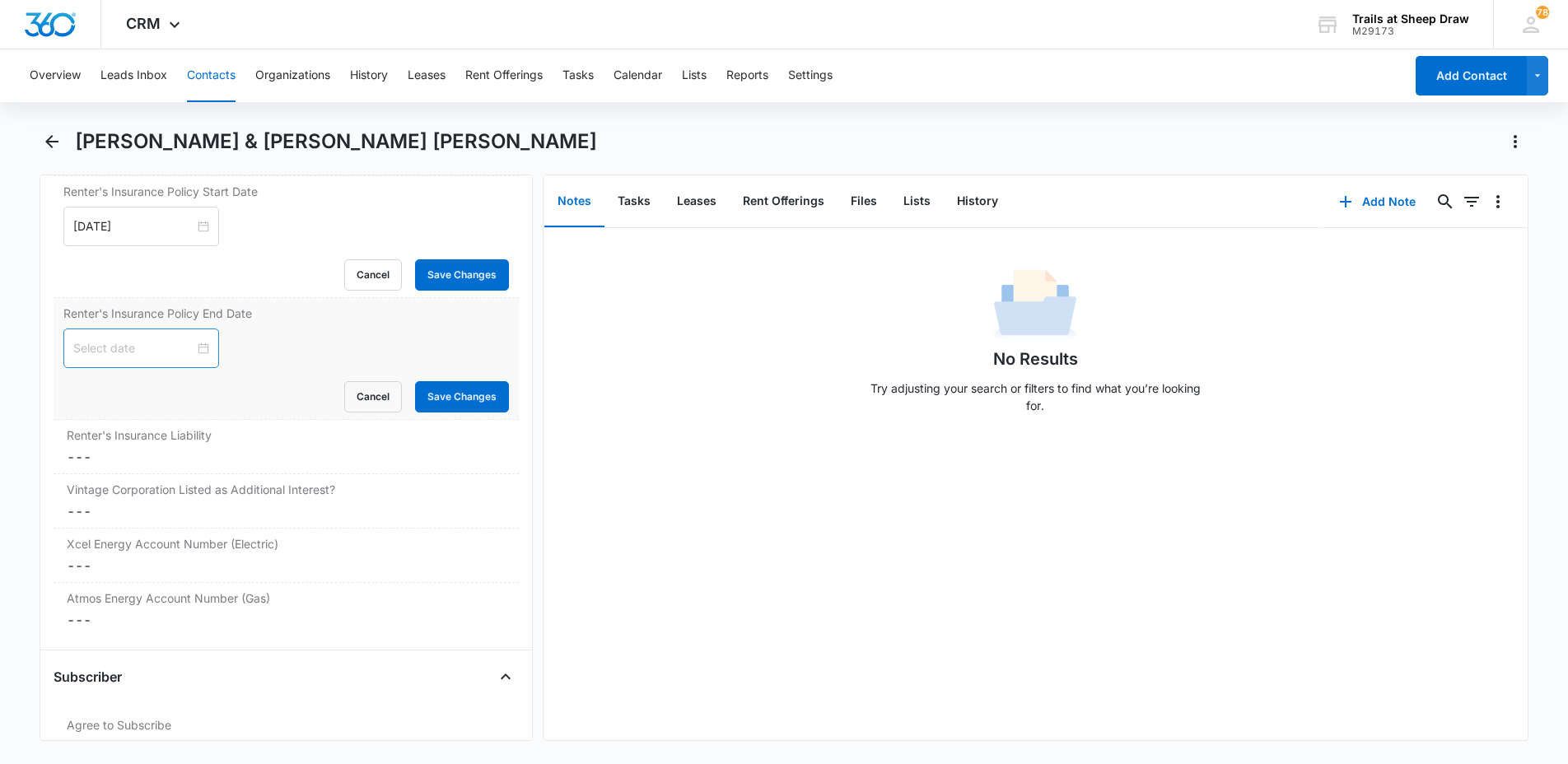
click at [111, 339] on input at bounding box center [134, 348] width 121 height 18
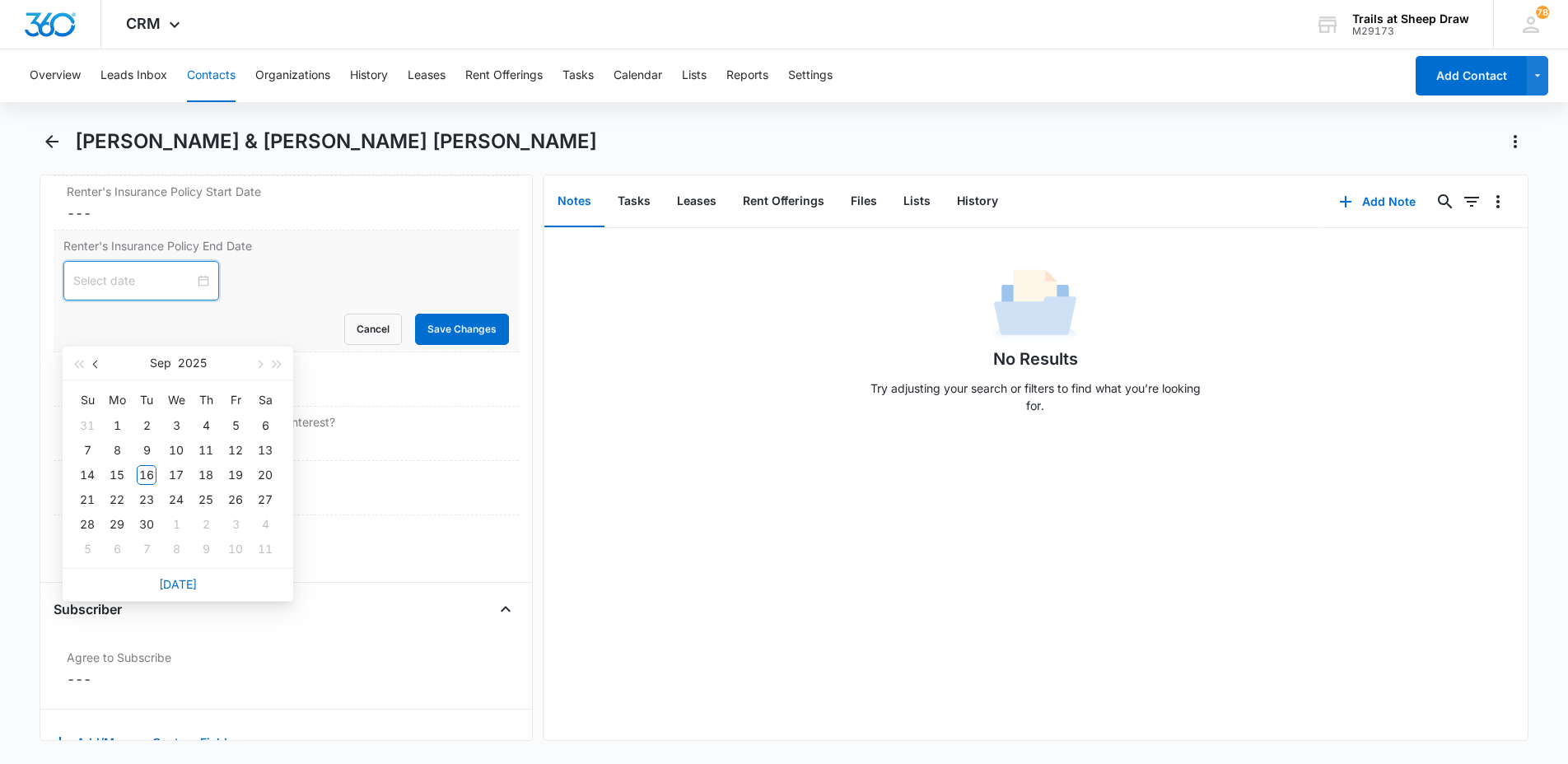
click at [96, 365] on span "button" at bounding box center [97, 364] width 8 height 8
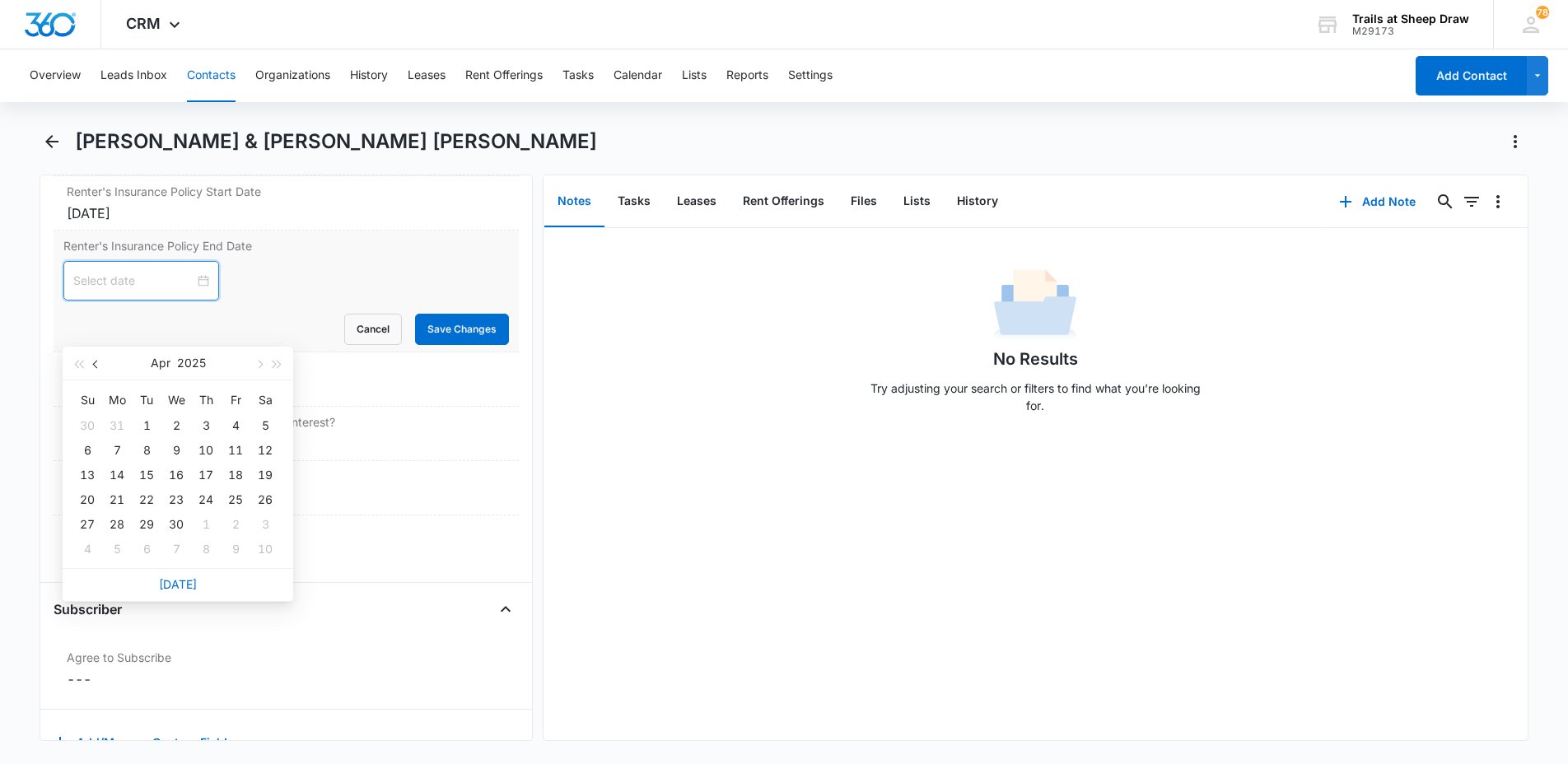
click at [96, 365] on span "button" at bounding box center [97, 364] width 8 height 8
click at [276, 365] on span "button" at bounding box center [277, 364] width 8 height 8
type input "[DATE]"
click at [146, 503] on div "24" at bounding box center [146, 499] width 20 height 20
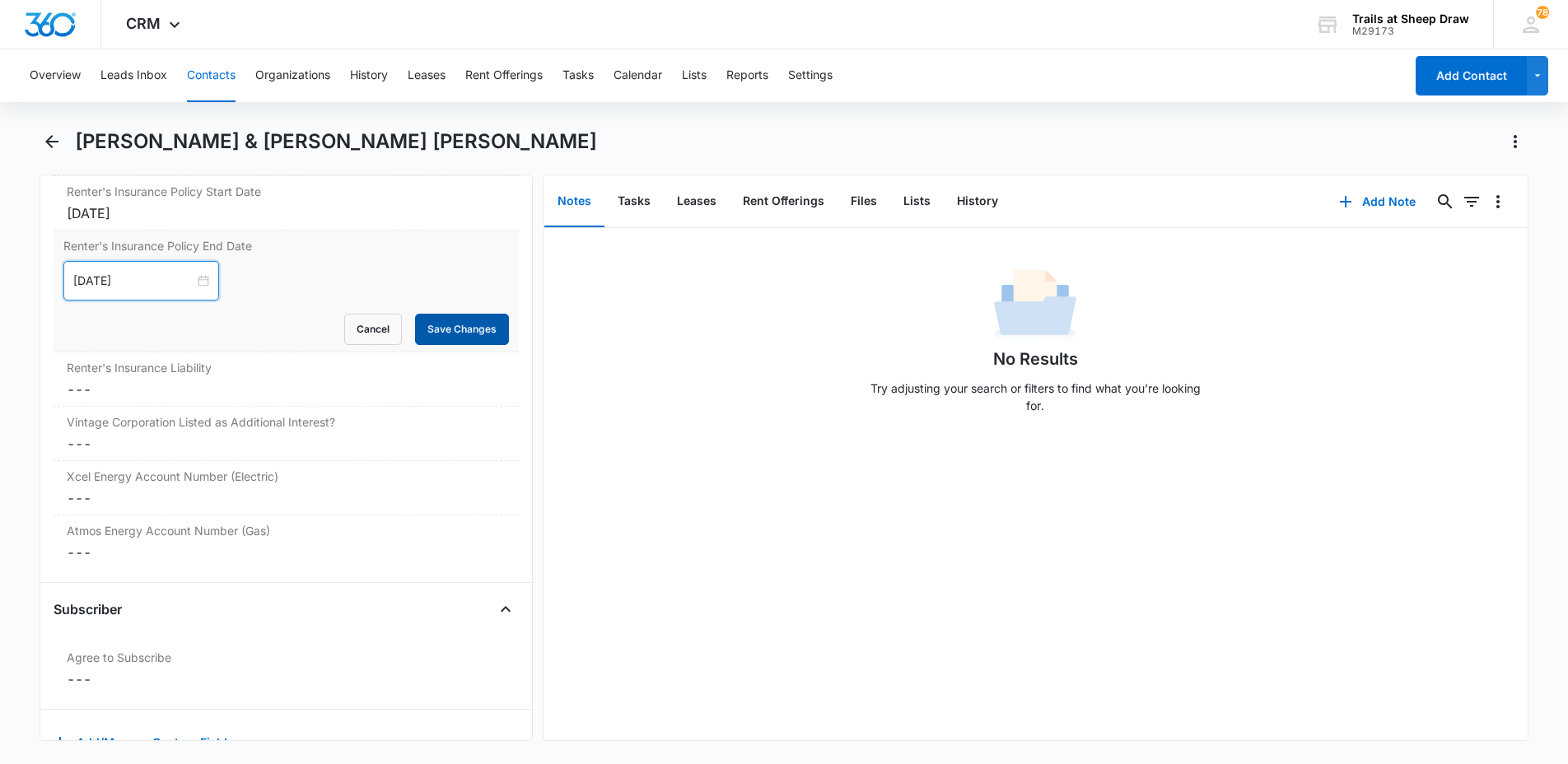
click at [445, 314] on button "Save Changes" at bounding box center [462, 329] width 94 height 31
click at [223, 379] on dd "Cancel Save Changes ---" at bounding box center [286, 389] width 439 height 20
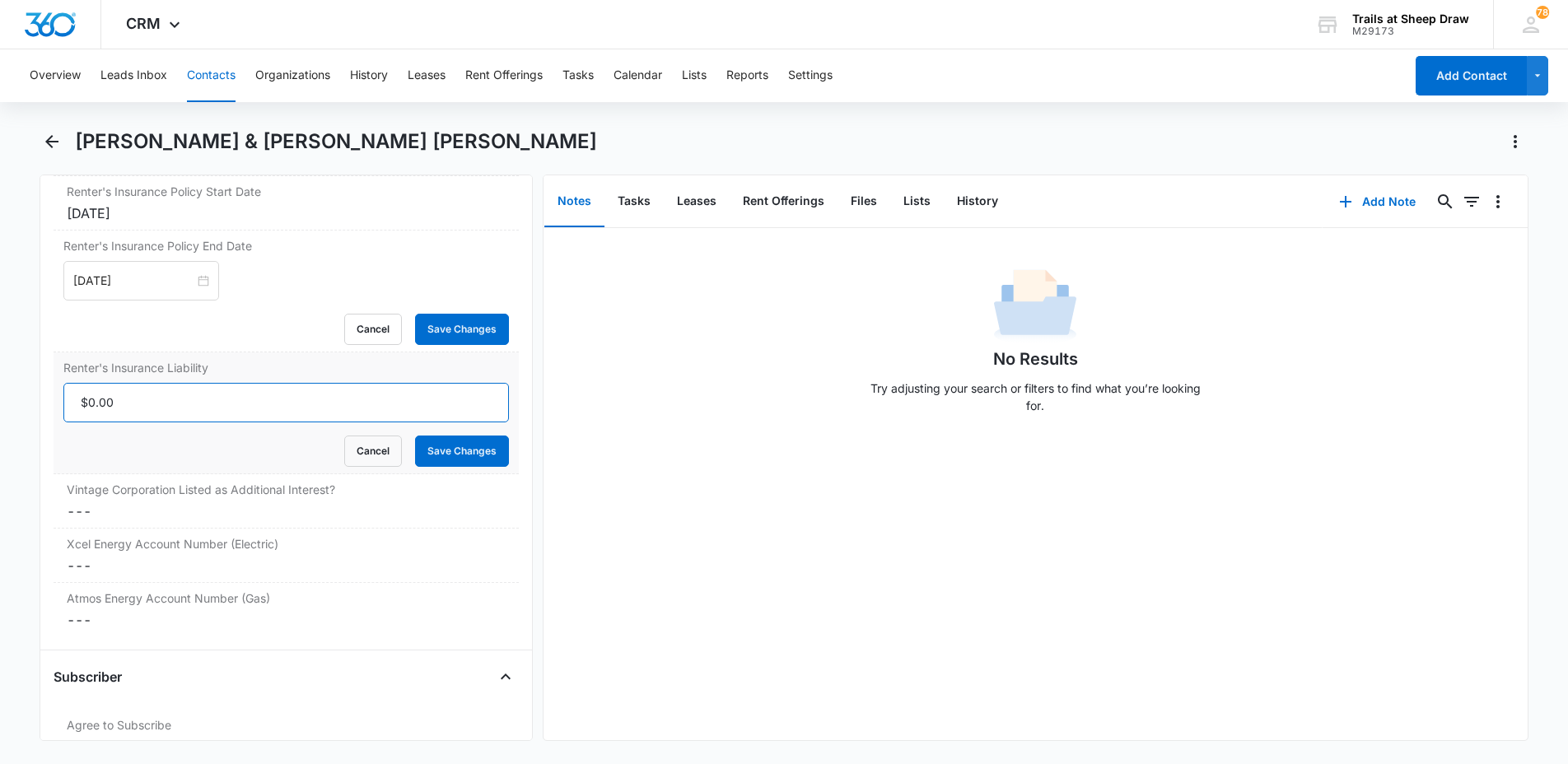
drag, startPoint x: 166, startPoint y: 378, endPoint x: 166, endPoint y: 390, distance: 12.0
click at [166, 383] on input "Renter's Insurance Liability" at bounding box center [286, 403] width 446 height 39
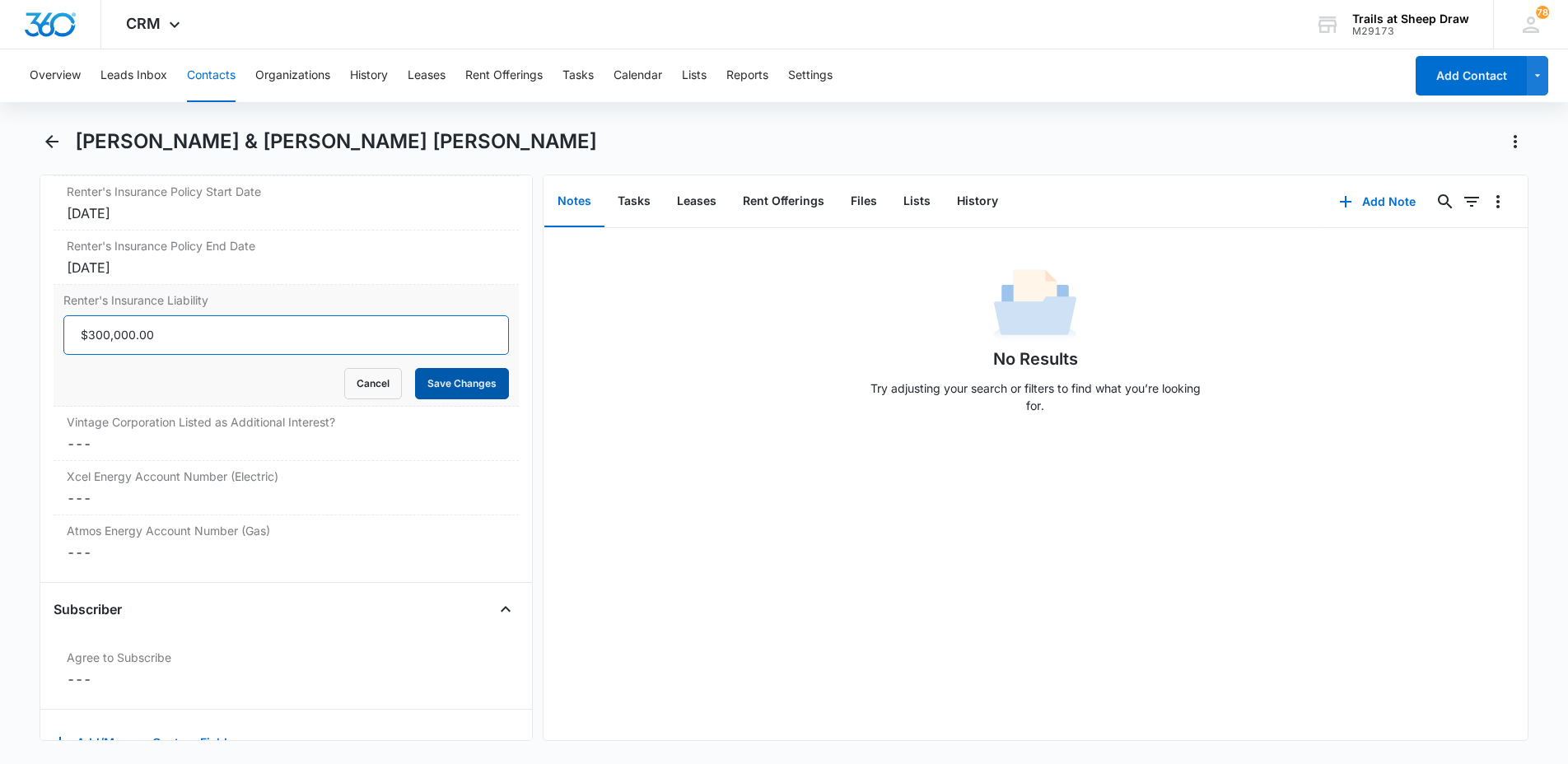
type input "$300,000.00"
click at [467, 369] on button "Save Changes" at bounding box center [462, 384] width 94 height 31
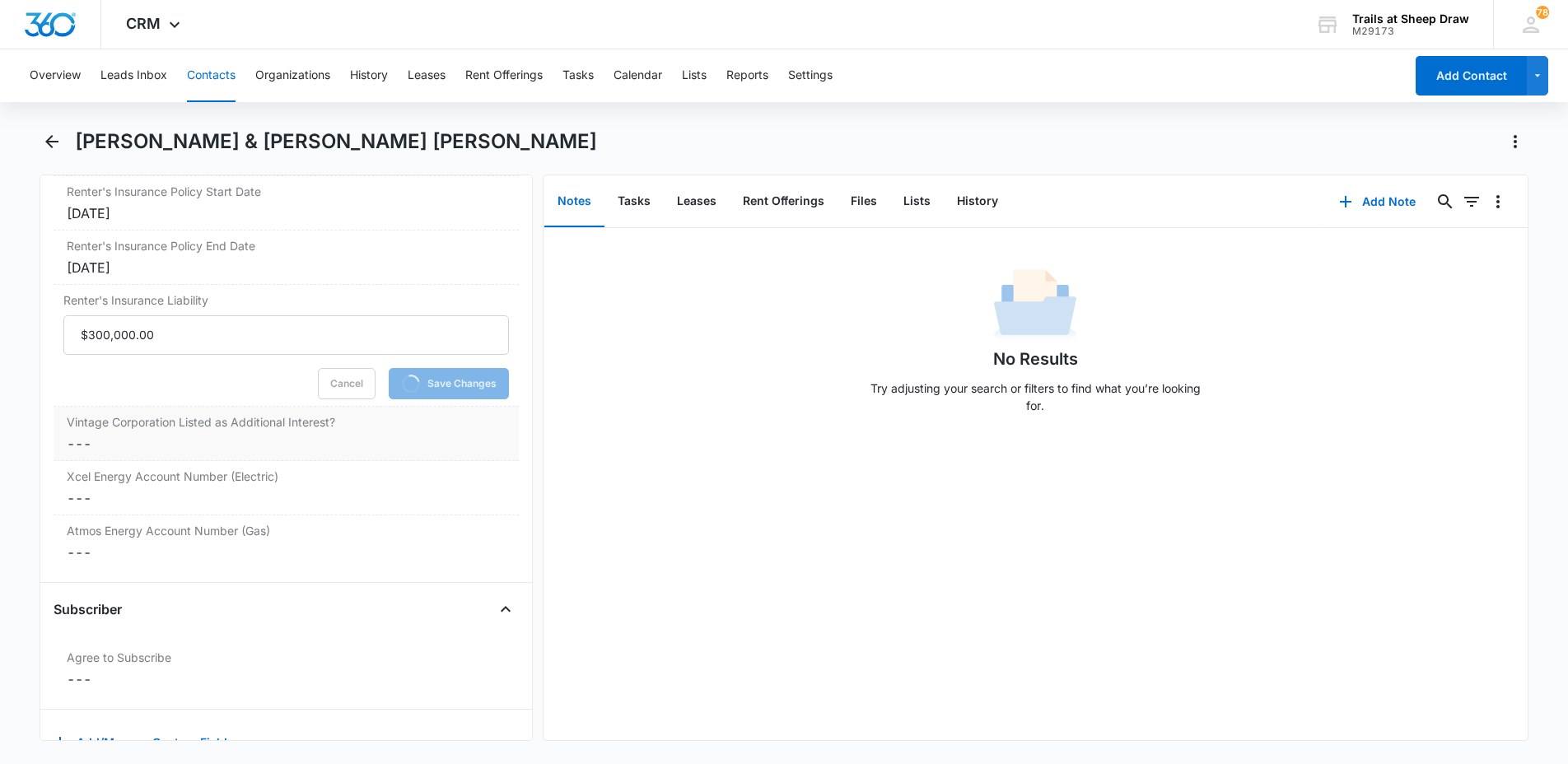
click at [175, 434] on dd "Cancel Save Changes ---" at bounding box center [286, 444] width 439 height 20
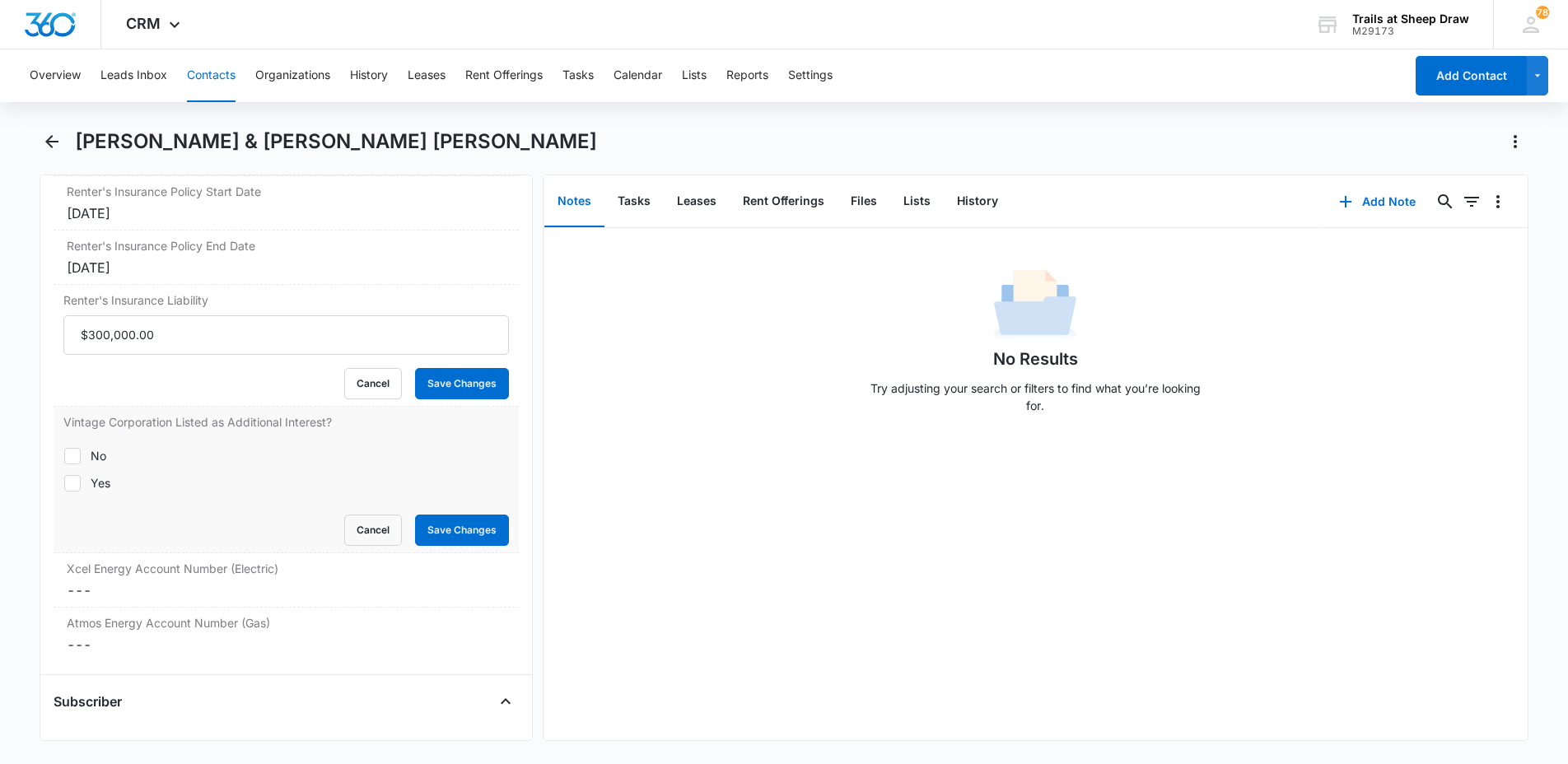
drag, startPoint x: 102, startPoint y: 452, endPoint x: 117, endPoint y: 452, distance: 15.0
click at [103, 474] on div "Yes" at bounding box center [100, 482] width 20 height 17
click at [65, 482] on input "Yes" at bounding box center [64, 482] width 1 height 1
checkbox input "true"
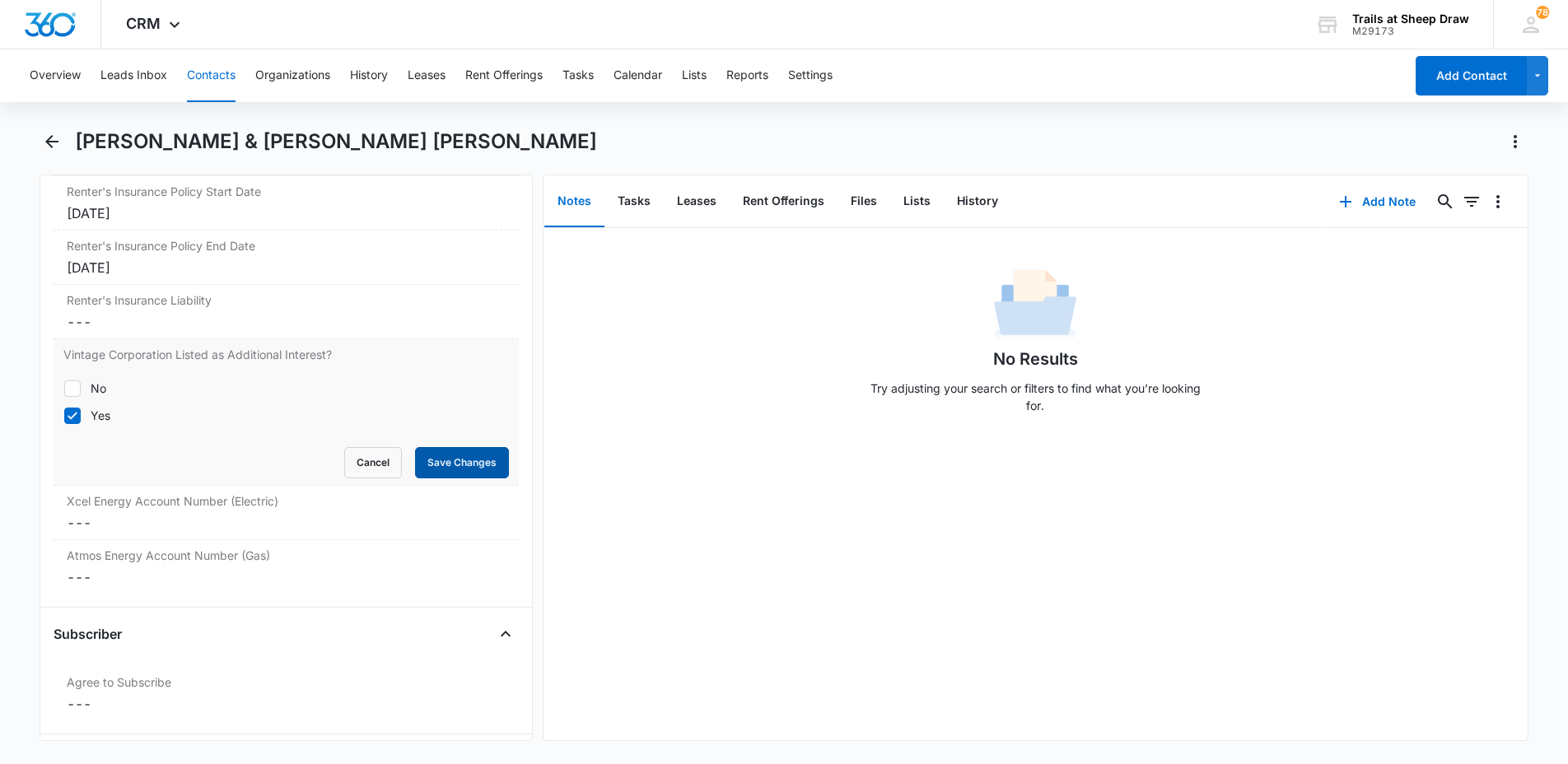
click at [434, 447] on button "Save Changes" at bounding box center [462, 463] width 94 height 31
click at [235, 492] on label "Xcel Energy Account Number (Electric)" at bounding box center [286, 500] width 439 height 17
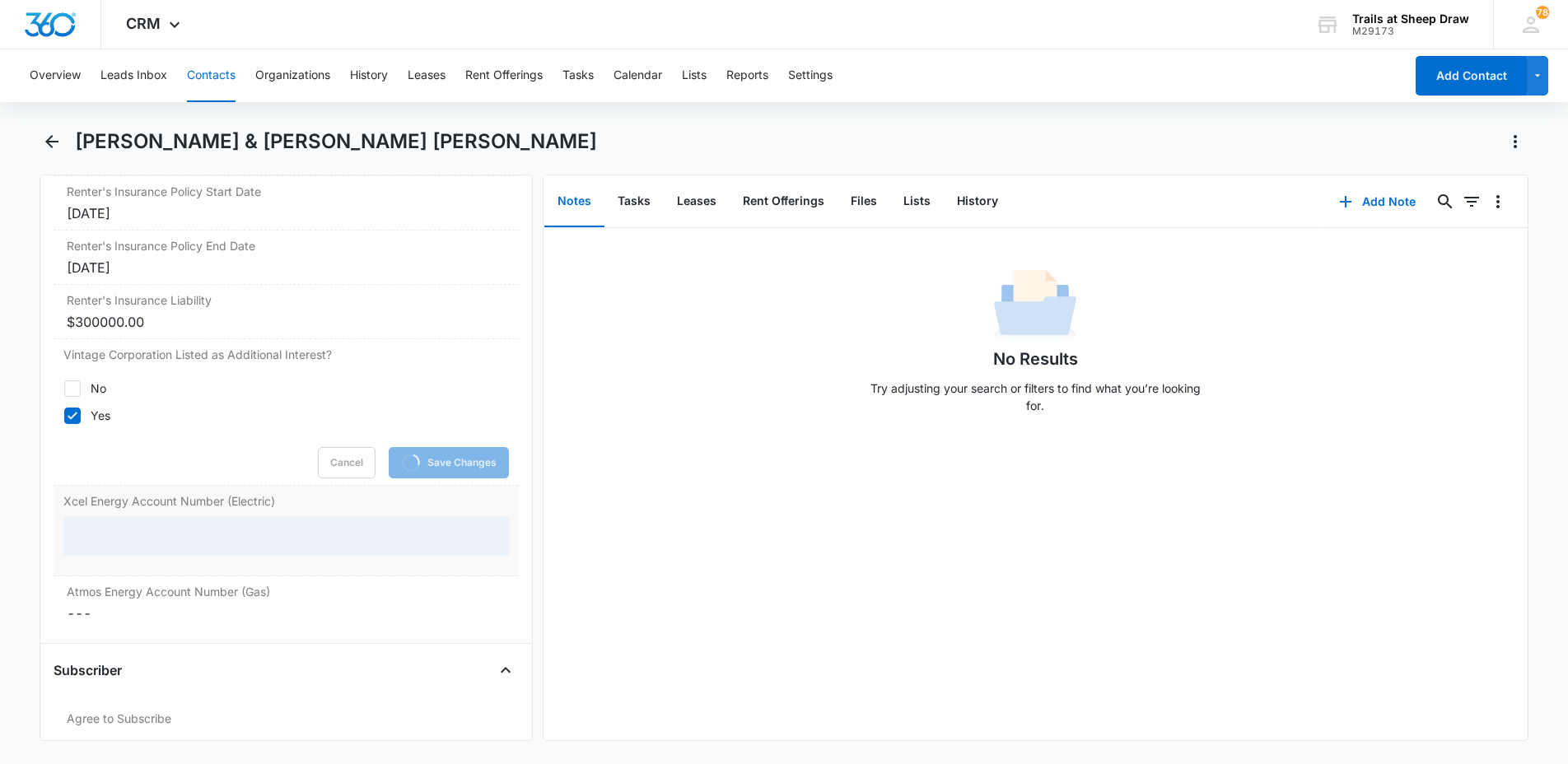
click at [158, 517] on div at bounding box center [286, 536] width 446 height 39
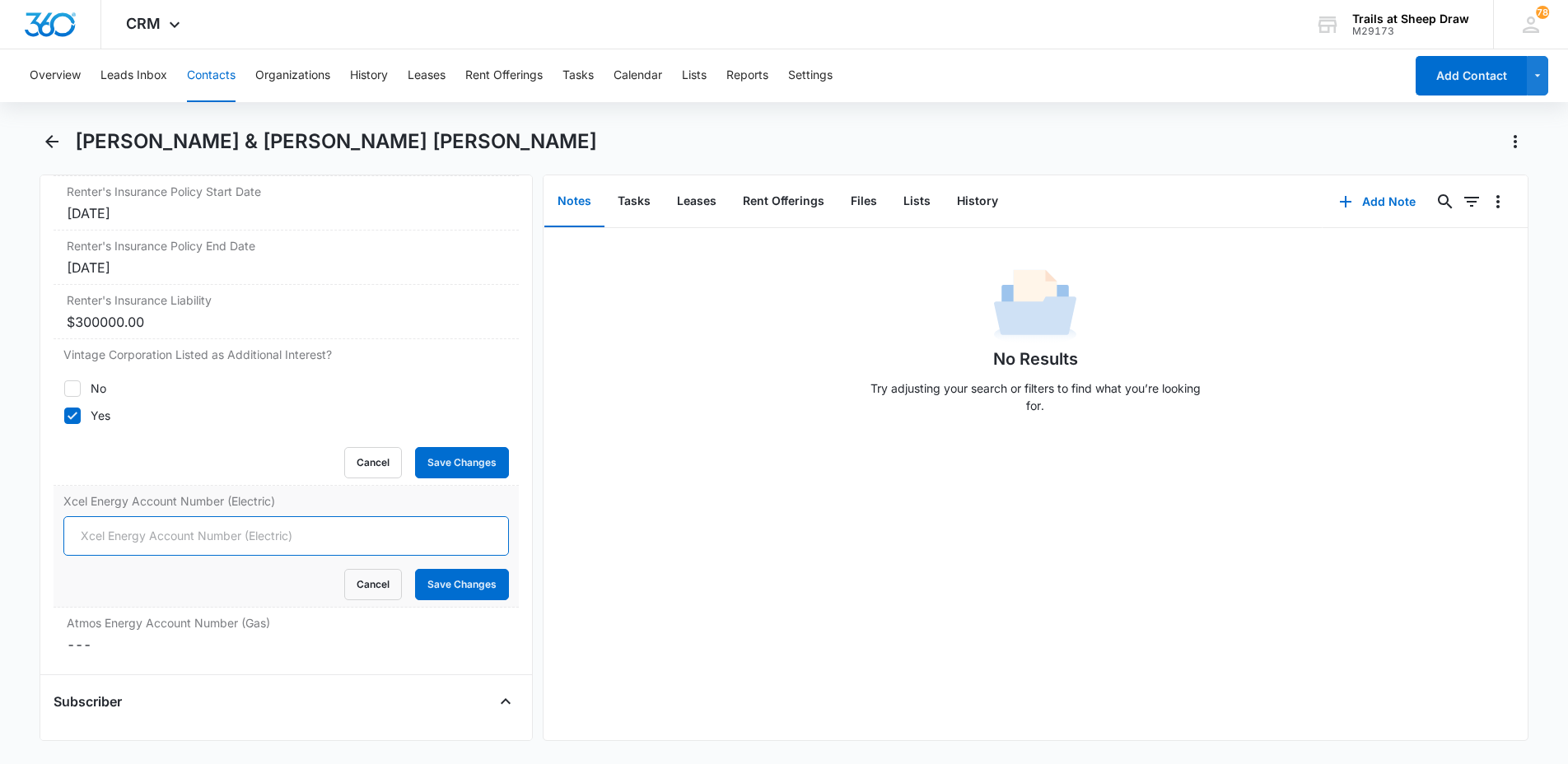
click at [137, 517] on input "Xcel Energy Account Number (Electric)" at bounding box center [286, 536] width 446 height 39
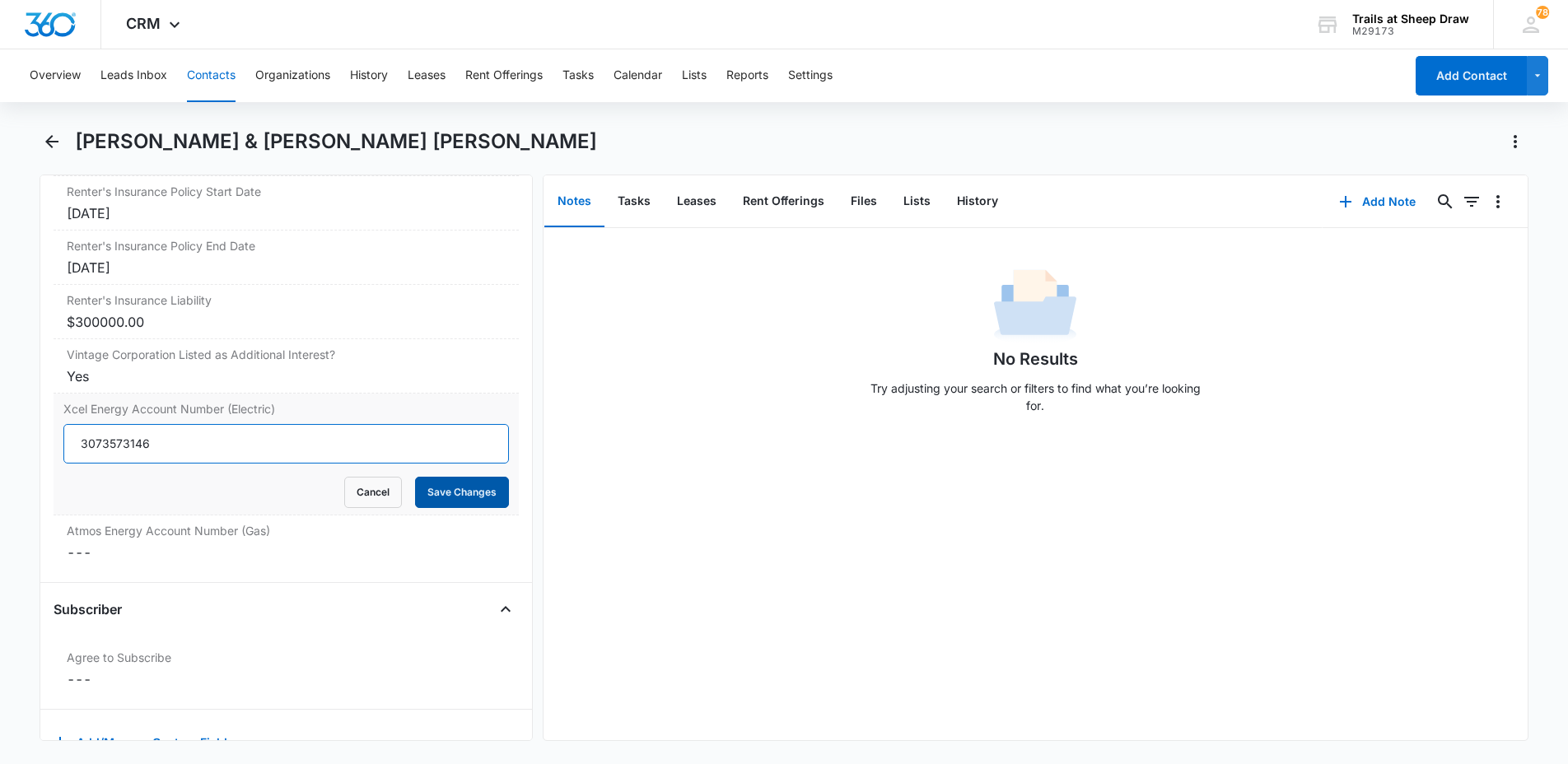
type input "3073573146"
click at [438, 477] on button "Save Changes" at bounding box center [462, 492] width 94 height 31
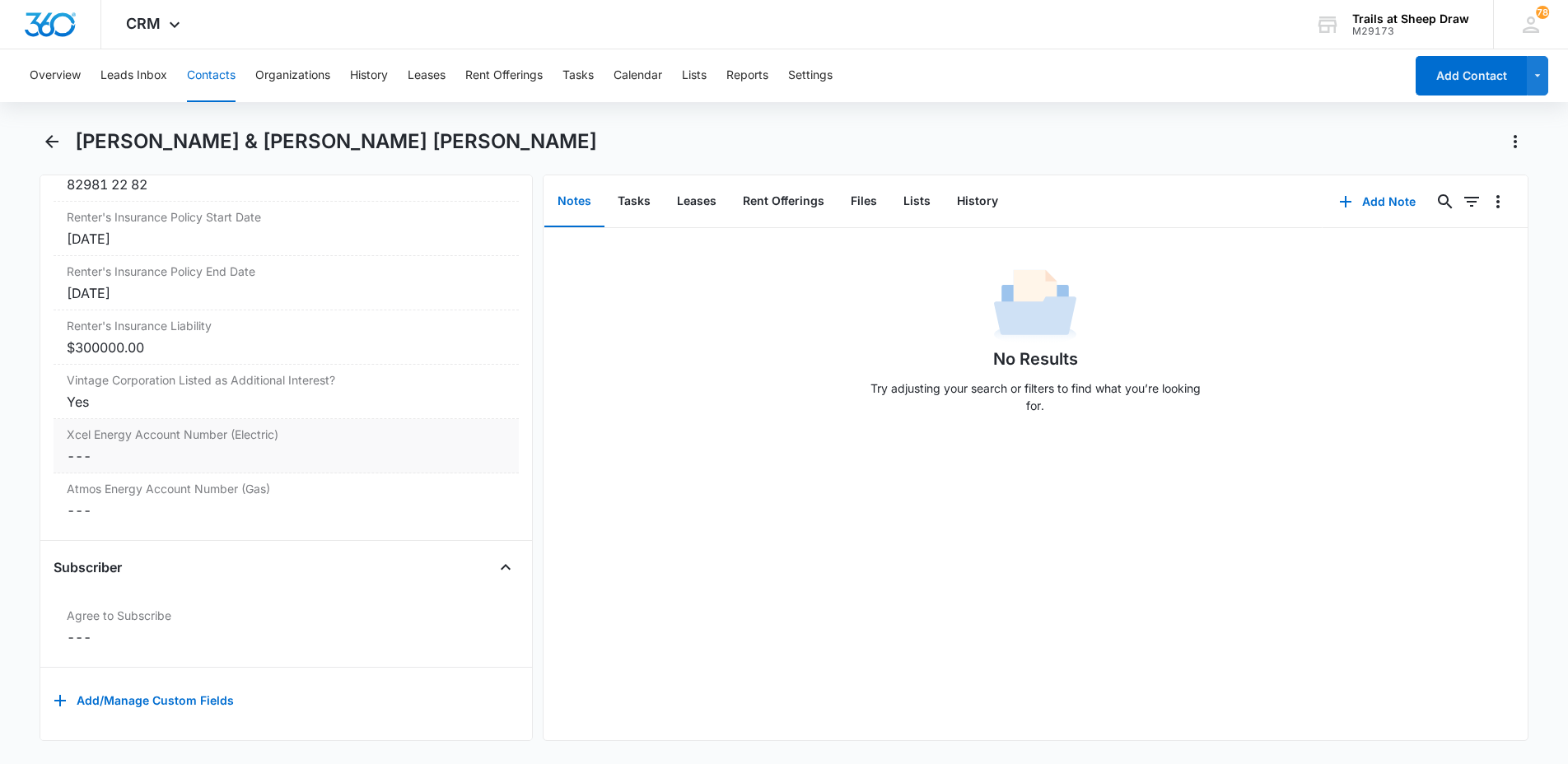
scroll to position [3760, 0]
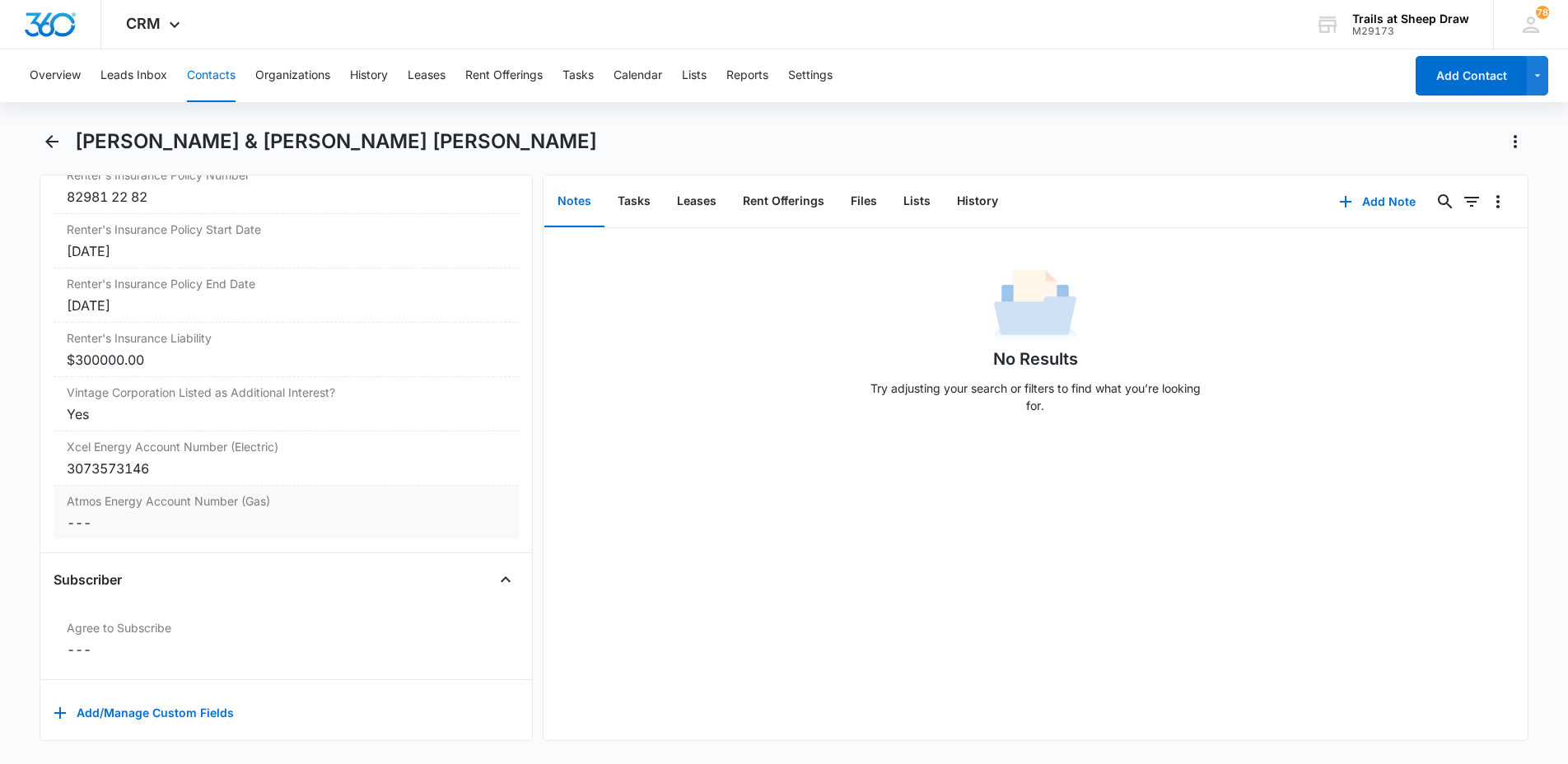
click at [118, 513] on dd "Cancel Save Changes ---" at bounding box center [286, 523] width 439 height 20
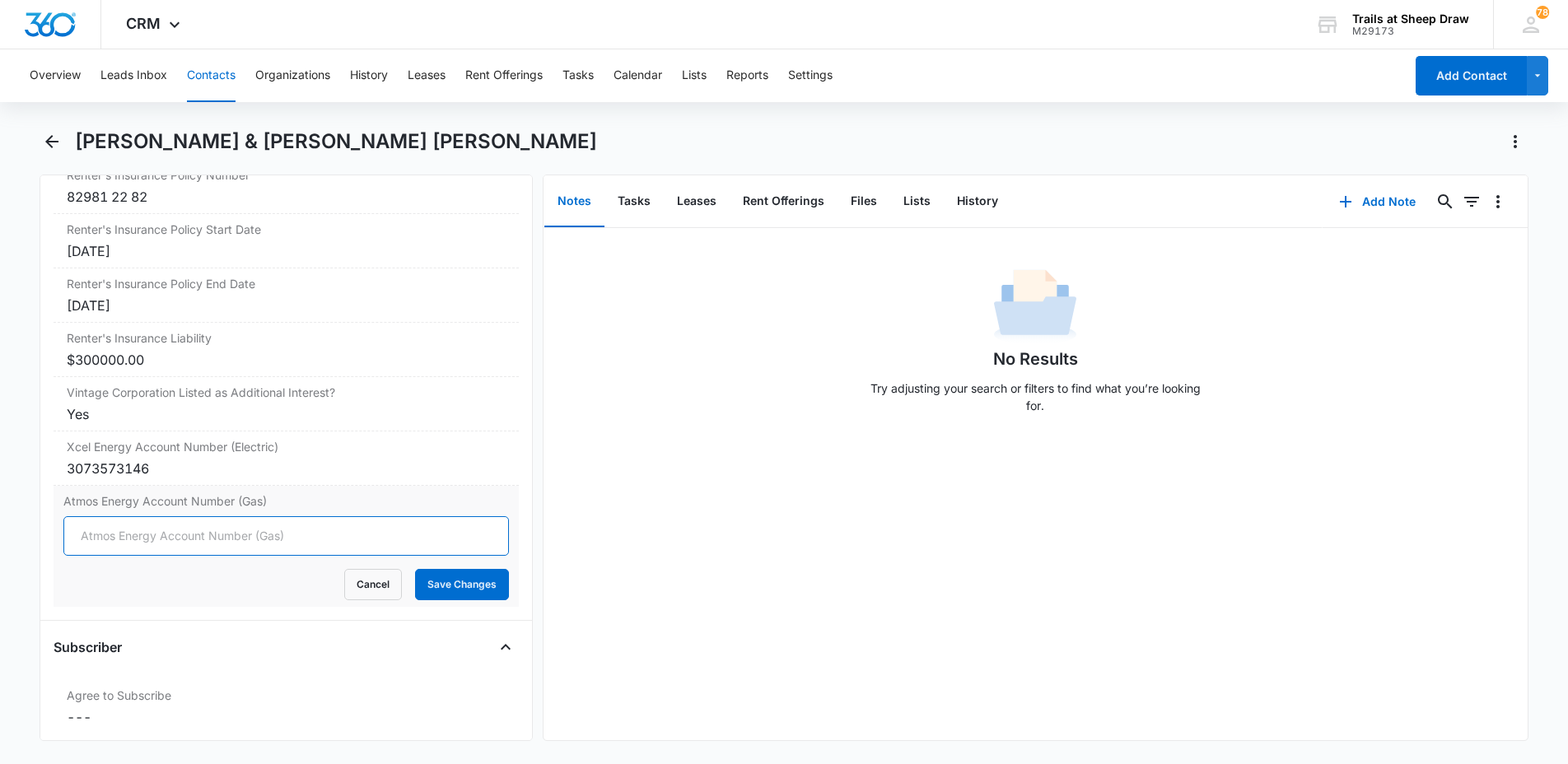
click at [123, 517] on input "Atmos Energy Account Number (Gas)" at bounding box center [286, 536] width 446 height 39
type input "3"
click at [123, 517] on input "Atmos Energy Account Number (Gas)" at bounding box center [286, 536] width 446 height 39
type input "3073573146"
click at [448, 569] on button "Save Changes" at bounding box center [462, 585] width 94 height 31
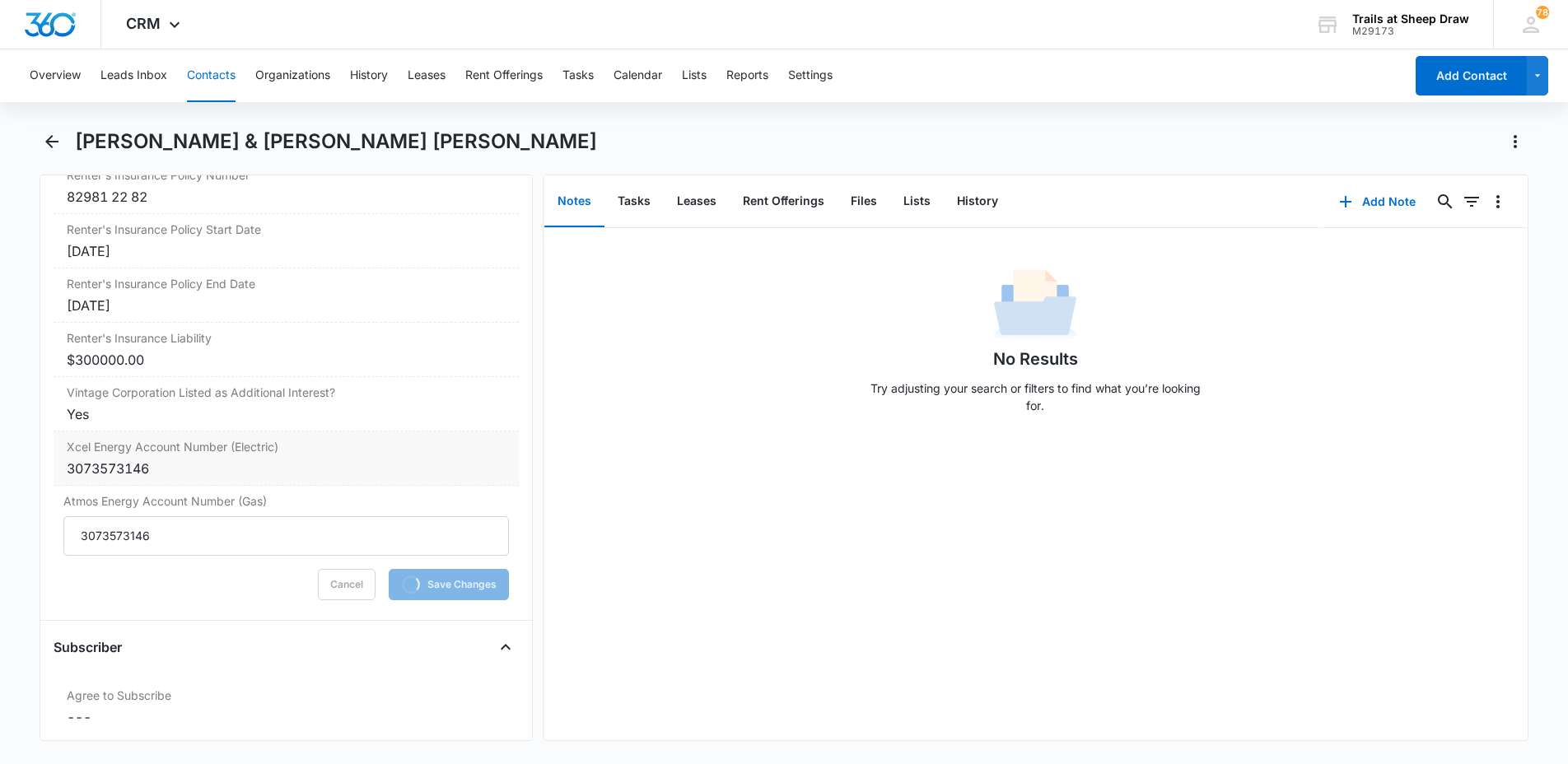
click at [168, 459] on div "3073573146" at bounding box center [286, 469] width 439 height 20
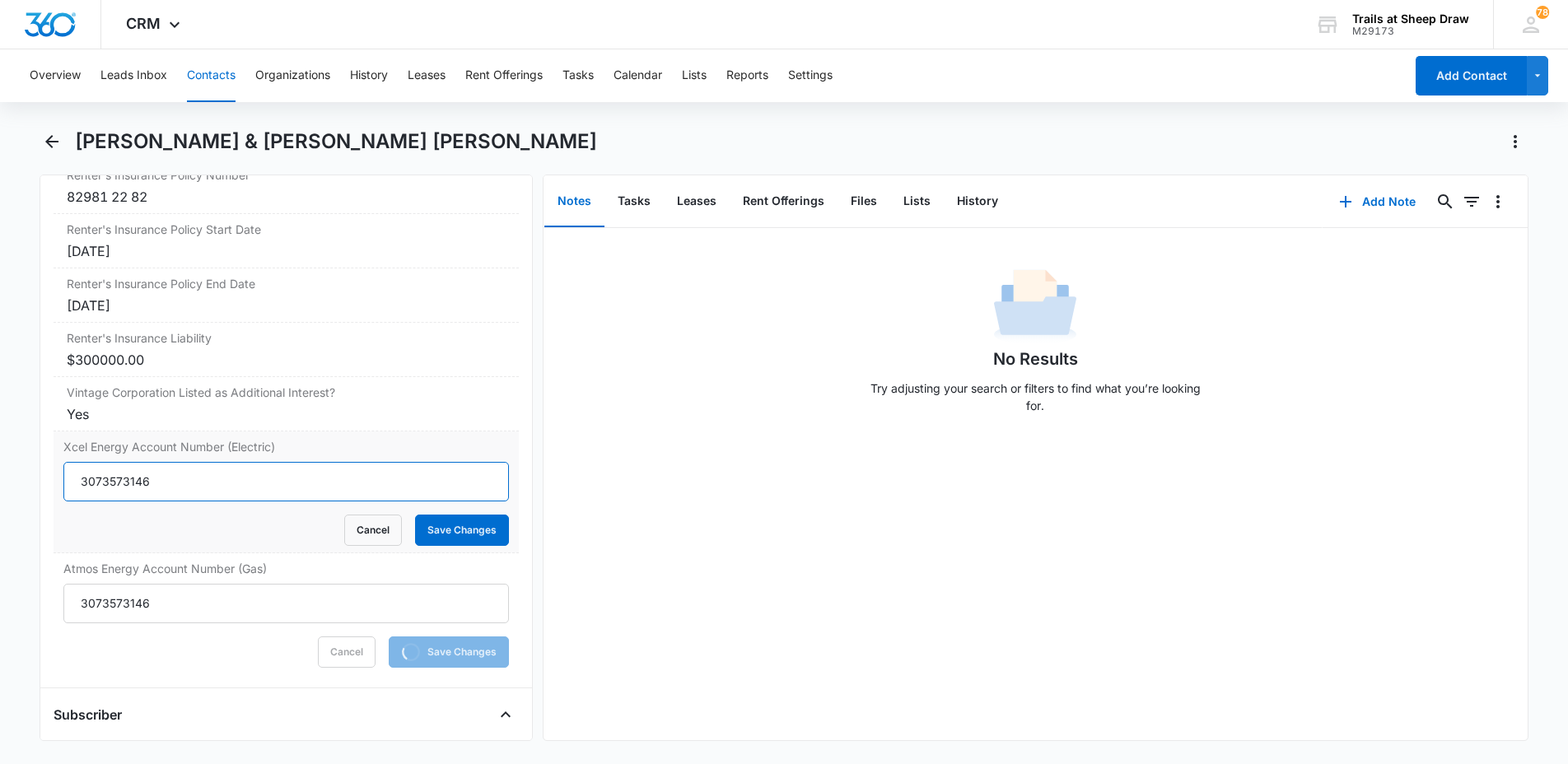
click at [175, 462] on input "3073573146" at bounding box center [286, 482] width 446 height 39
click at [178, 462] on input "3073573146" at bounding box center [286, 482] width 446 height 39
click at [180, 462] on input "3073573146" at bounding box center [286, 482] width 446 height 39
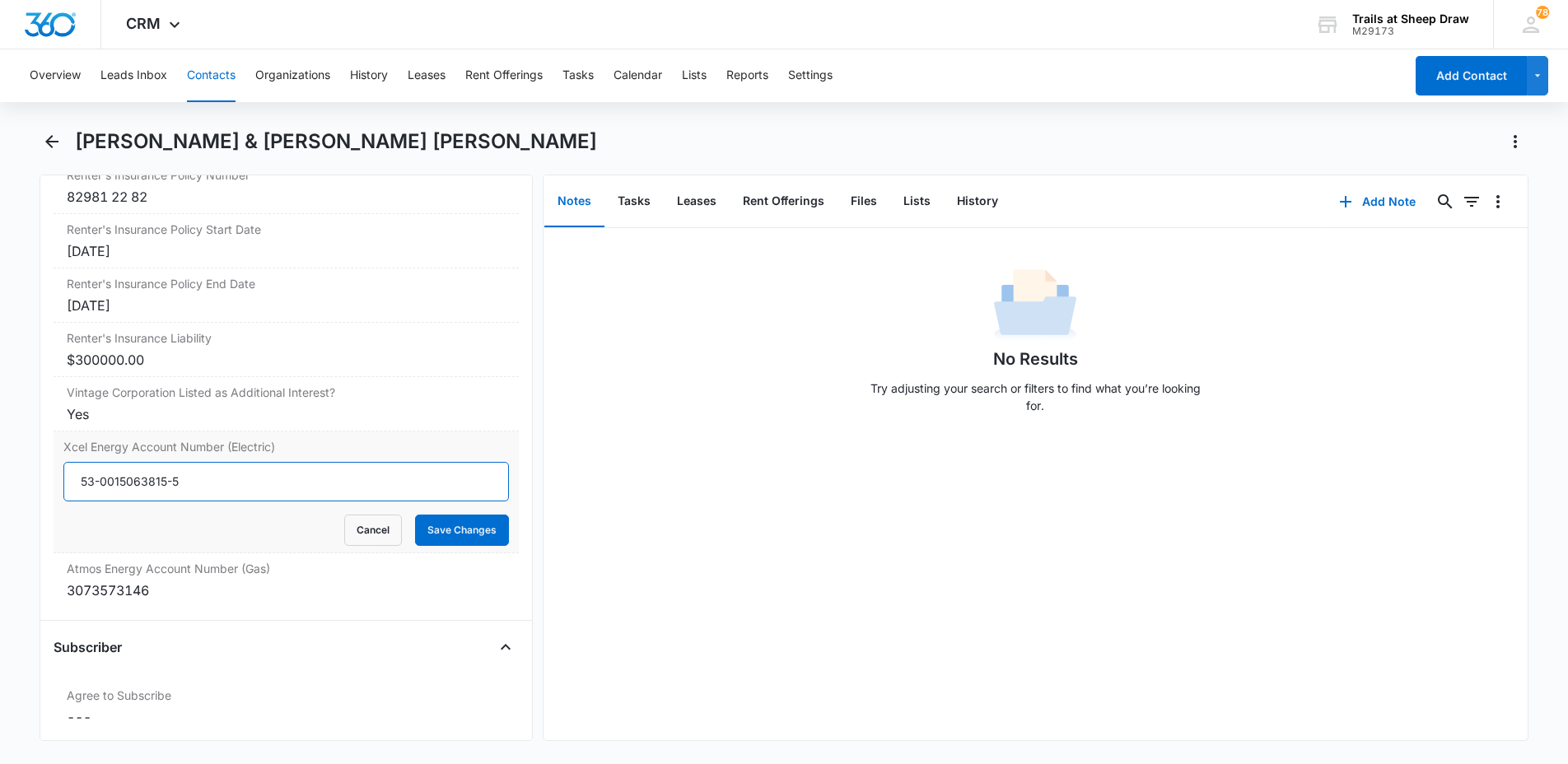
type input "53-0015063815-5"
click at [415, 515] on button "Save Changes" at bounding box center [462, 530] width 94 height 31
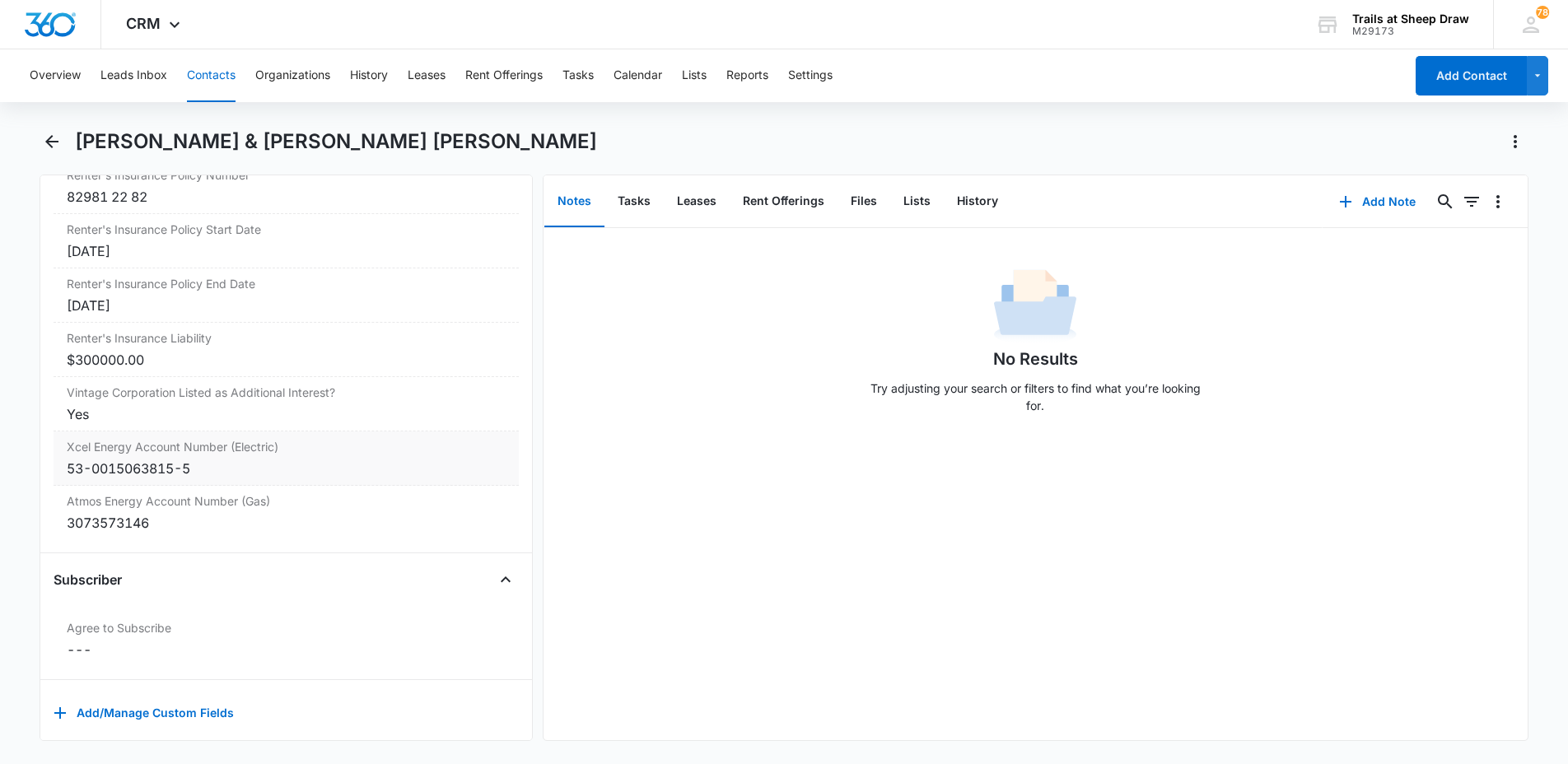
drag, startPoint x: 225, startPoint y: 71, endPoint x: 245, endPoint y: 70, distance: 20.0
click at [227, 71] on button "Contacts" at bounding box center [211, 75] width 48 height 53
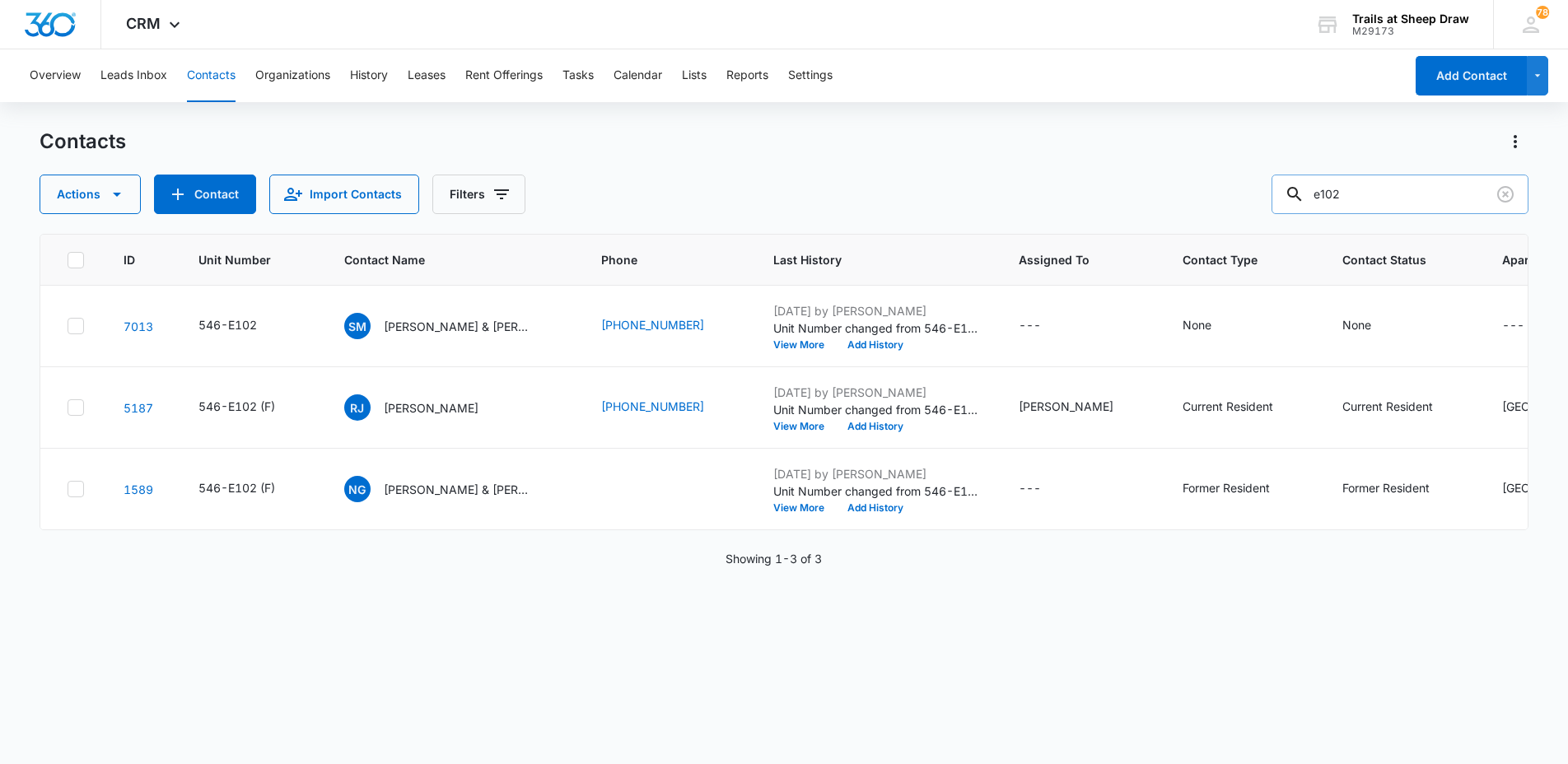
click at [1408, 197] on input "e102" at bounding box center [1399, 195] width 257 height 39
type input "M104"
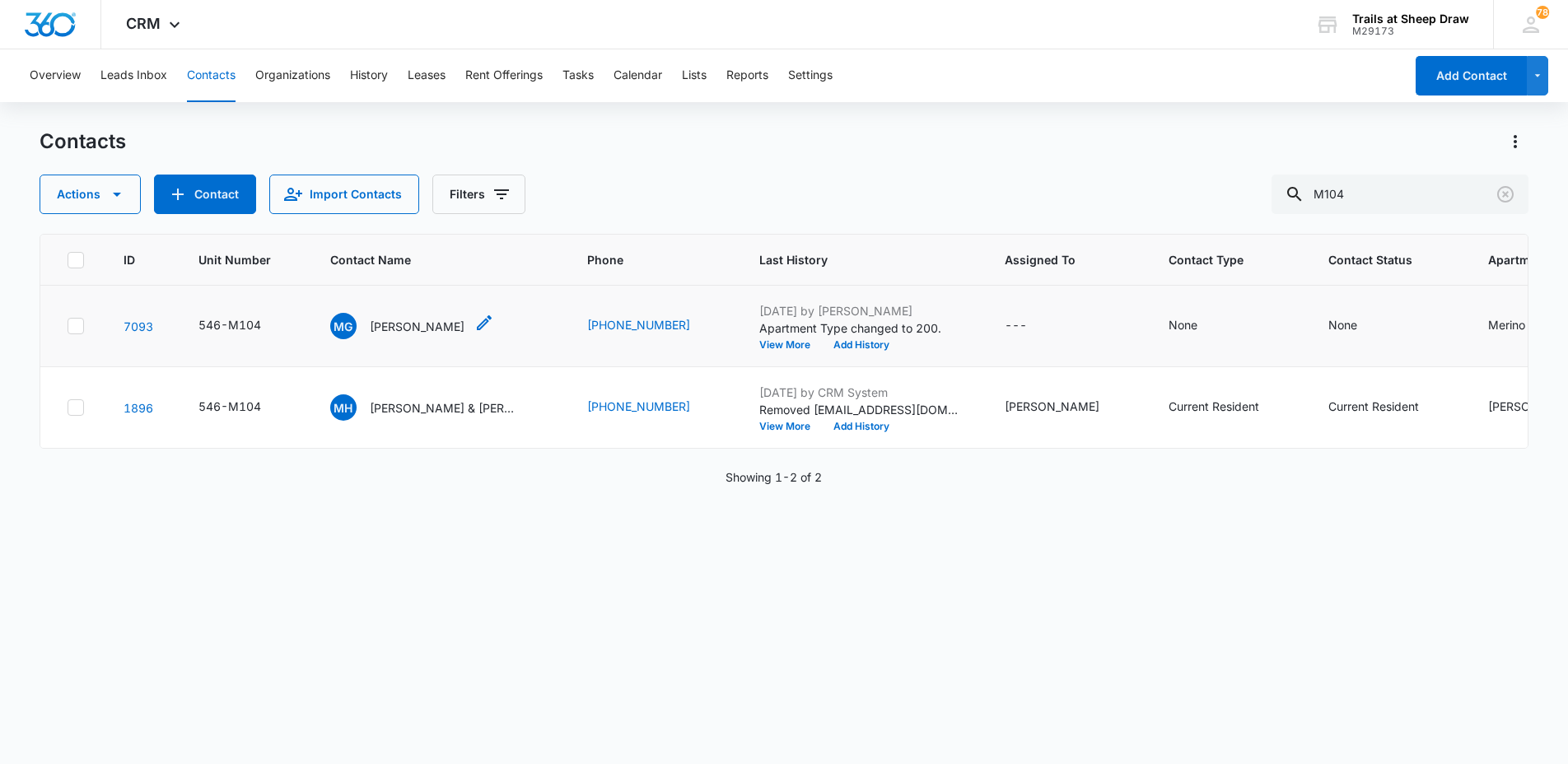
drag, startPoint x: 403, startPoint y: 332, endPoint x: 413, endPoint y: 329, distance: 10.4
click at [403, 331] on p "[PERSON_NAME]" at bounding box center [417, 326] width 95 height 17
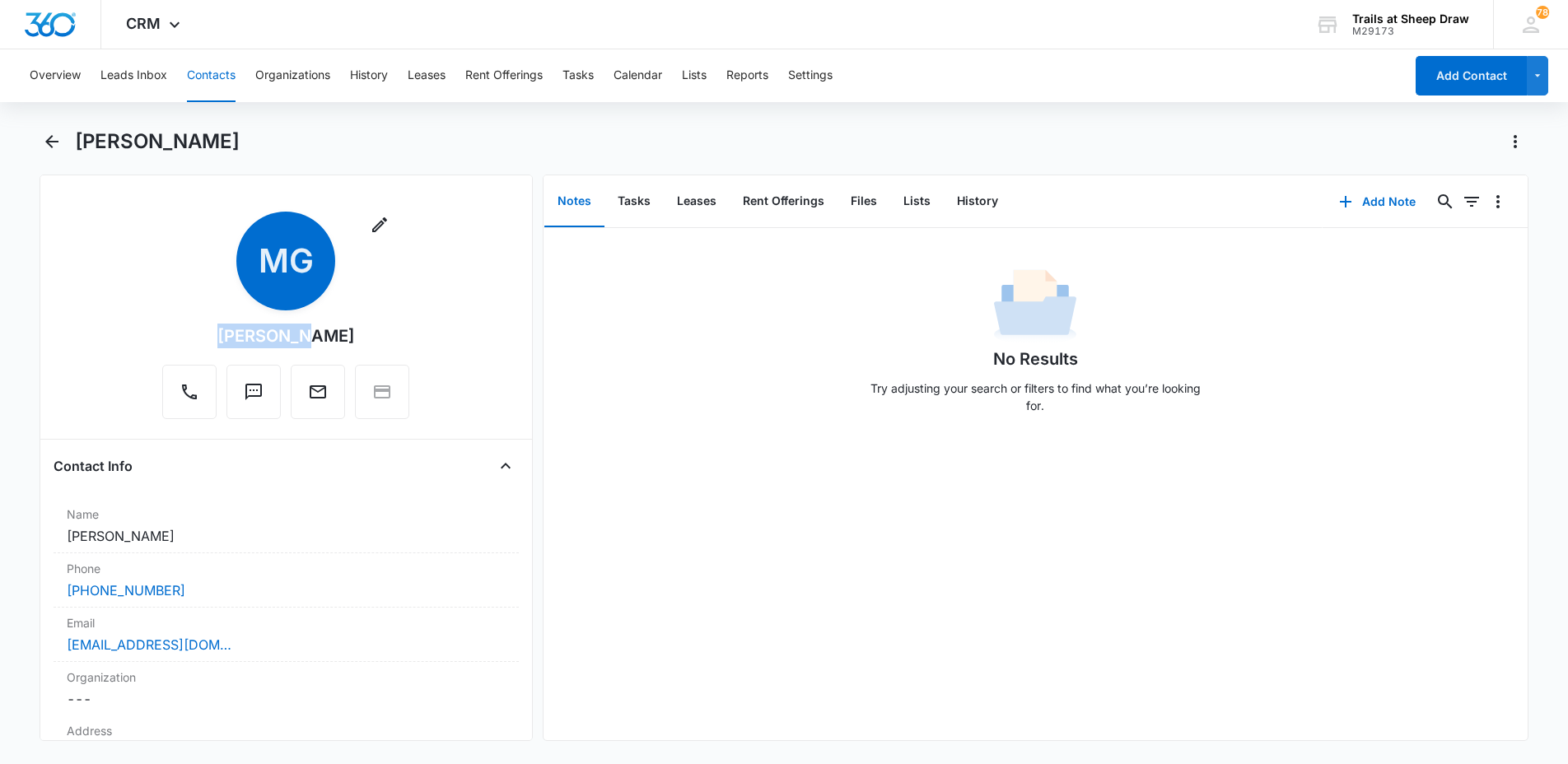
drag, startPoint x: 323, startPoint y: 334, endPoint x: 236, endPoint y: 332, distance: 87.0
click at [236, 332] on div "Remove MG [PERSON_NAME]" at bounding box center [286, 315] width 247 height 207
copy div "[PERSON_NAME]"
click at [21, 292] on main "[PERSON_NAME] Remove MG [PERSON_NAME] Contact Info Name Cancel Save Changes [PE…" at bounding box center [784, 444] width 1568 height 632
click at [216, 71] on button "Contacts" at bounding box center [211, 75] width 48 height 53
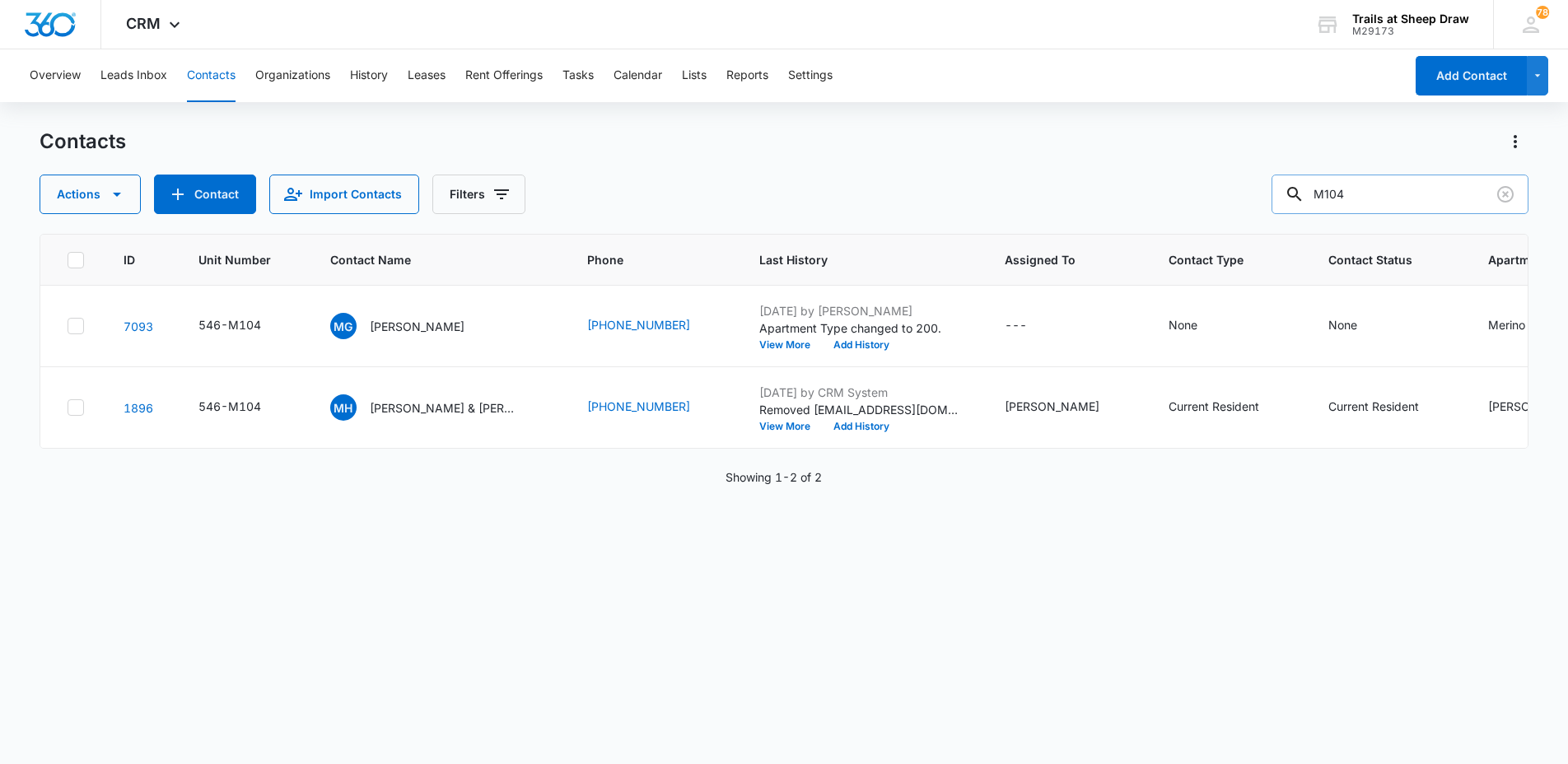
click at [1330, 203] on input "M104" at bounding box center [1399, 195] width 257 height 39
click at [1331, 203] on input "M104" at bounding box center [1399, 195] width 257 height 39
type input "B307"
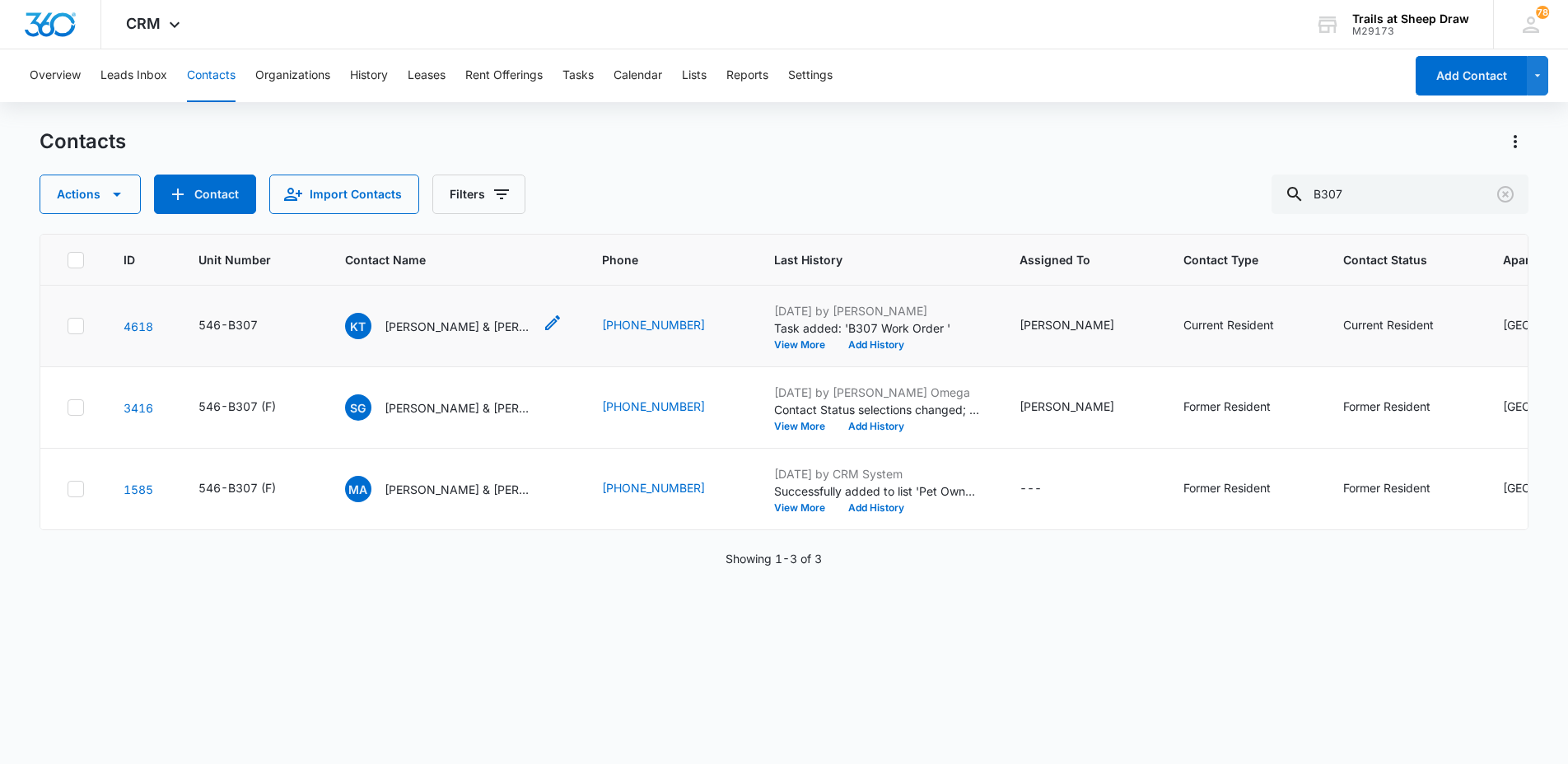
click at [473, 329] on p "[PERSON_NAME] & [PERSON_NAME]" at bounding box center [458, 326] width 148 height 17
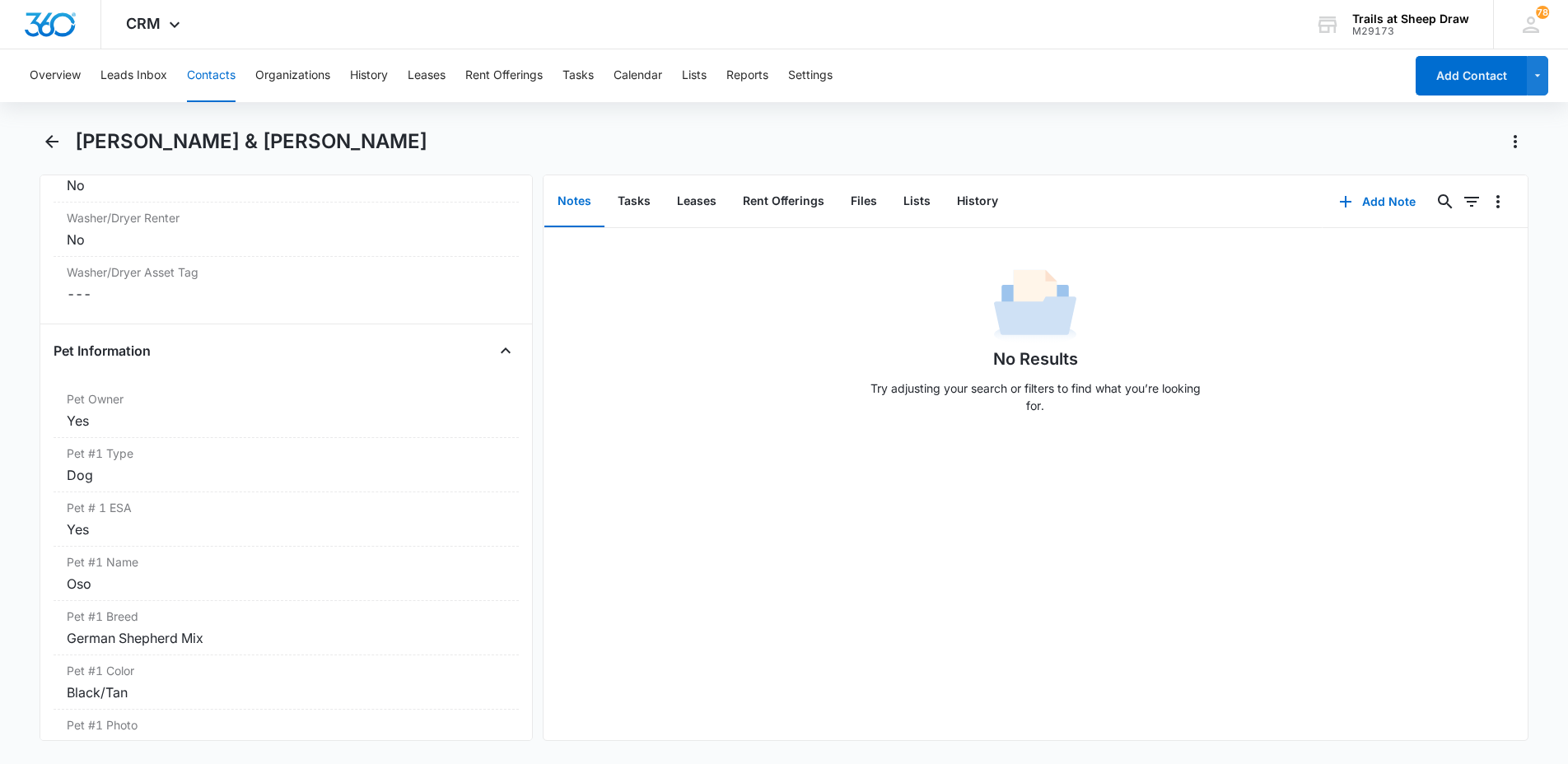
scroll to position [1976, 0]
click at [204, 71] on button "Contacts" at bounding box center [211, 75] width 48 height 53
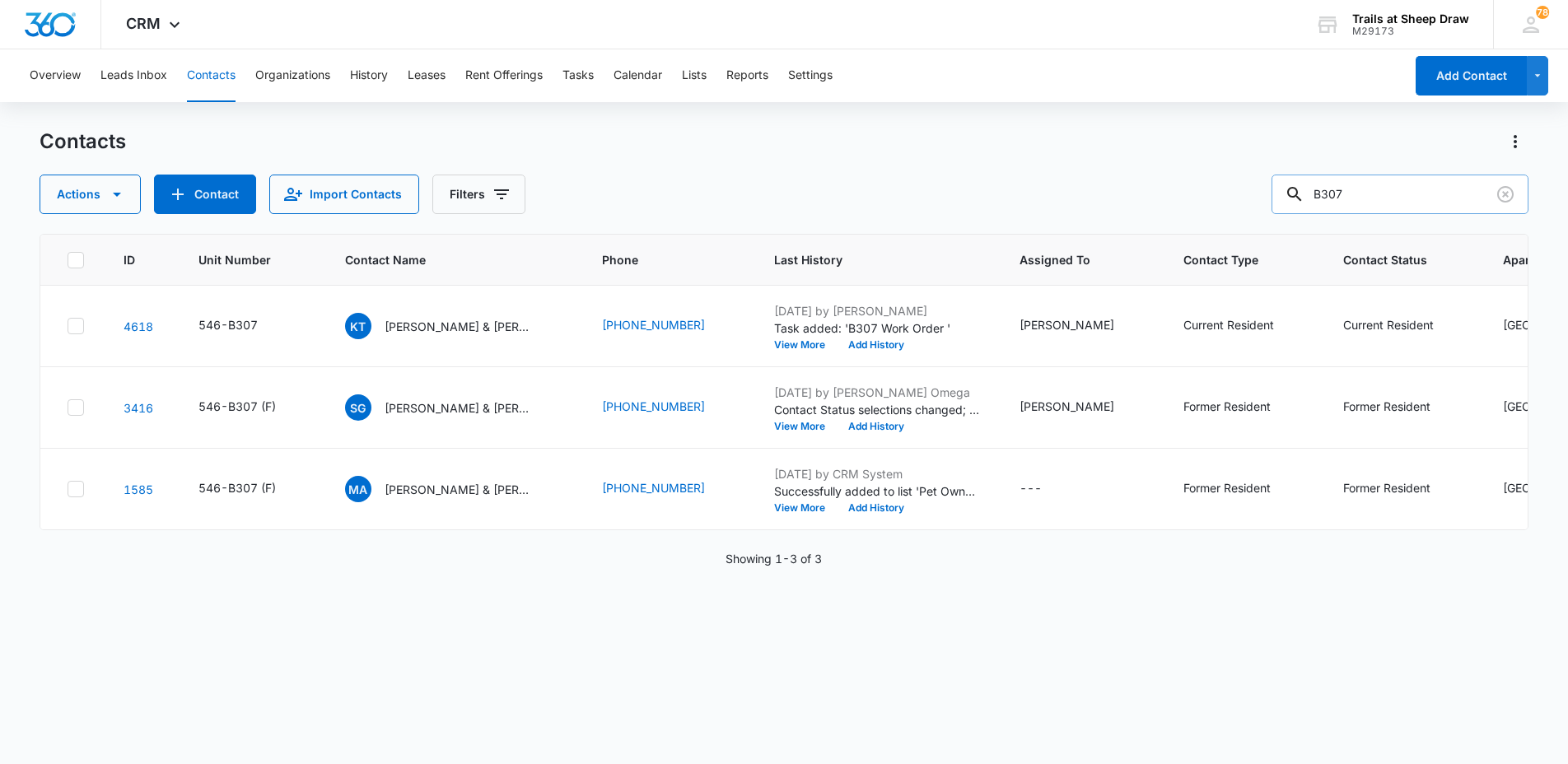
click at [1387, 183] on input "B307" at bounding box center [1399, 195] width 257 height 39
type input "T207"
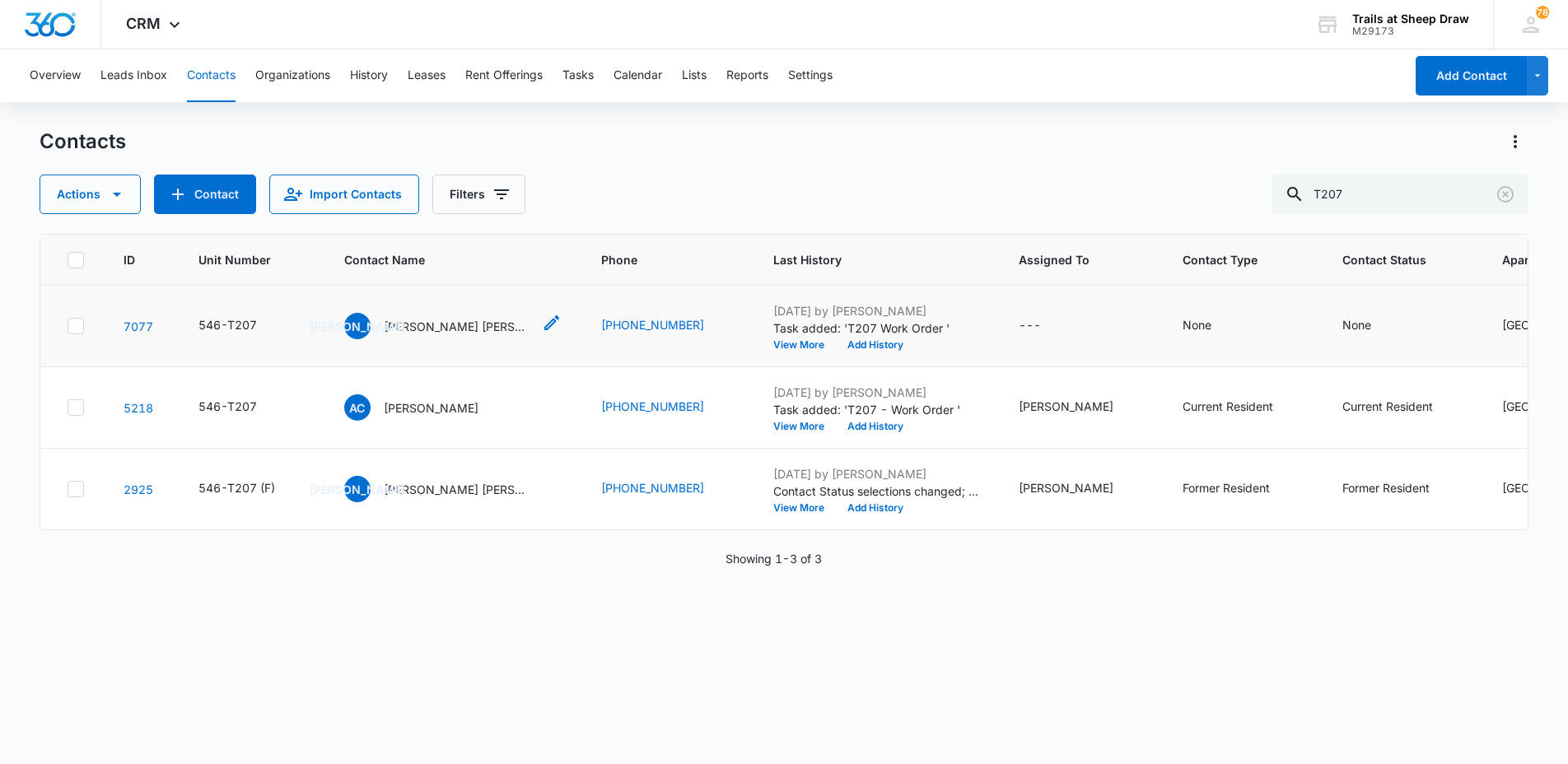
click at [475, 331] on p "[PERSON_NAME] [PERSON_NAME] & [PERSON_NAME] [PERSON_NAME]" at bounding box center [457, 326] width 148 height 17
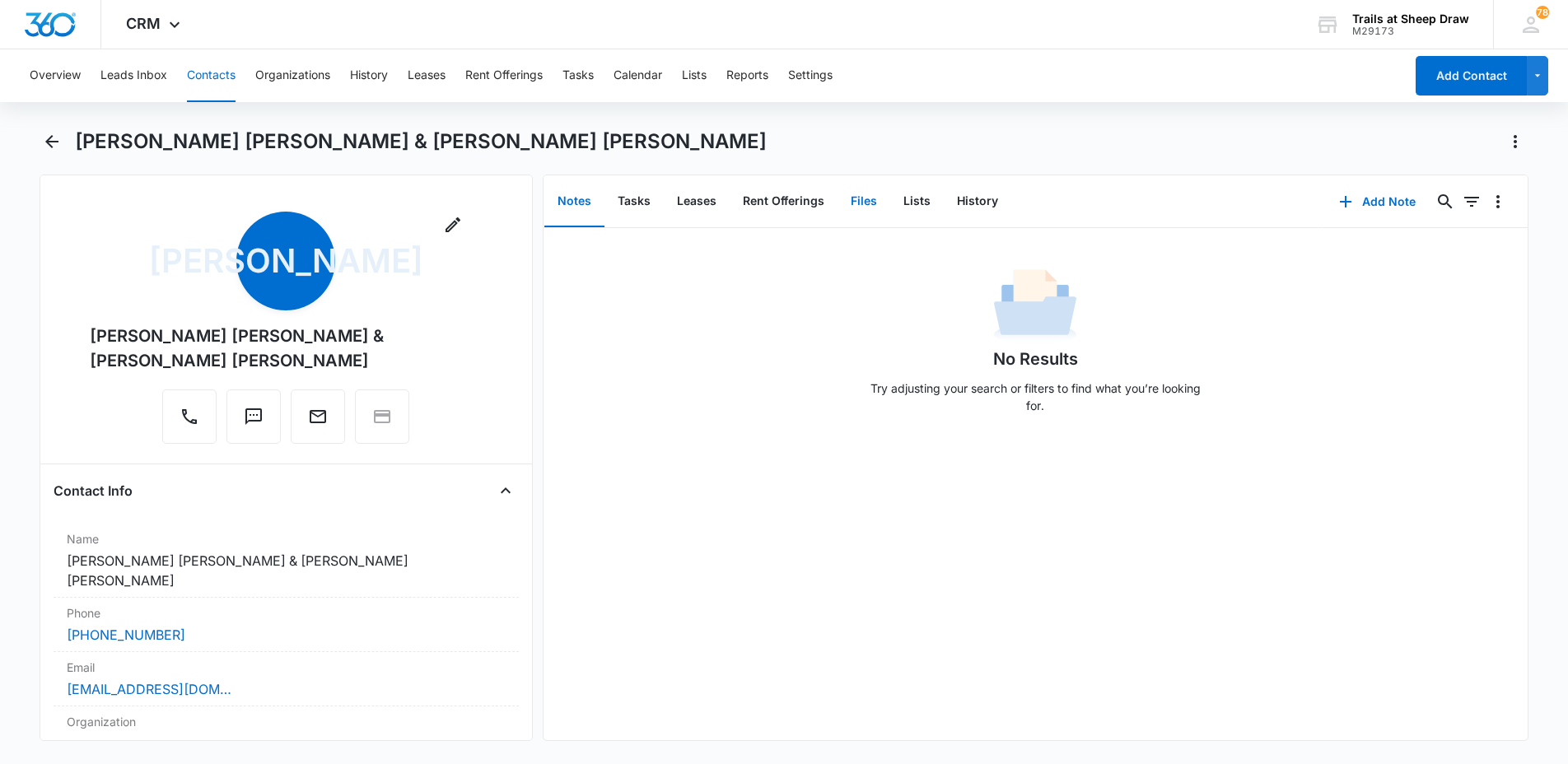
click at [857, 204] on button "Files" at bounding box center [863, 202] width 53 height 51
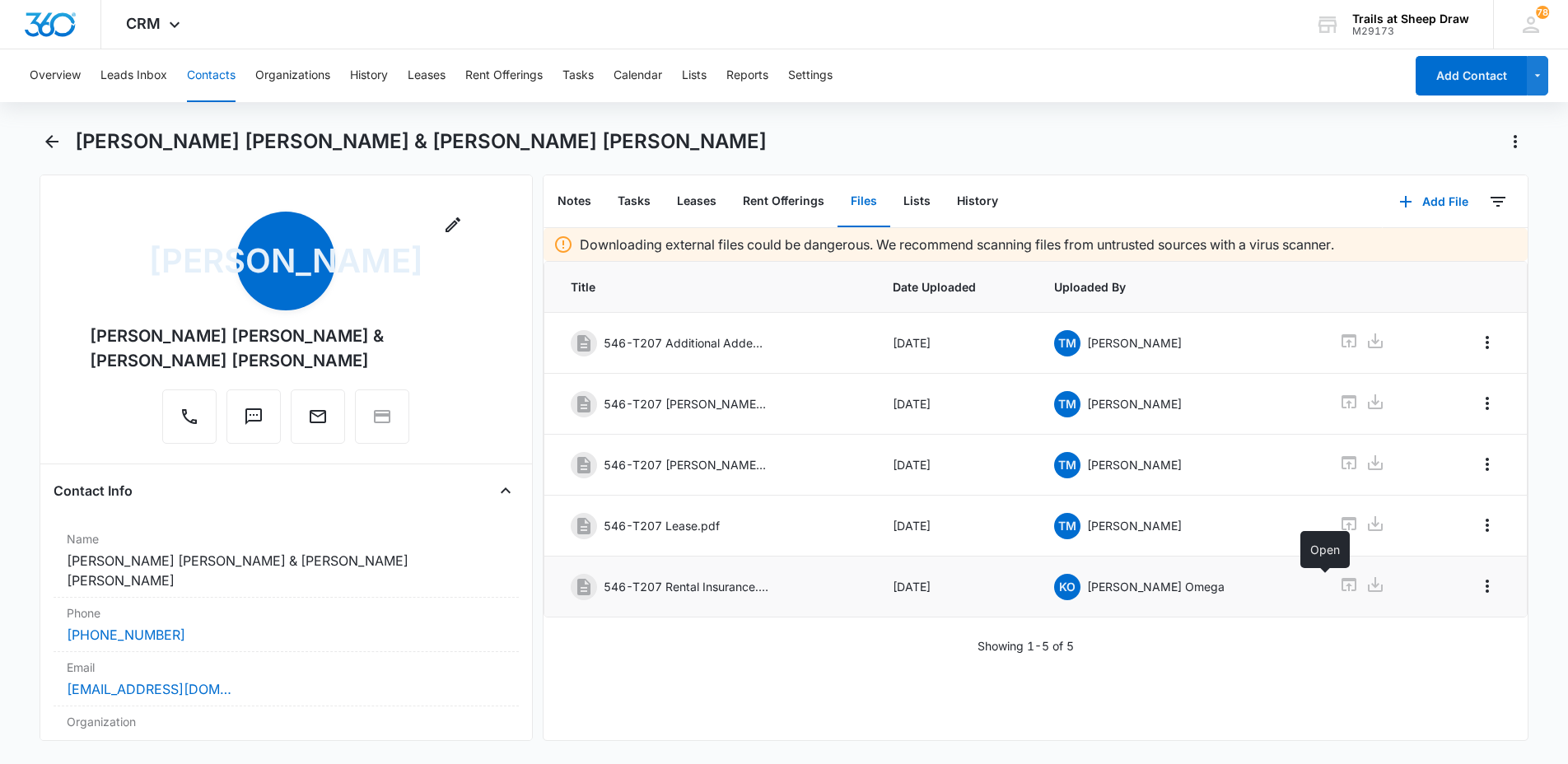
click at [1338, 585] on icon at bounding box center [1348, 585] width 20 height 20
